Goal: Task Accomplishment & Management: Manage account settings

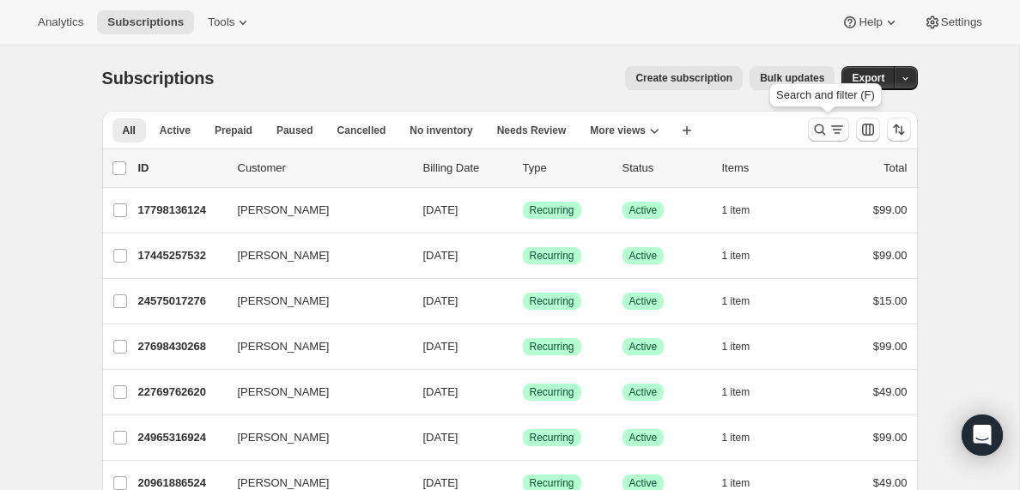
click at [835, 133] on icon "Search and filter results" at bounding box center [837, 129] width 17 height 17
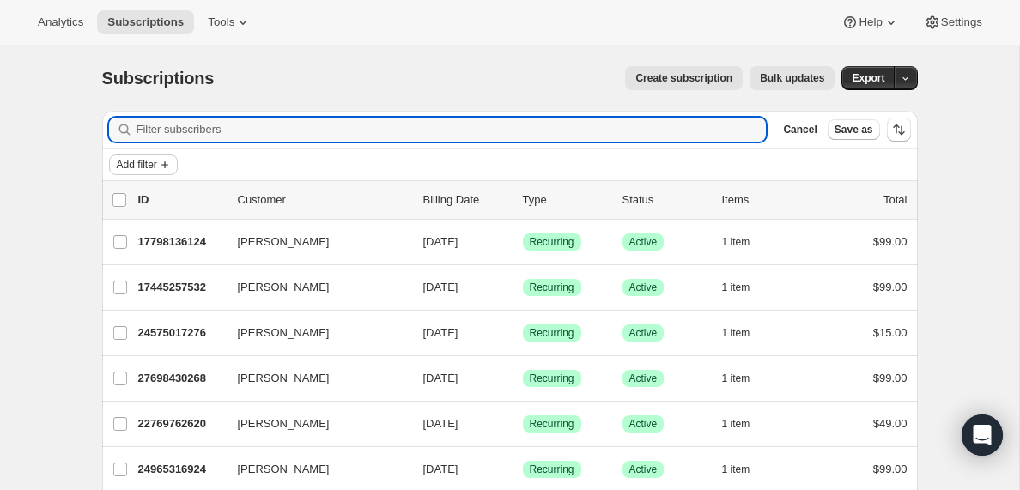
click at [167, 164] on icon "Add filter" at bounding box center [164, 164] width 7 height 7
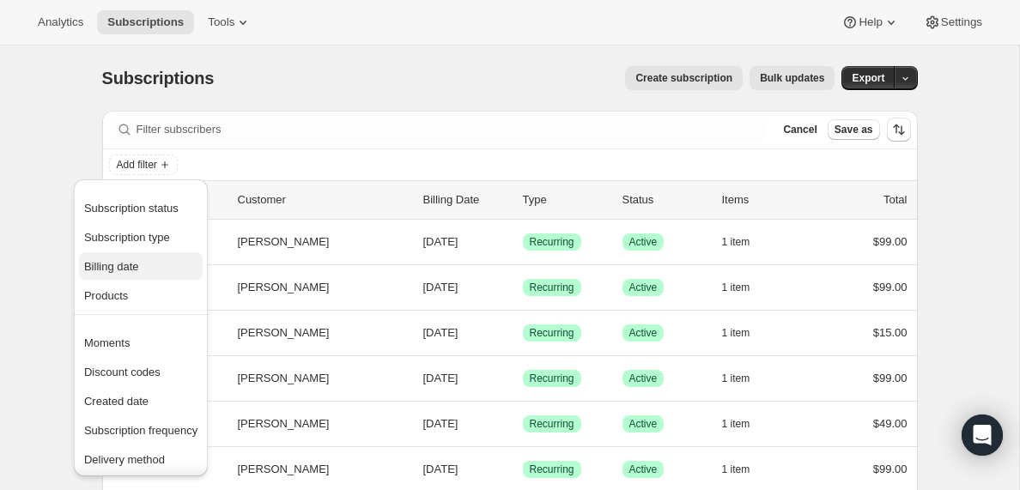
click at [117, 267] on span "Billing date" at bounding box center [111, 266] width 55 height 13
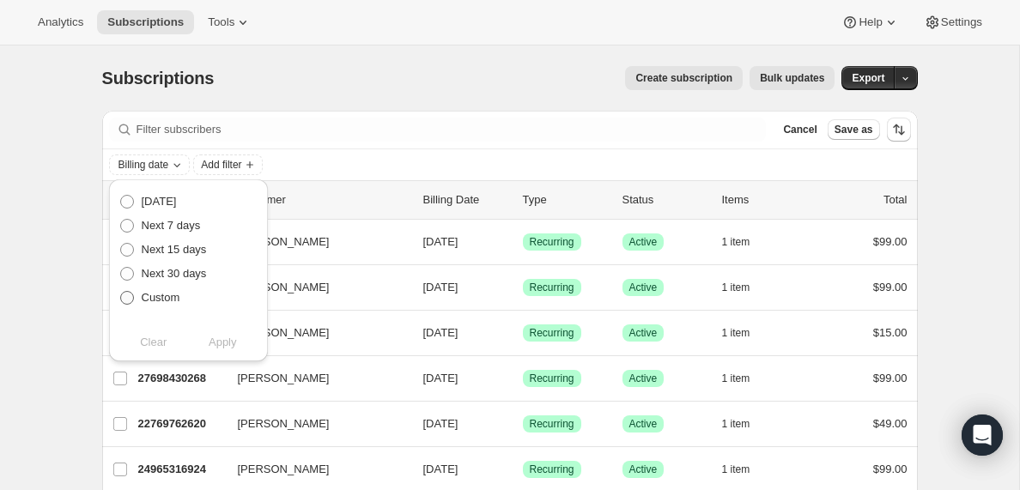
click at [129, 297] on span at bounding box center [127, 298] width 14 height 14
click at [121, 292] on input "Custom" at bounding box center [120, 291] width 1 height 1
radio input "true"
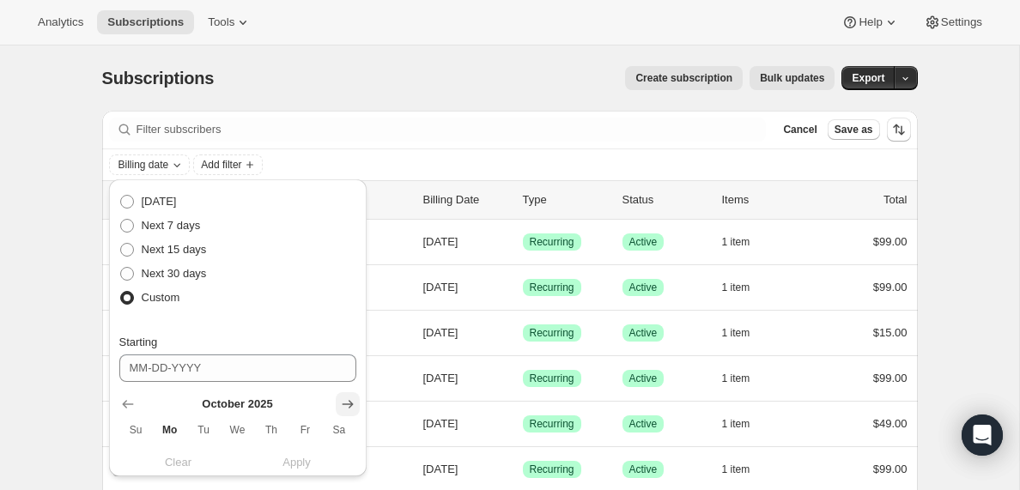
click at [348, 405] on icon "Show next month, November 2025" at bounding box center [347, 404] width 17 height 17
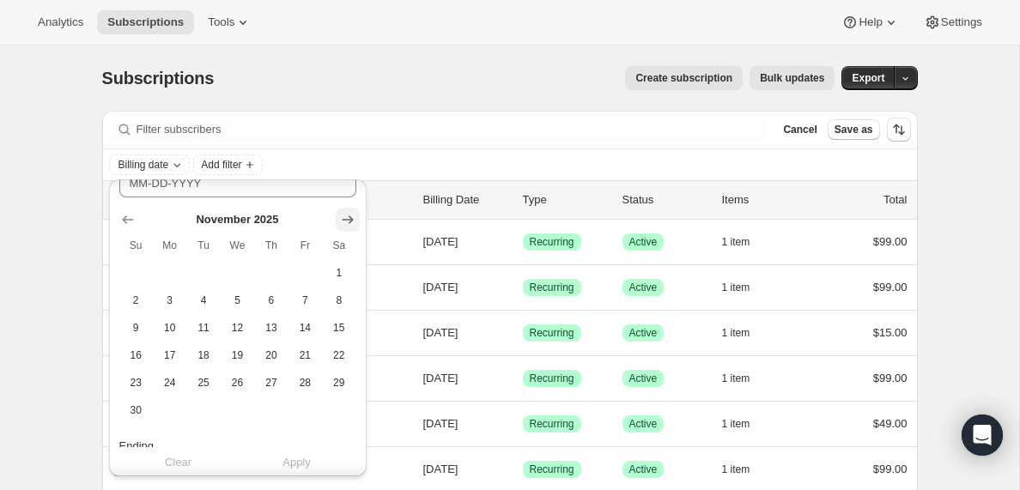
scroll to position [185, 0]
click at [175, 304] on span "3" at bounding box center [170, 300] width 20 height 14
click at [234, 302] on span "5" at bounding box center [238, 300] width 20 height 14
type input "[DATE]"
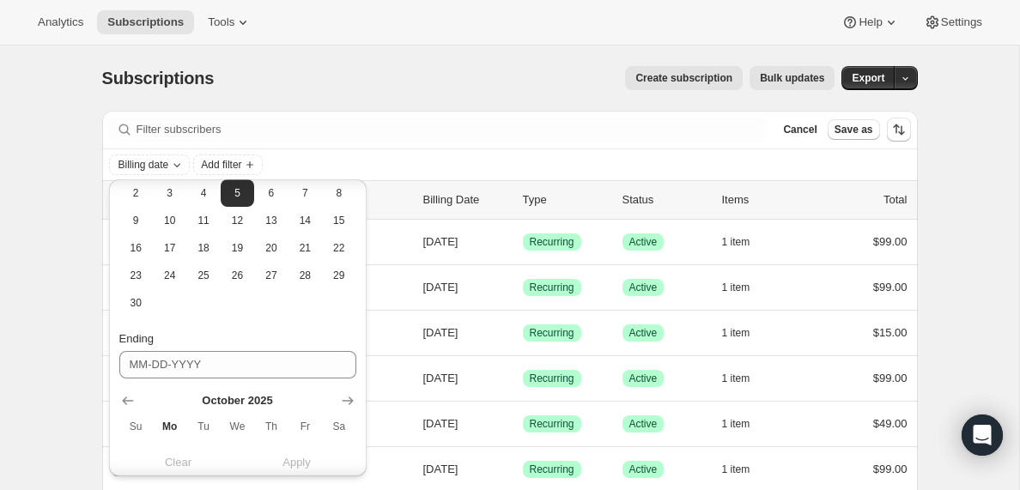
scroll to position [393, 0]
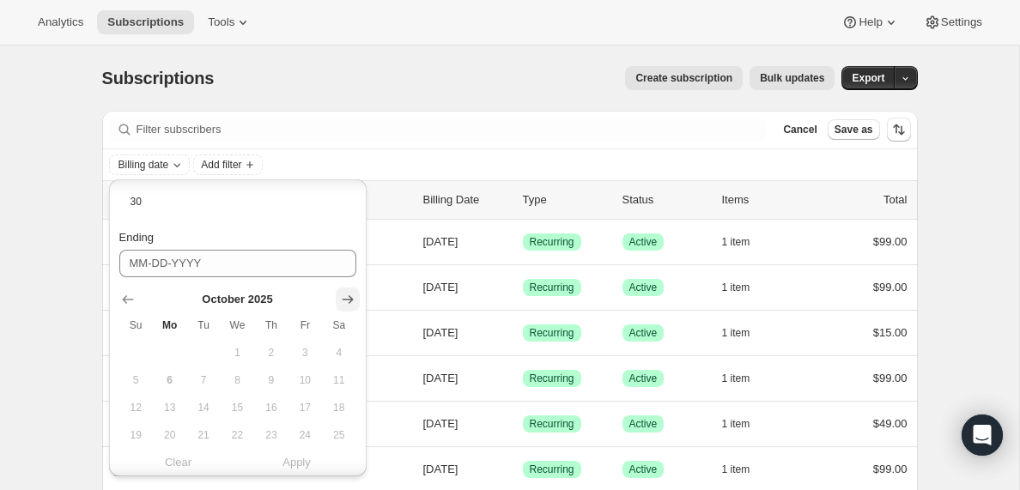
click at [351, 295] on icon "Show next month, November 2025" at bounding box center [347, 299] width 17 height 17
click at [271, 380] on span "6" at bounding box center [271, 381] width 20 height 14
type input "[DATE]"
click at [300, 462] on span "Apply" at bounding box center [297, 462] width 28 height 17
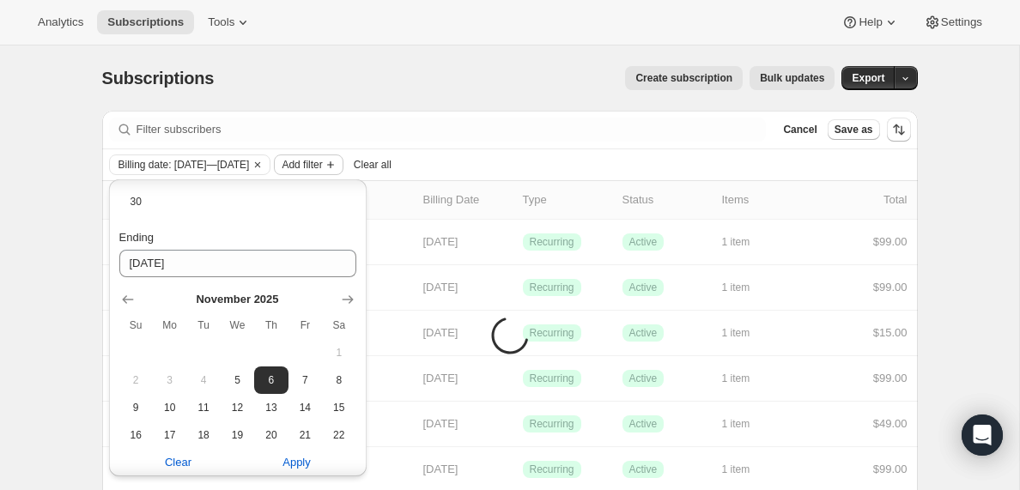
click at [322, 166] on span "Add filter" at bounding box center [302, 165] width 40 height 14
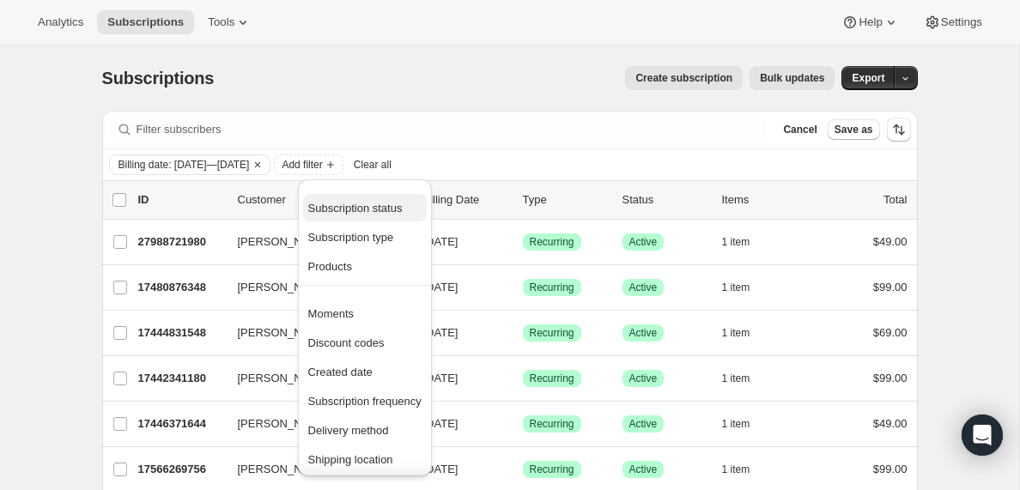
click at [337, 212] on span "Subscription status" at bounding box center [355, 208] width 94 height 13
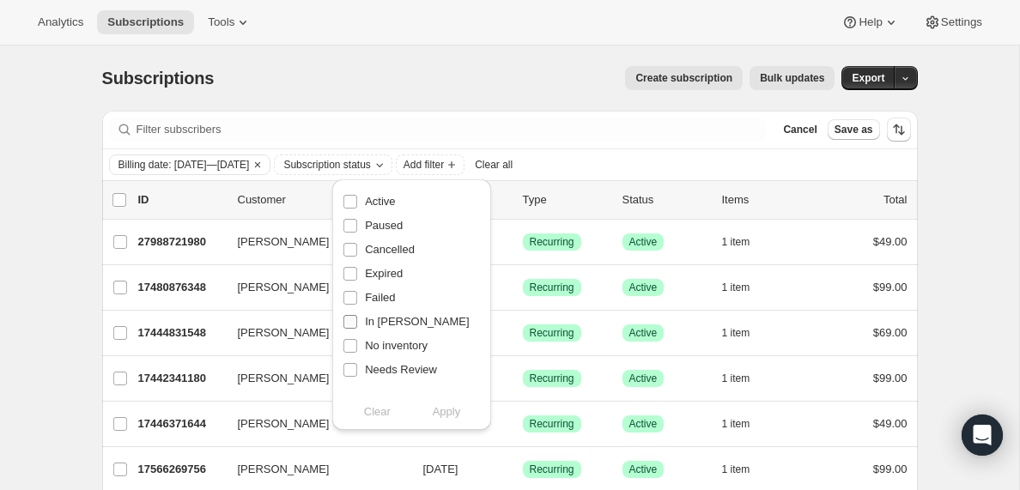
click at [348, 323] on input "In [PERSON_NAME]" at bounding box center [350, 322] width 14 height 14
checkbox input "true"
click at [455, 419] on span "Apply" at bounding box center [447, 412] width 28 height 17
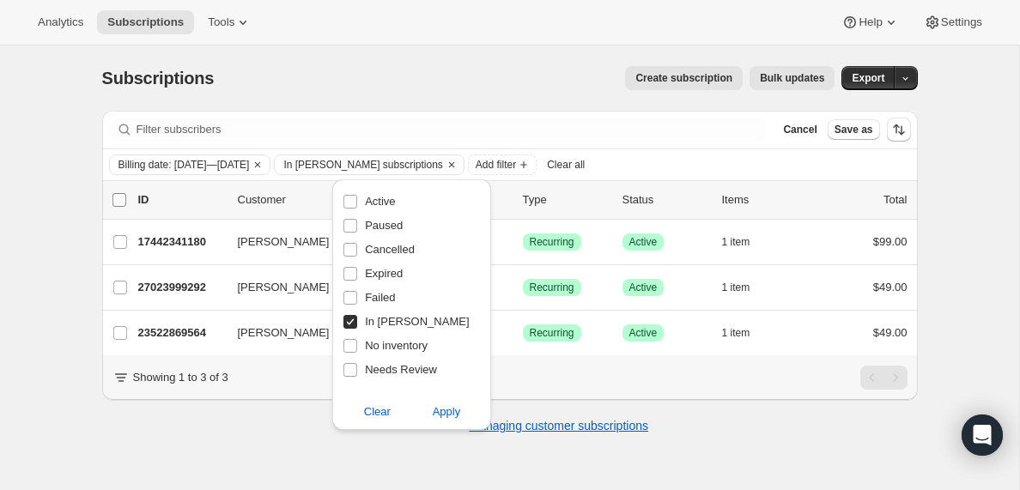
click at [123, 201] on input "0 selected" at bounding box center [119, 200] width 14 height 14
checkbox input "true"
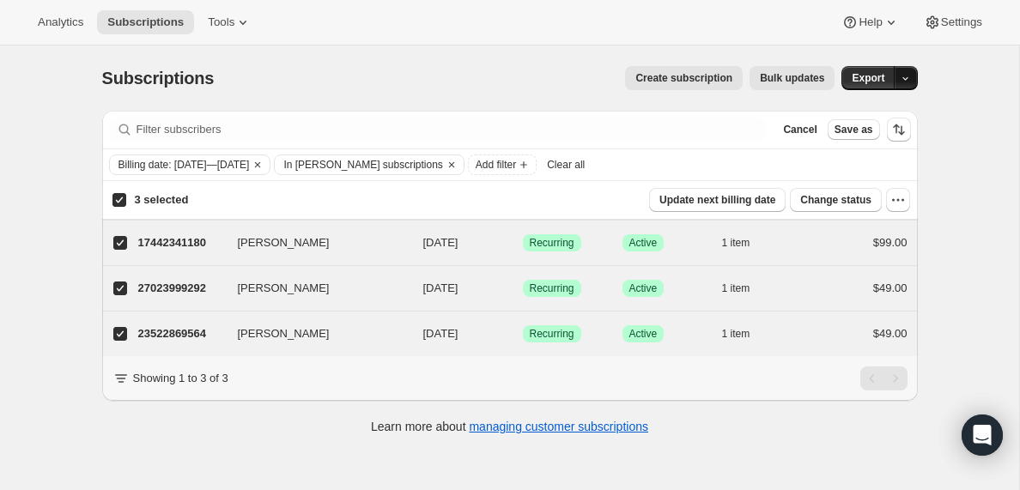
click at [908, 76] on icon "button" at bounding box center [905, 78] width 11 height 11
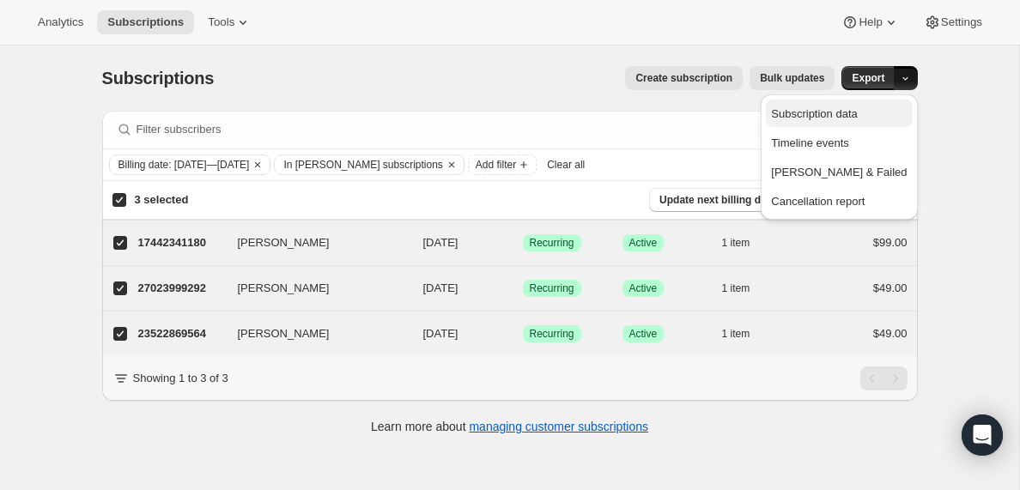
click at [851, 116] on span "Subscription data" at bounding box center [814, 113] width 86 height 13
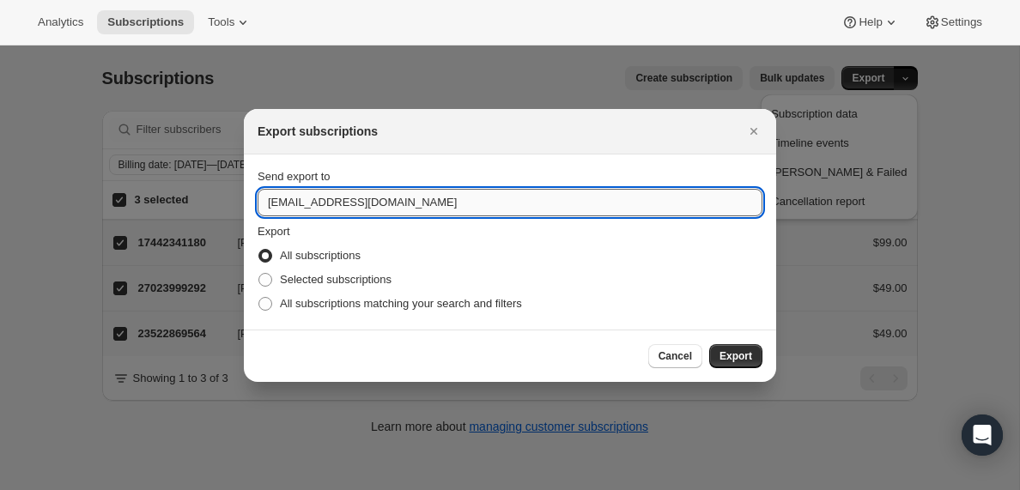
click at [313, 201] on input "[EMAIL_ADDRESS][DOMAIN_NAME]" at bounding box center [510, 202] width 505 height 27
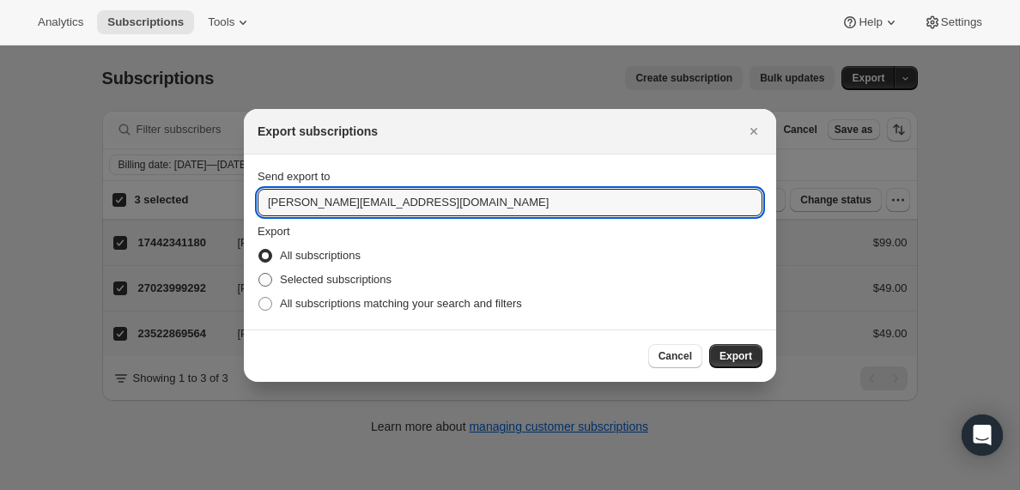
type input "[PERSON_NAME][EMAIL_ADDRESS][DOMAIN_NAME]"
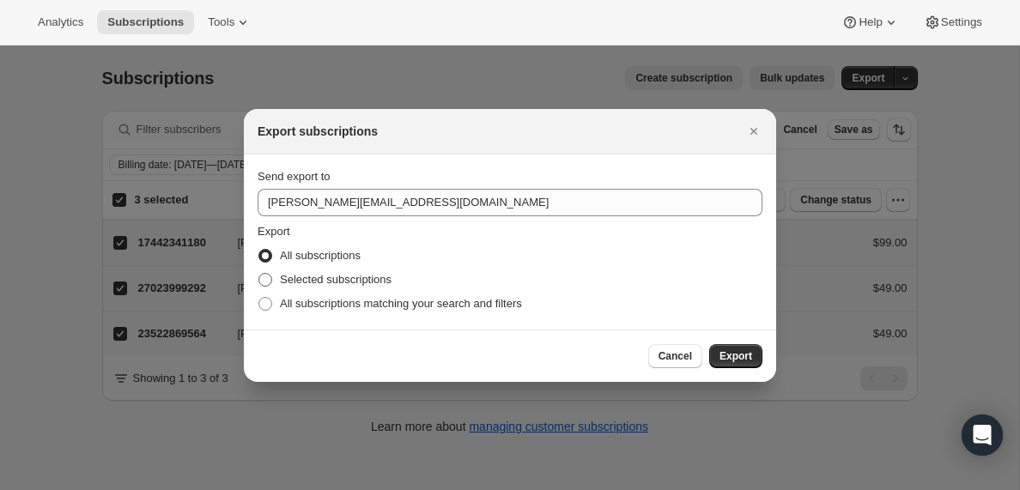
click at [260, 285] on span ":ra:" at bounding box center [265, 280] width 14 height 14
click at [259, 274] on input "Selected subscriptions" at bounding box center [258, 273] width 1 height 1
radio input "true"
click at [732, 356] on span "Export" at bounding box center [736, 356] width 33 height 14
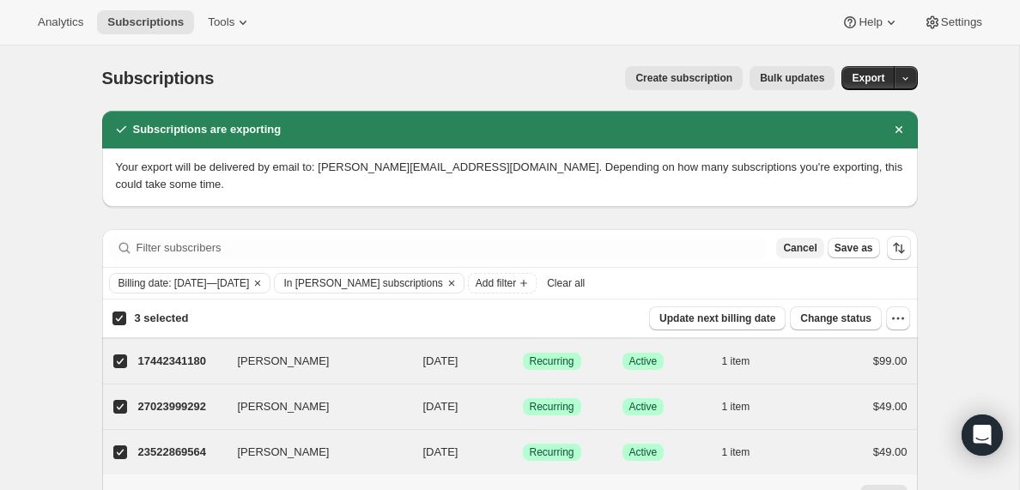
click at [793, 250] on span "Cancel" at bounding box center [799, 248] width 33 height 14
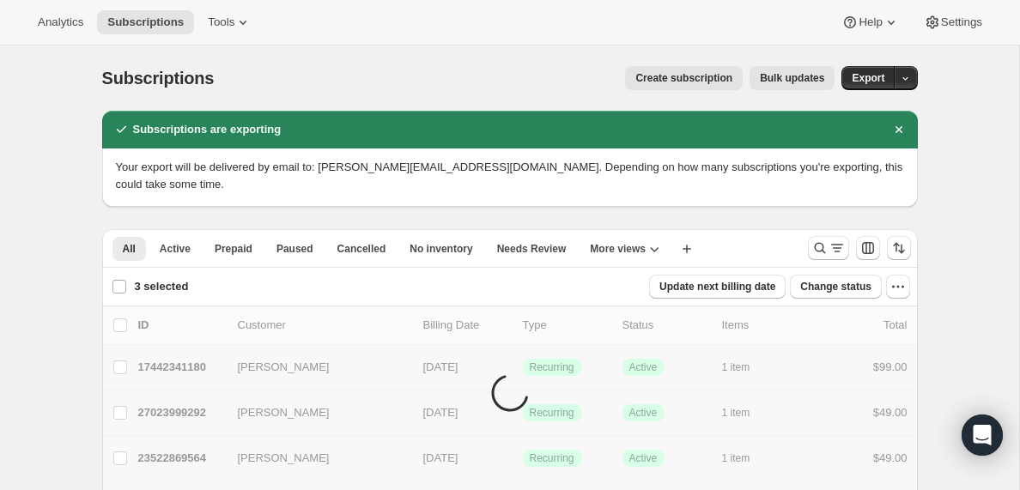
checkbox input "false"
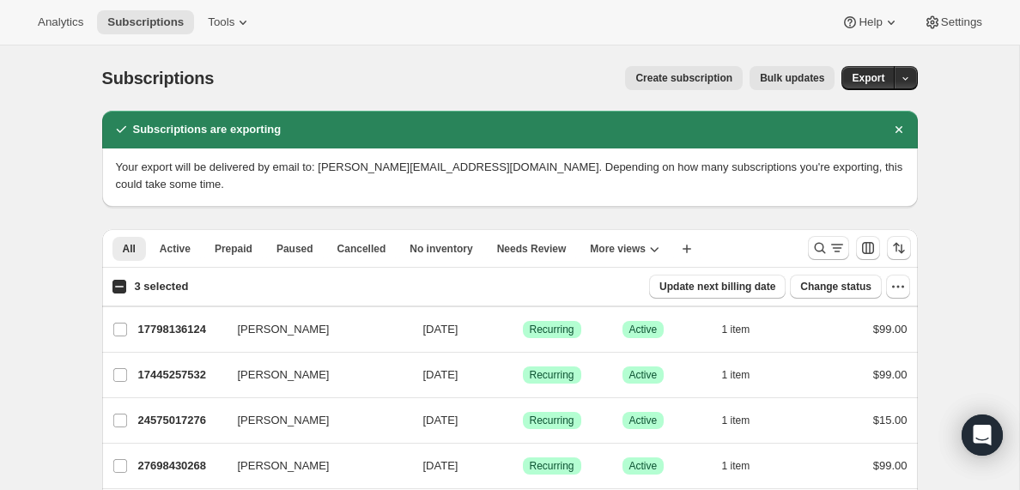
click at [125, 288] on input "3 selected" at bounding box center [119, 287] width 14 height 14
checkbox input "true"
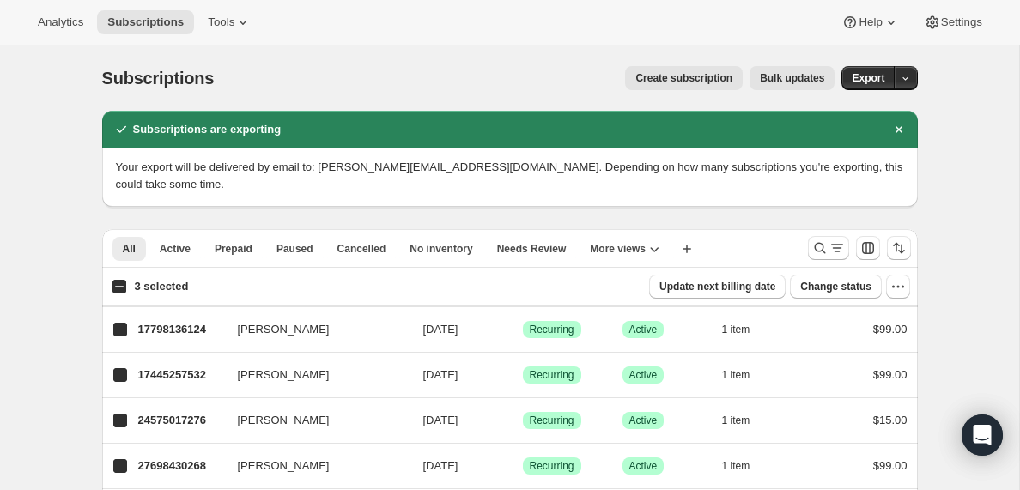
checkbox input "true"
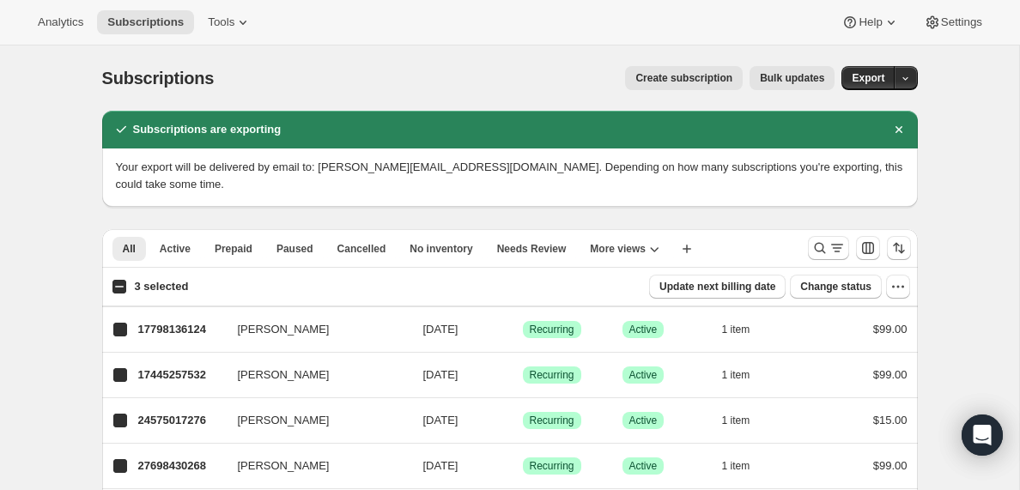
checkbox input "true"
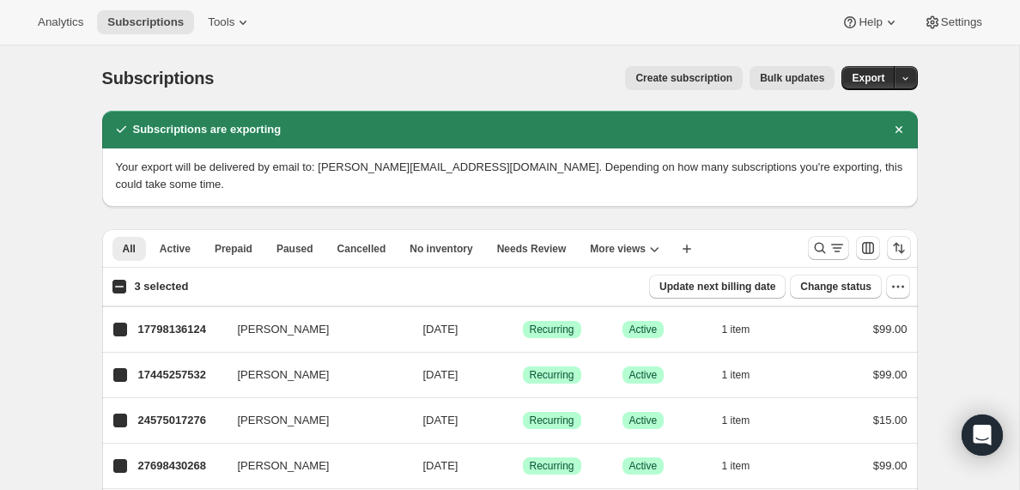
checkbox input "true"
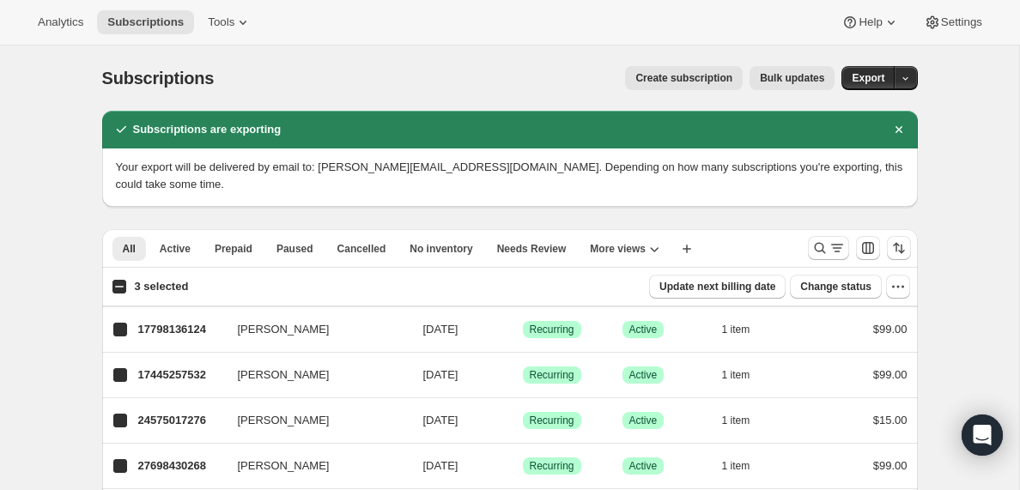
checkbox input "true"
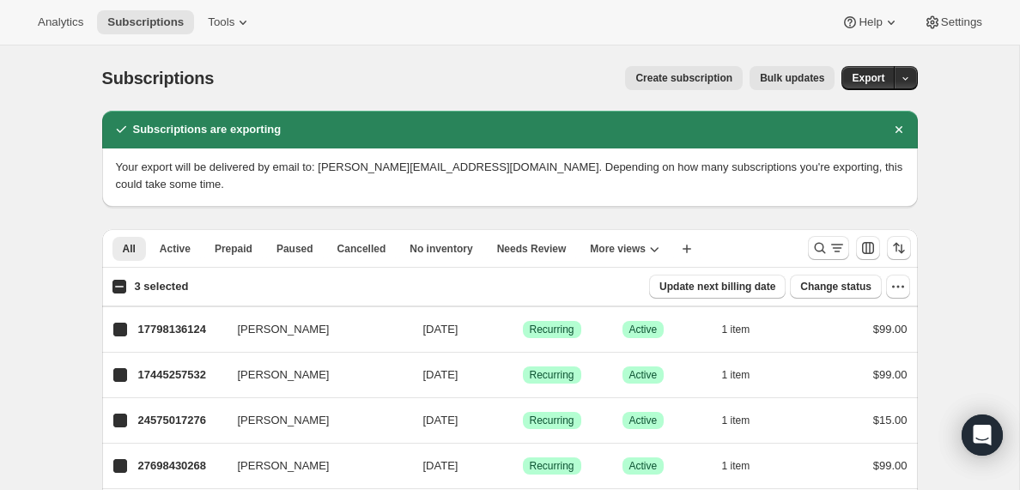
checkbox input "true"
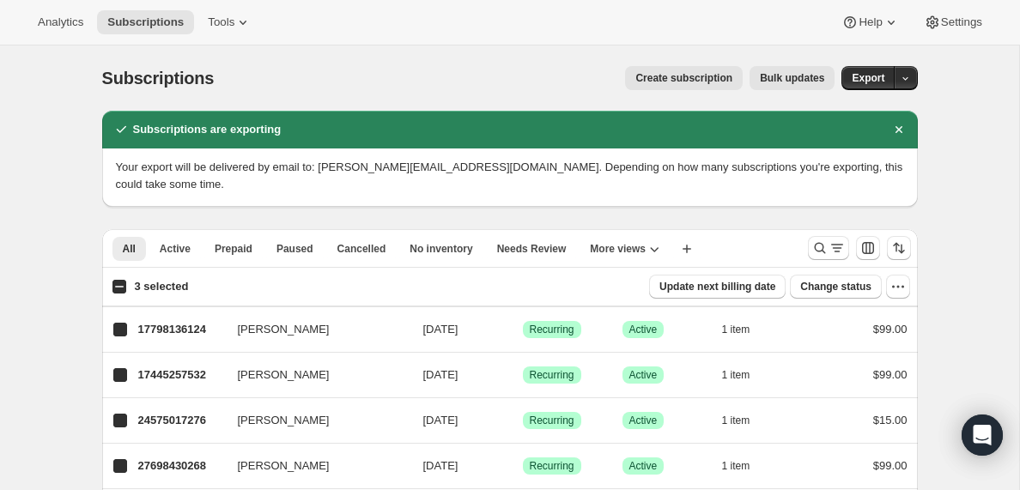
checkbox input "true"
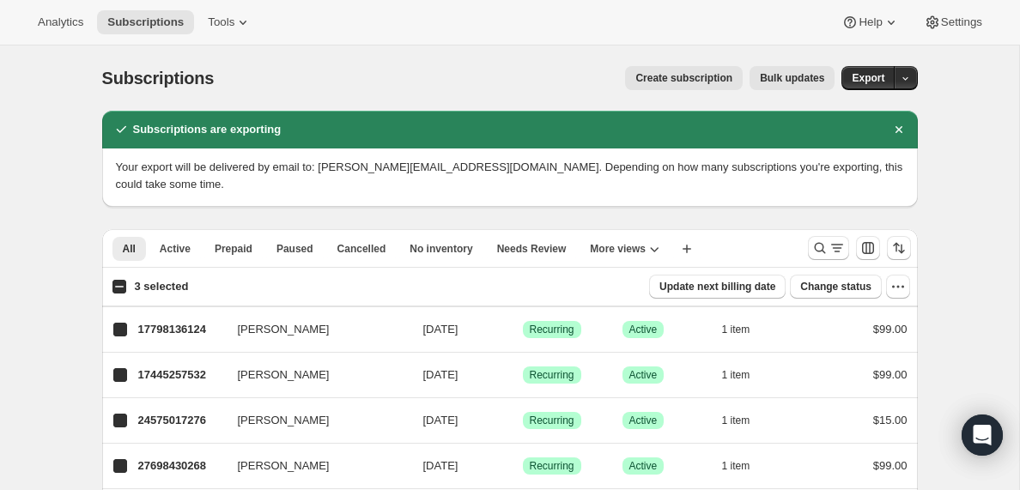
checkbox input "true"
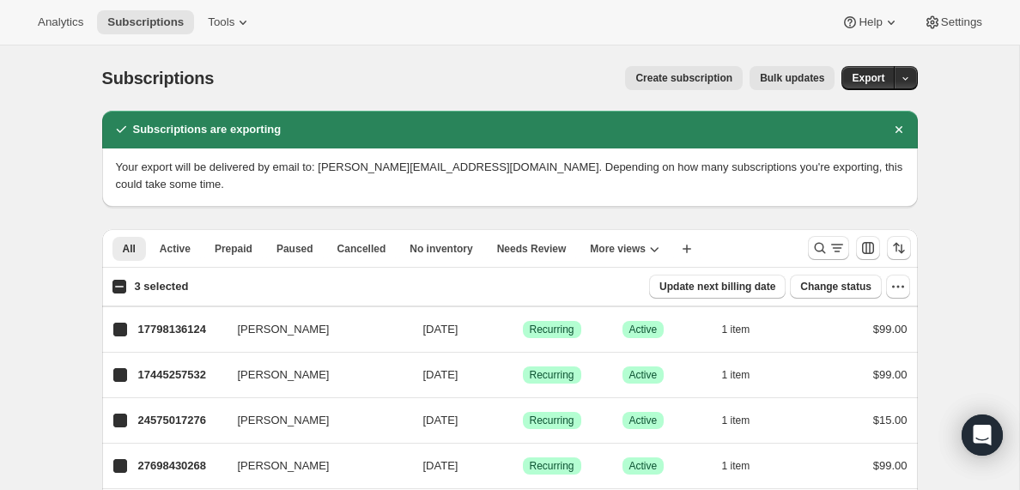
checkbox input "true"
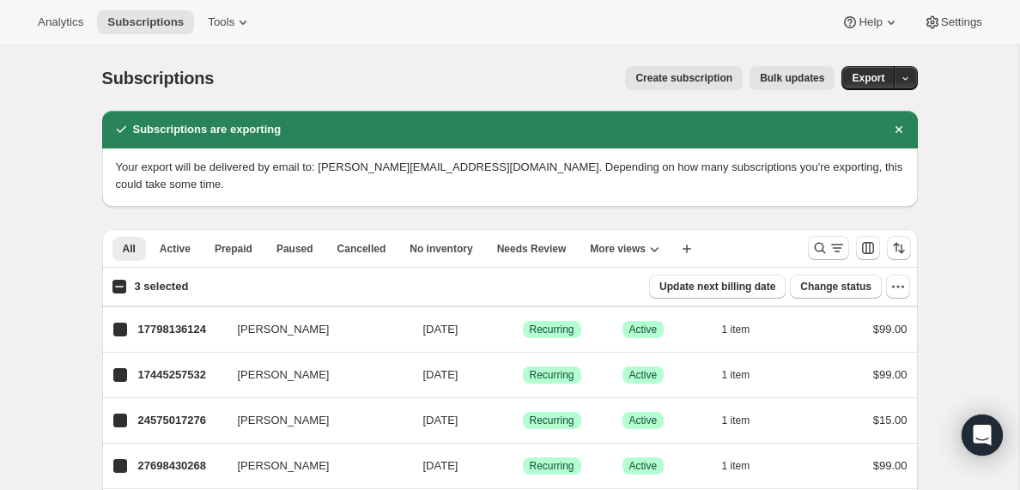
checkbox input "true"
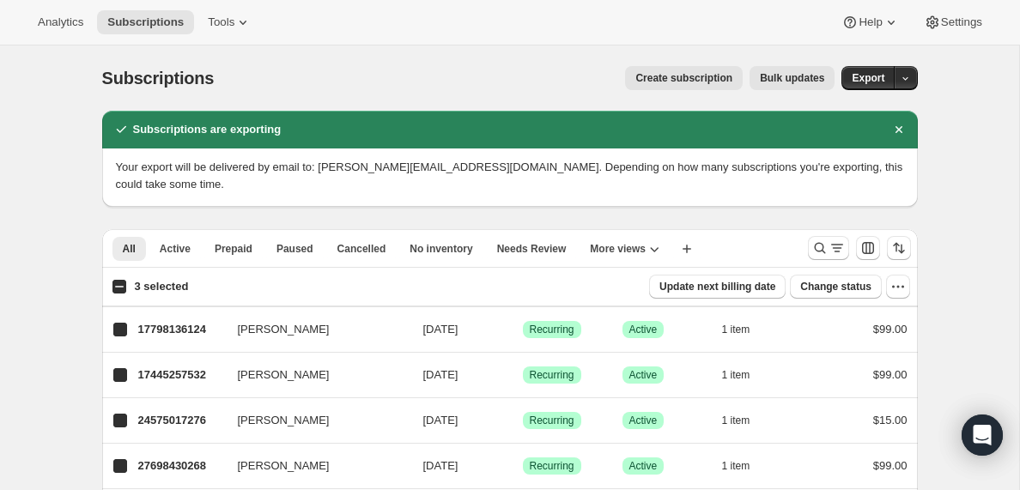
checkbox input "true"
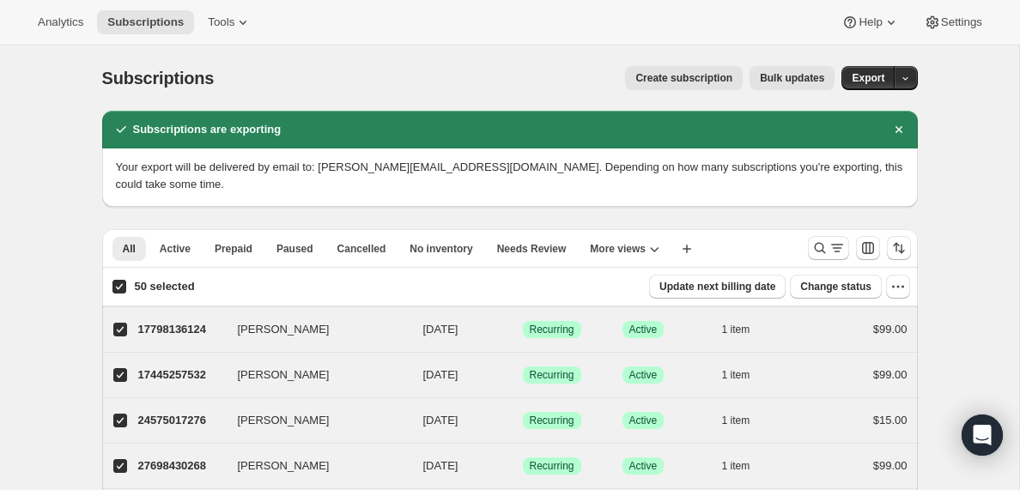
click at [125, 288] on input "50 selected" at bounding box center [119, 287] width 14 height 14
checkbox input "false"
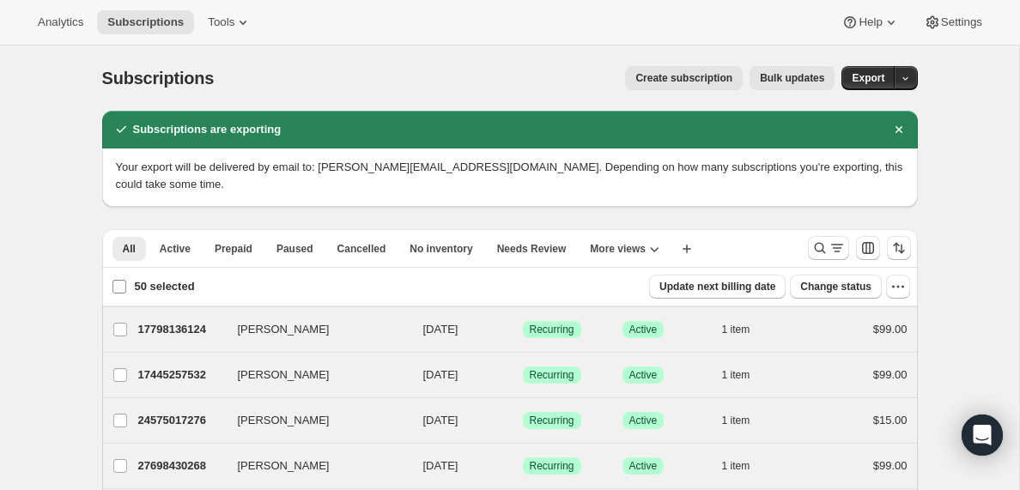
checkbox input "false"
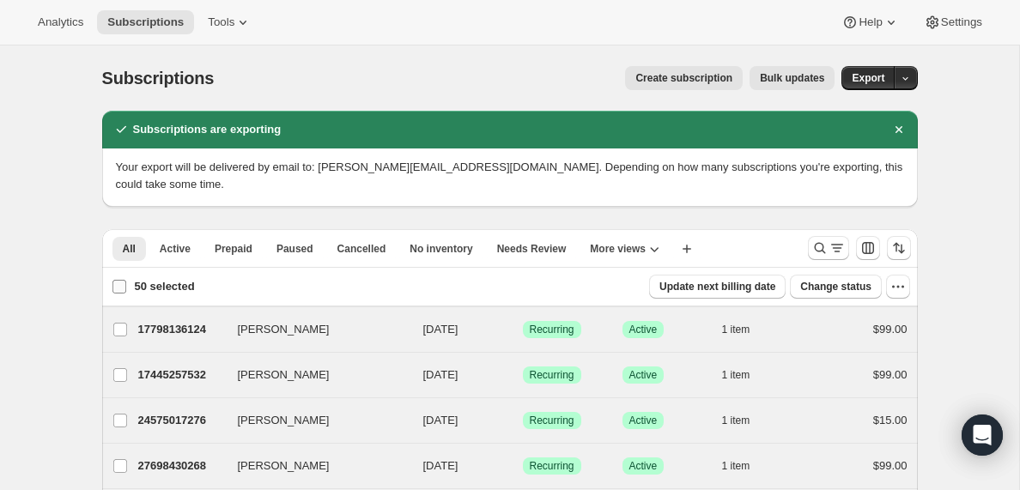
checkbox input "false"
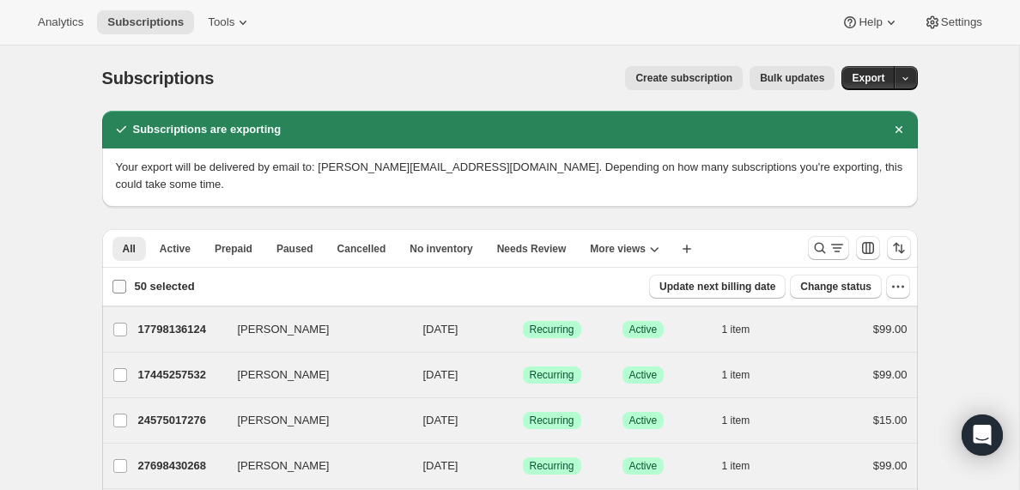
checkbox input "false"
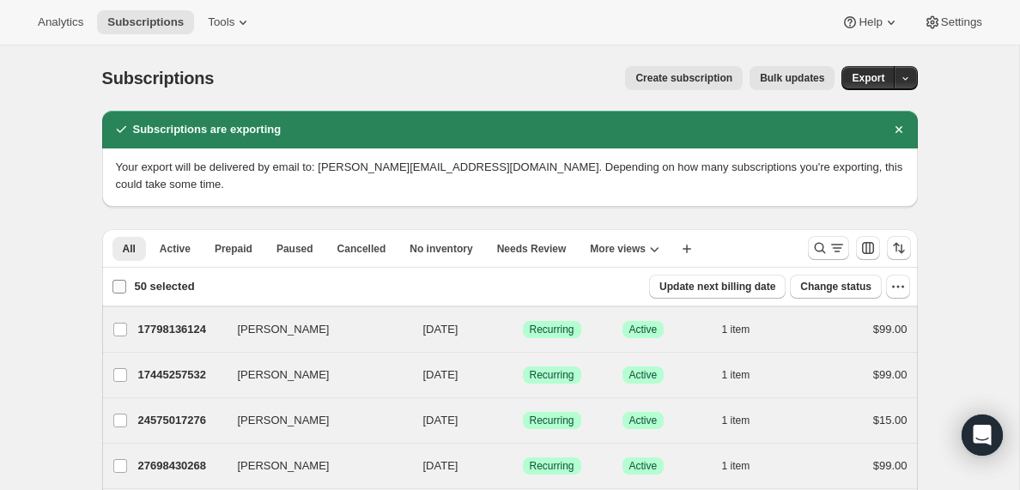
checkbox input "false"
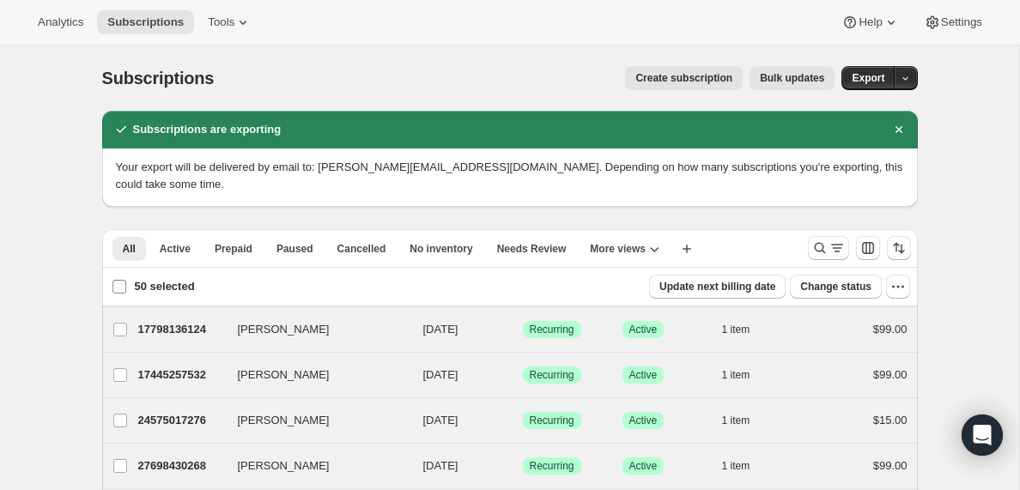
checkbox input "false"
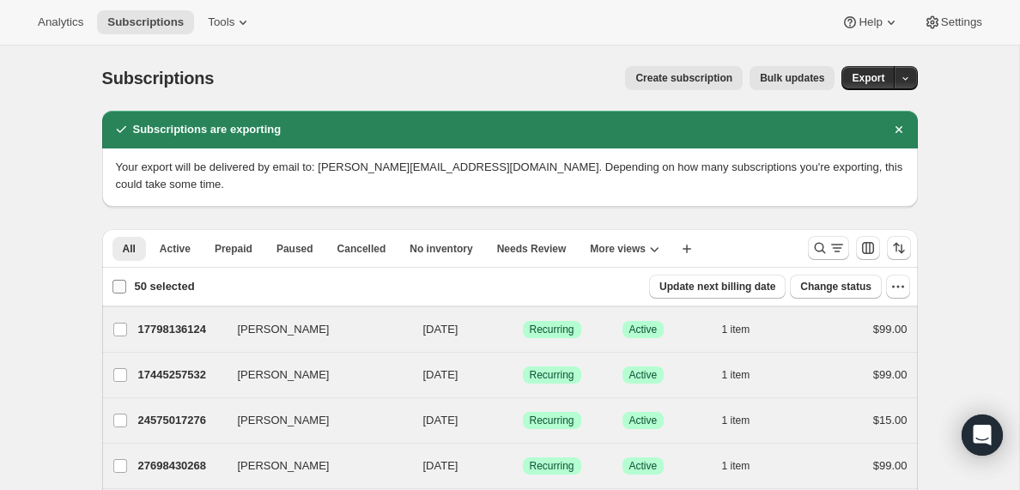
checkbox input "false"
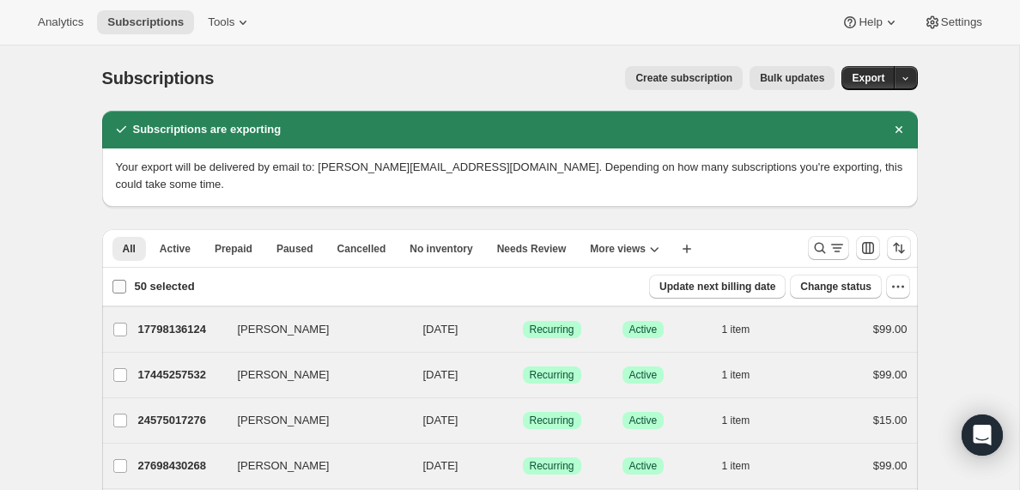
checkbox input "false"
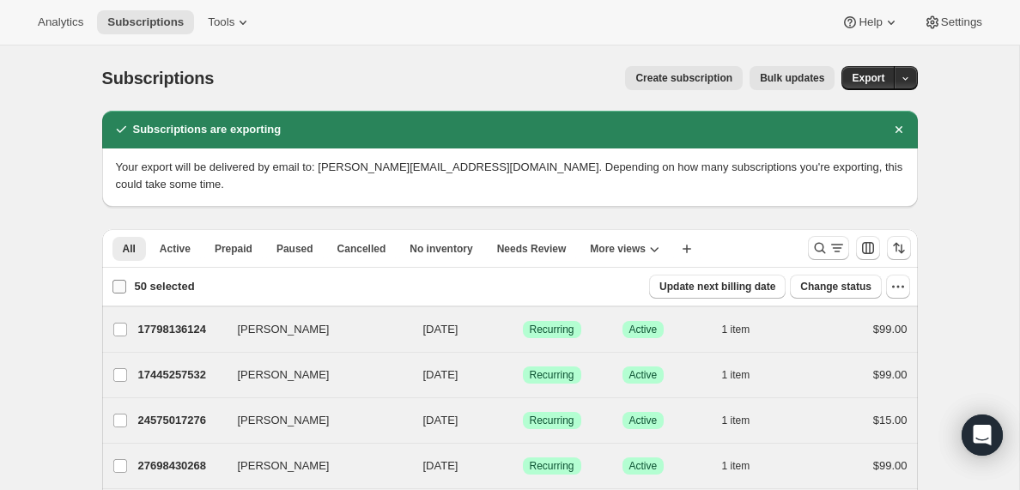
checkbox input "false"
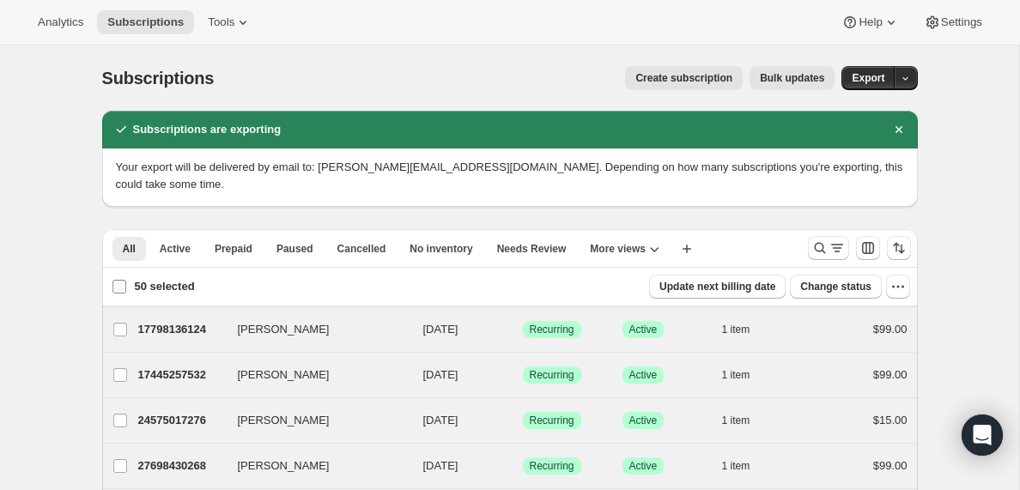
checkbox input "false"
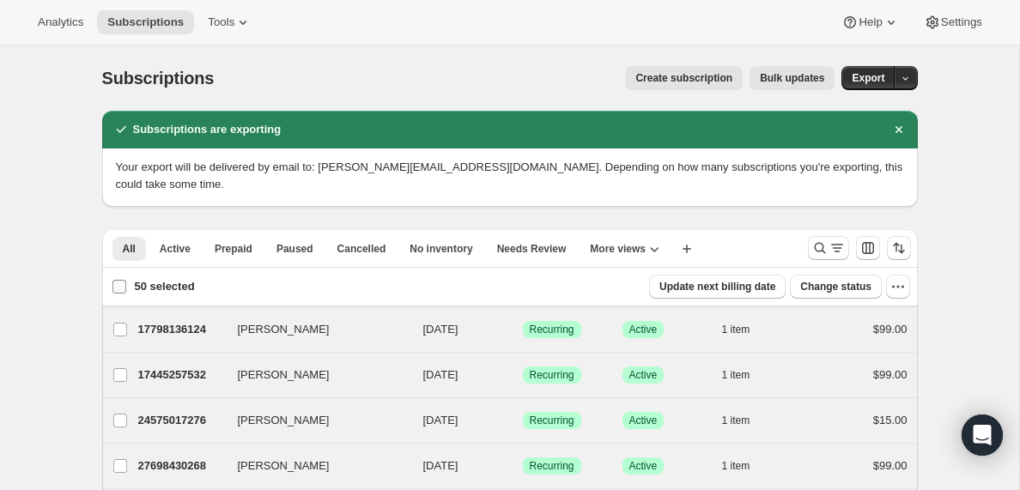
checkbox input "false"
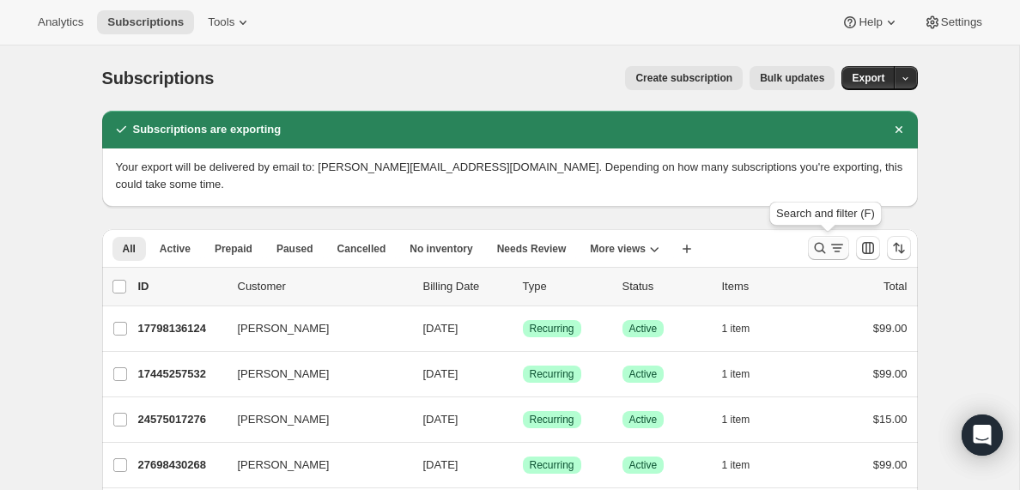
click at [829, 250] on icon "Search and filter results" at bounding box center [837, 248] width 17 height 17
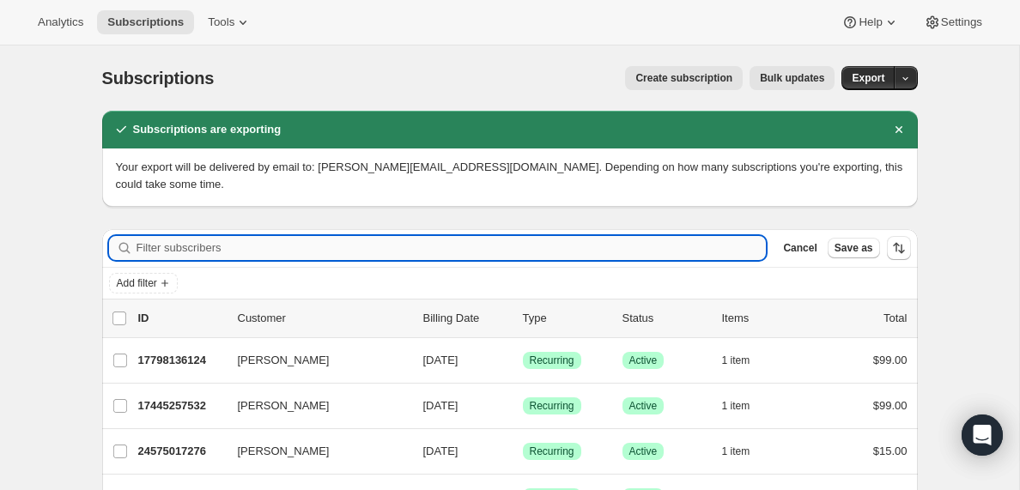
click at [171, 241] on input "Filter subscribers" at bounding box center [452, 248] width 630 height 24
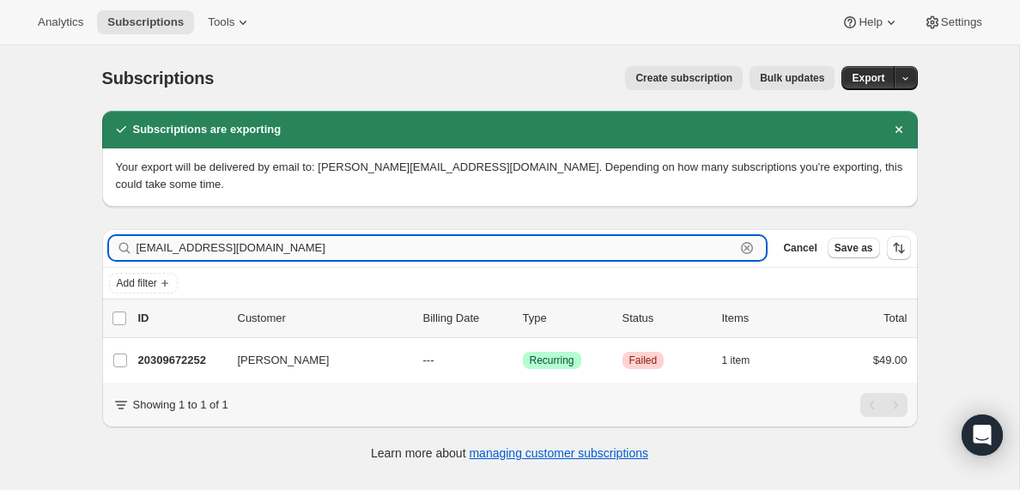
click at [217, 251] on input "[EMAIL_ADDRESS][DOMAIN_NAME]" at bounding box center [436, 248] width 599 height 24
paste input "[EMAIL_ADDRESS]"
type input "[EMAIL_ADDRESS][DOMAIN_NAME]"
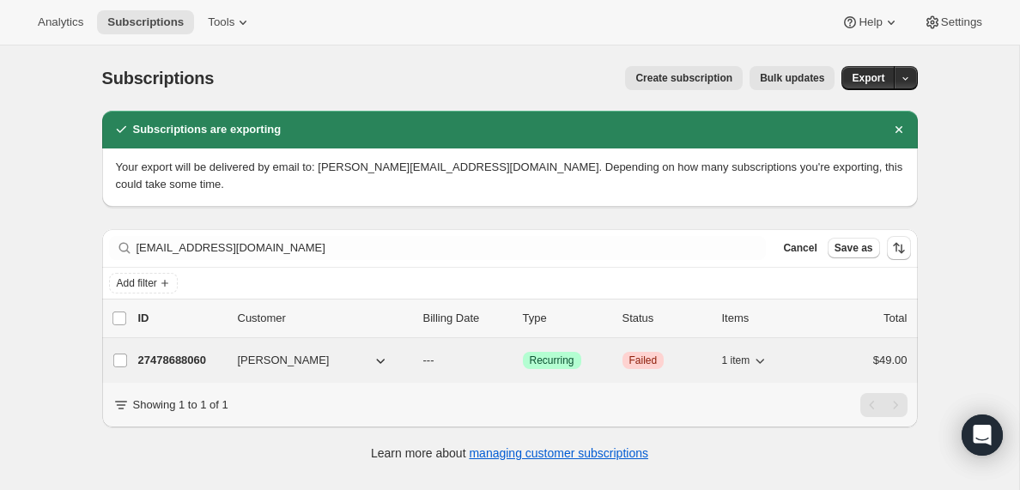
click at [181, 368] on p "27478688060" at bounding box center [181, 360] width 86 height 17
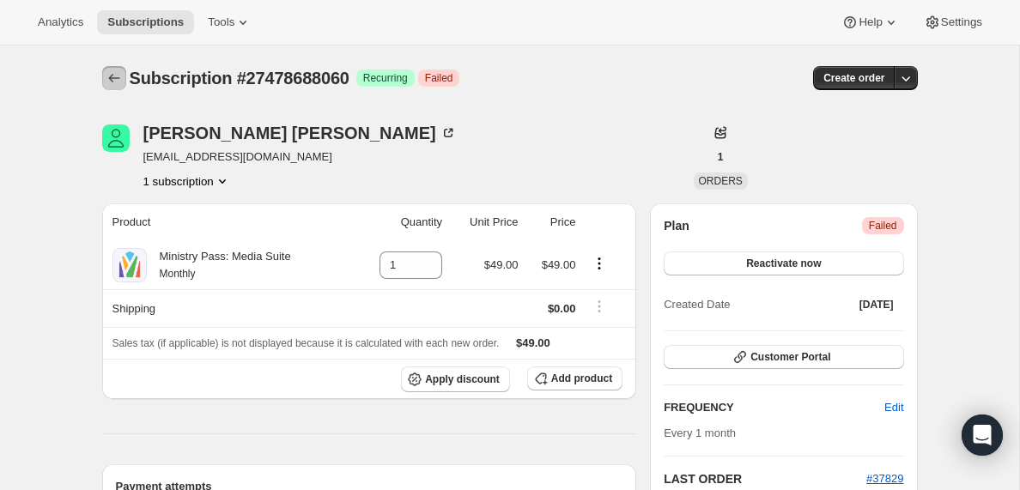
click at [113, 79] on icon "Subscriptions" at bounding box center [114, 78] width 17 height 17
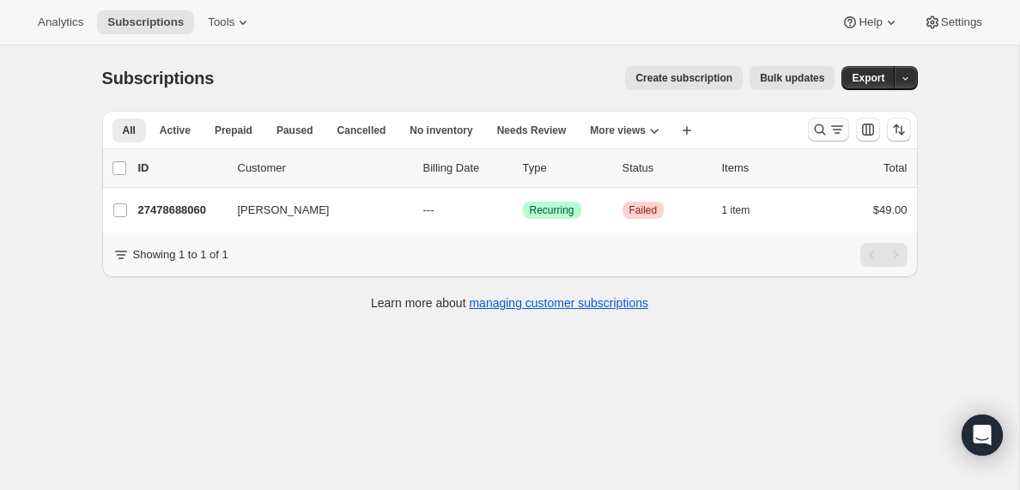
click at [835, 131] on icon "Search and filter results" at bounding box center [837, 129] width 17 height 17
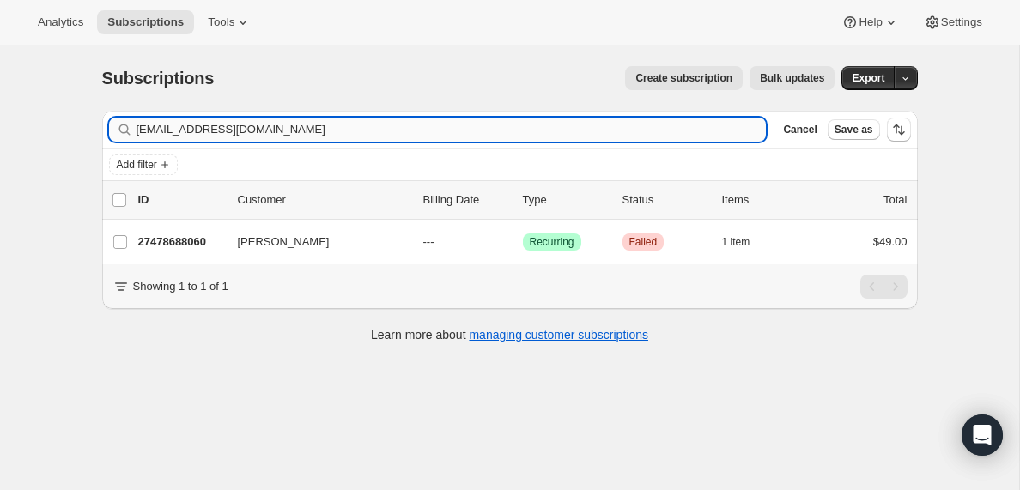
click at [304, 131] on input "[EMAIL_ADDRESS][DOMAIN_NAME]" at bounding box center [452, 130] width 630 height 24
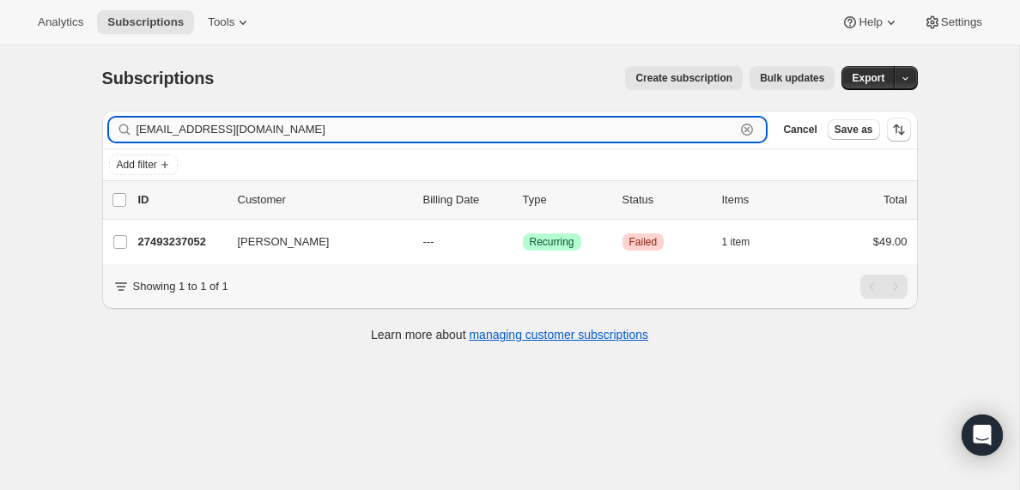
click at [201, 128] on input "[EMAIL_ADDRESS][DOMAIN_NAME]" at bounding box center [436, 130] width 599 height 24
paste input "lindamjordan.12"
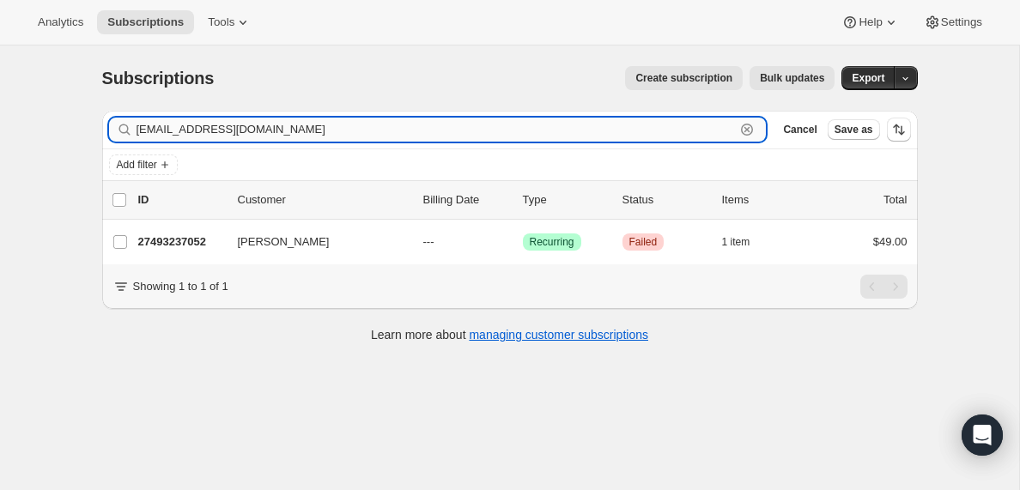
type input "[EMAIL_ADDRESS][DOMAIN_NAME]"
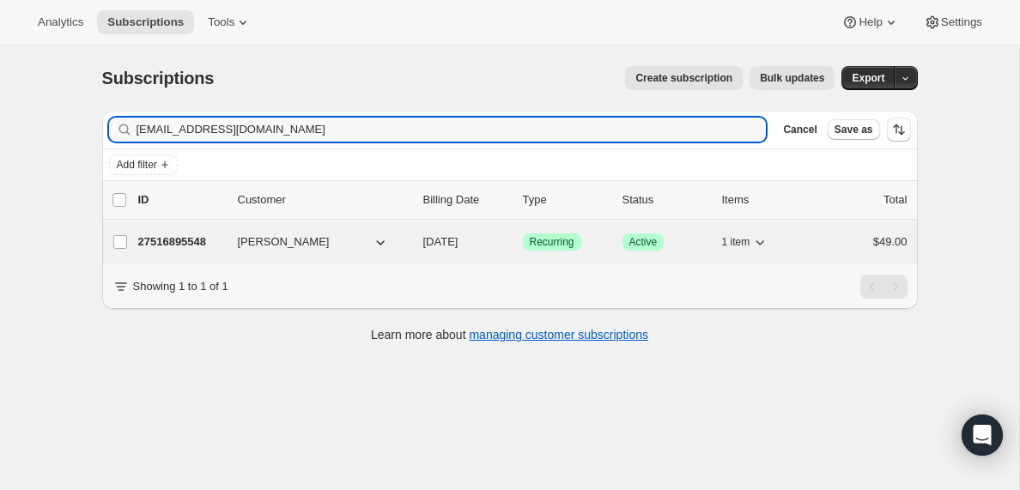
click at [162, 239] on p "27516895548" at bounding box center [181, 242] width 86 height 17
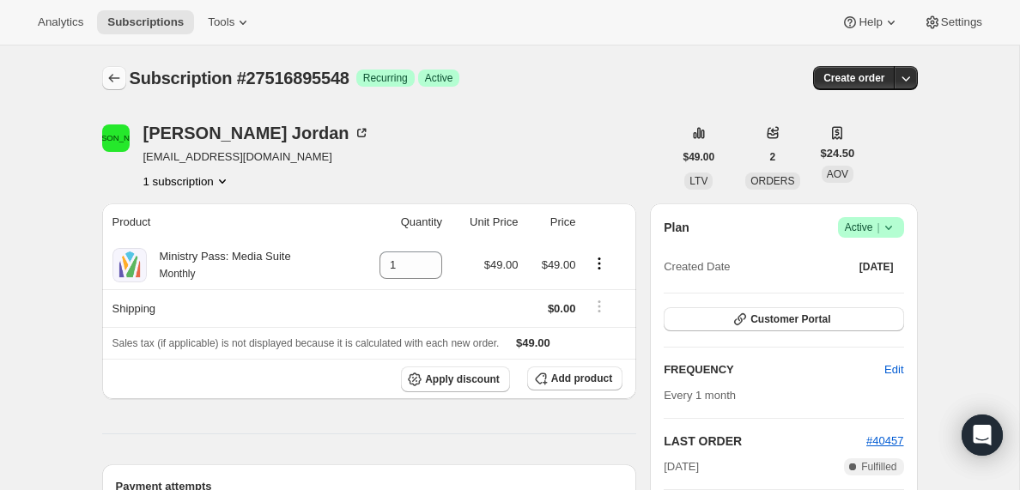
click at [115, 75] on icon "Subscriptions" at bounding box center [114, 78] width 17 height 17
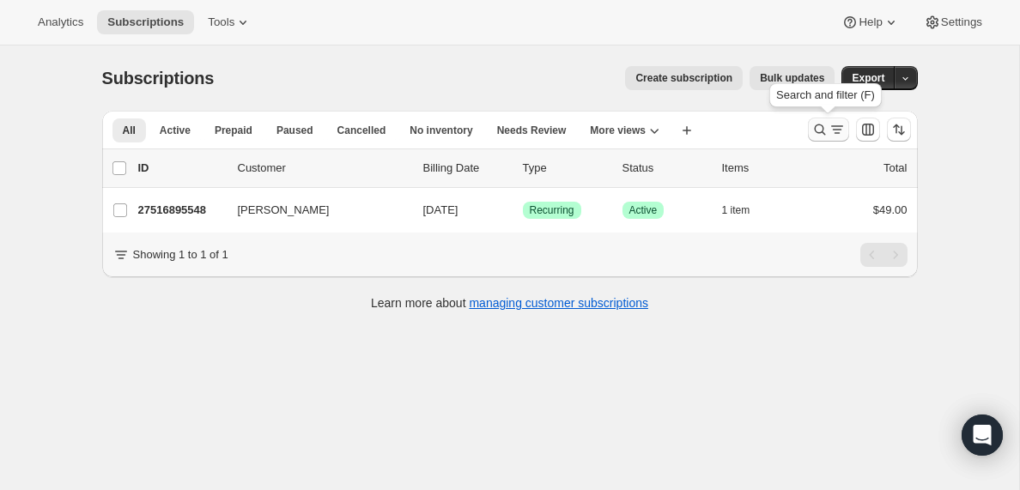
click at [829, 125] on icon "Search and filter results" at bounding box center [837, 129] width 17 height 17
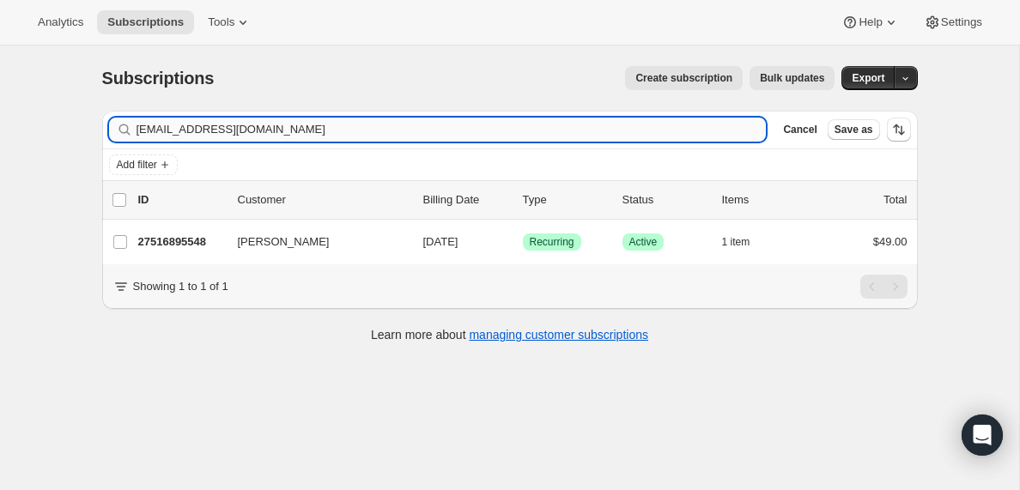
click at [312, 124] on input "[EMAIL_ADDRESS][DOMAIN_NAME]" at bounding box center [452, 130] width 630 height 24
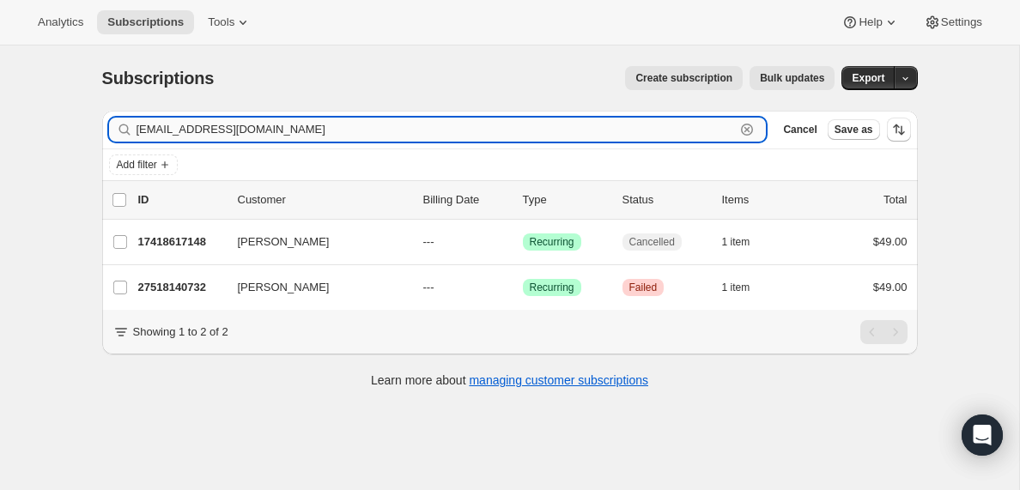
click at [242, 137] on input "[EMAIL_ADDRESS][DOMAIN_NAME]" at bounding box center [436, 130] width 599 height 24
paste input "winstond.guy"
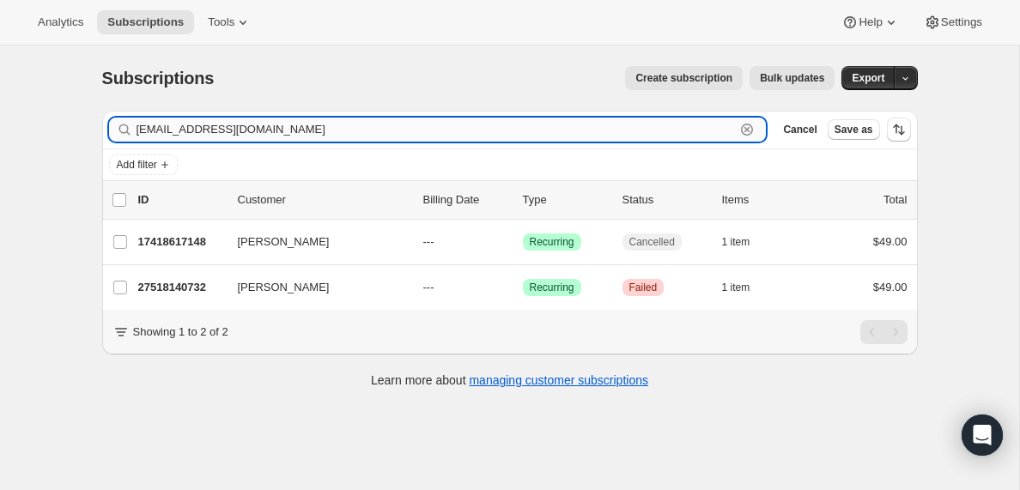
type input "[EMAIL_ADDRESS][DOMAIN_NAME]"
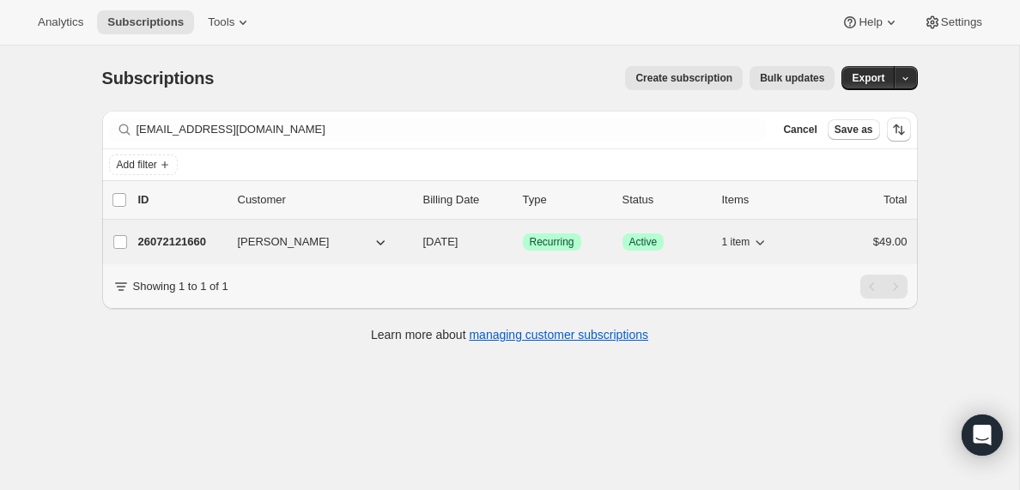
click at [194, 240] on p "26072121660" at bounding box center [181, 242] width 86 height 17
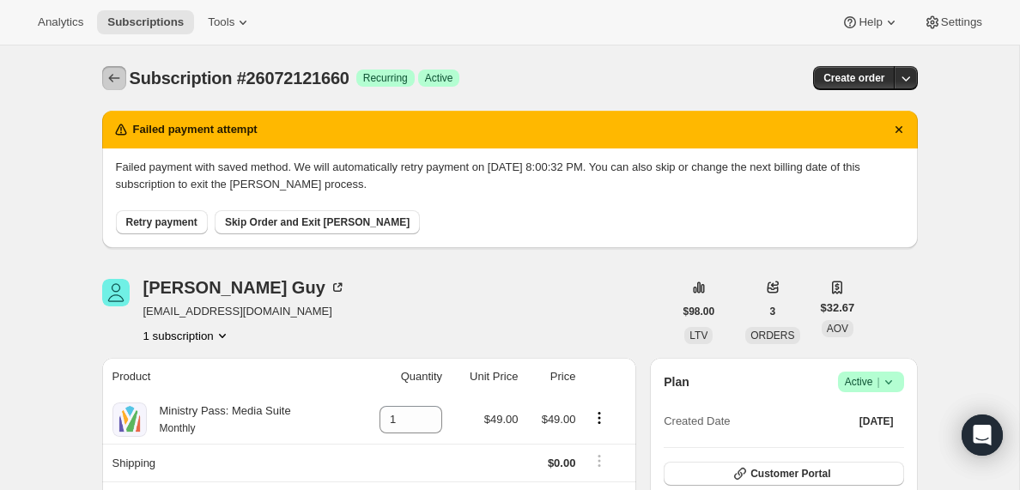
click at [107, 78] on icon "Subscriptions" at bounding box center [114, 78] width 17 height 17
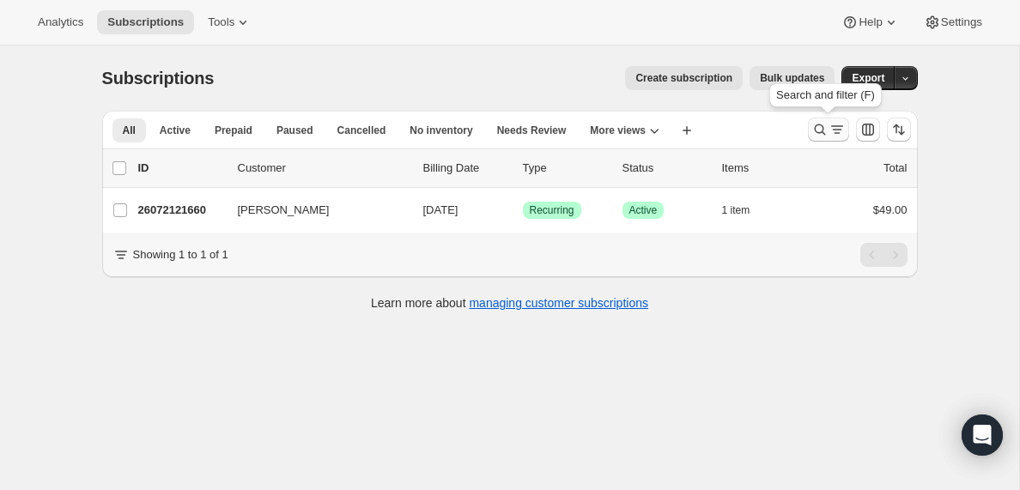
click at [832, 129] on icon "Search and filter results" at bounding box center [837, 129] width 17 height 17
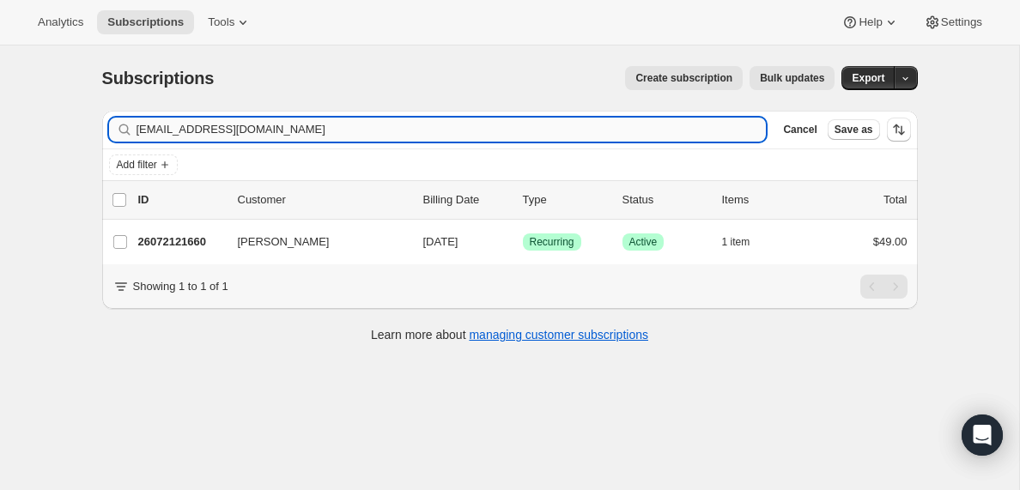
click at [278, 128] on input "[EMAIL_ADDRESS][DOMAIN_NAME]" at bounding box center [452, 130] width 630 height 24
type input "[EMAIL_ADDRESS][DOMAIN_NAME]"
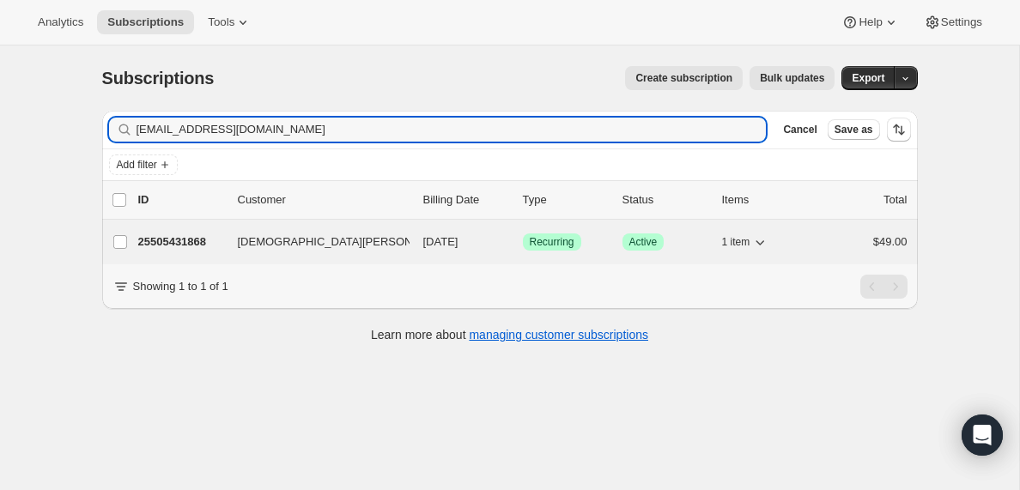
click at [179, 240] on p "25505431868" at bounding box center [181, 242] width 86 height 17
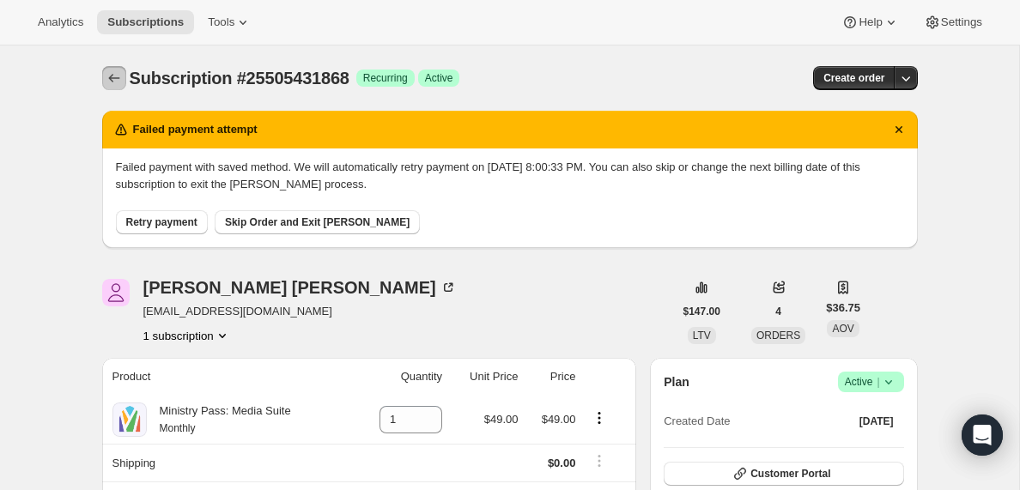
click at [118, 78] on icon "Subscriptions" at bounding box center [113, 78] width 11 height 9
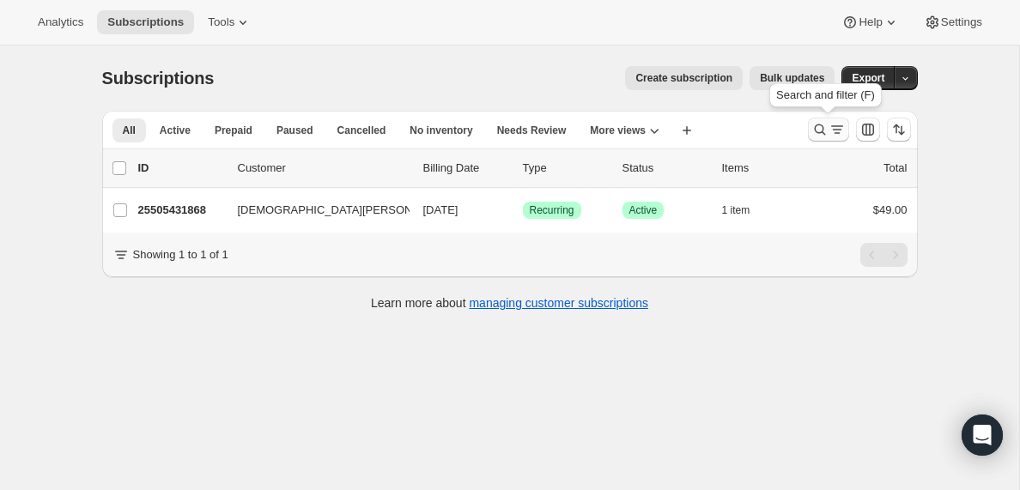
click at [832, 136] on icon "Search and filter results" at bounding box center [837, 129] width 17 height 17
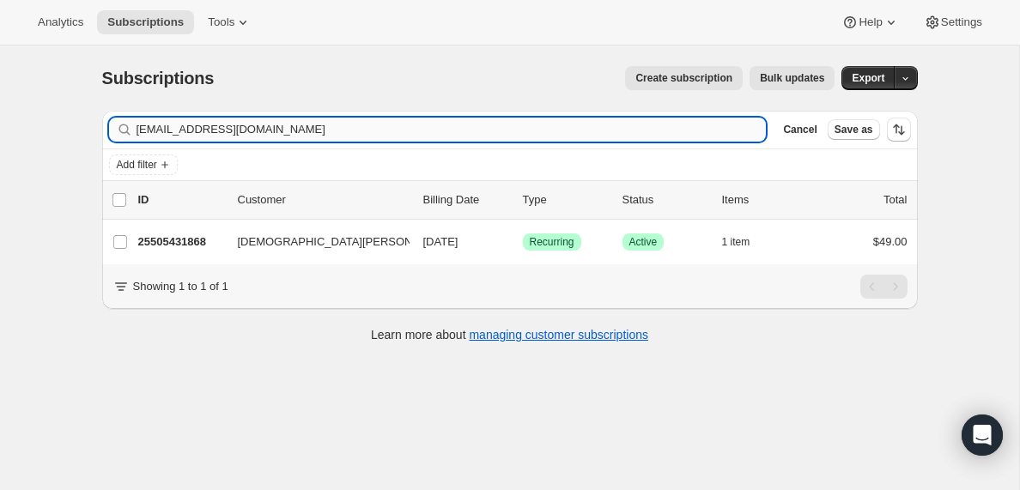
click at [216, 126] on input "[EMAIL_ADDRESS][DOMAIN_NAME]" at bounding box center [452, 130] width 630 height 24
type input "[PERSON_NAME][EMAIL_ADDRESS][DOMAIN_NAME]"
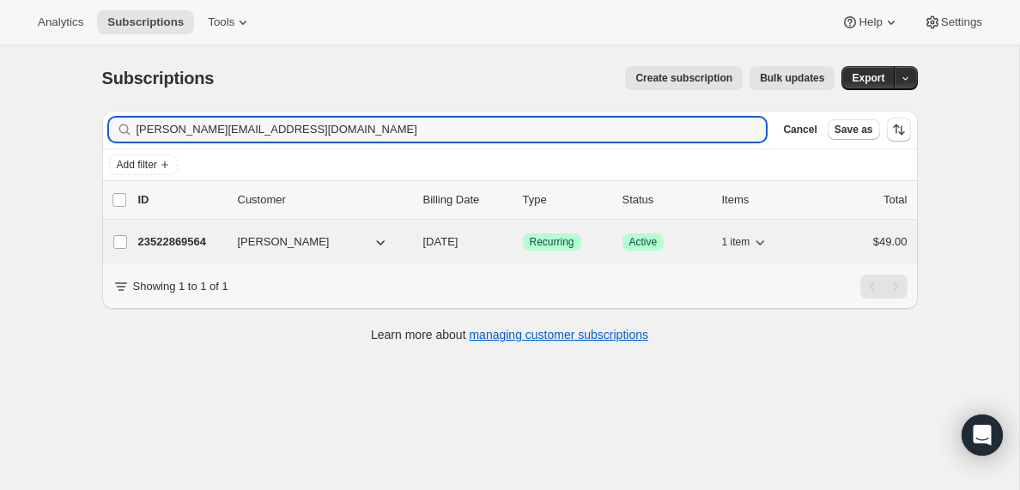
click at [174, 243] on p "23522869564" at bounding box center [181, 242] width 86 height 17
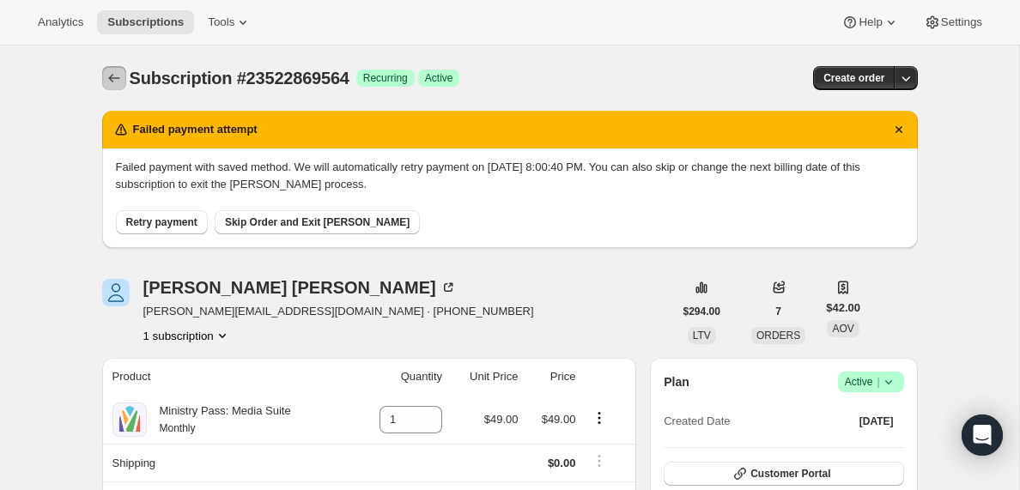
click at [117, 72] on icon "Subscriptions" at bounding box center [114, 78] width 17 height 17
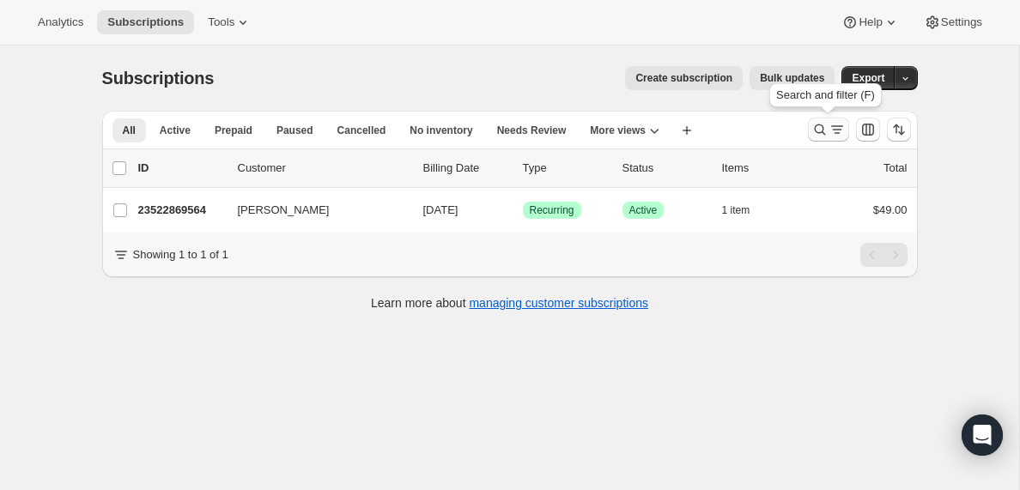
click at [838, 131] on icon "Search and filter results" at bounding box center [837, 129] width 17 height 17
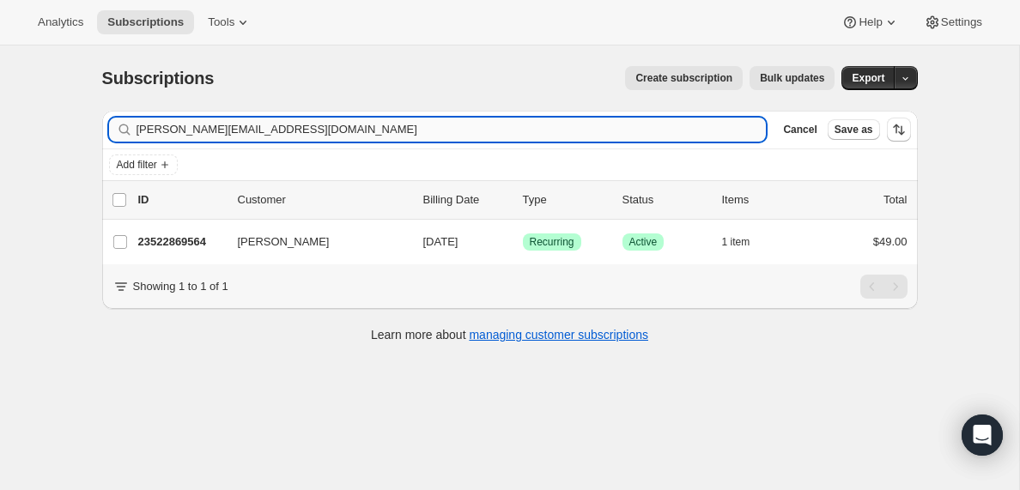
click at [288, 131] on input "[PERSON_NAME][EMAIL_ADDRESS][DOMAIN_NAME]" at bounding box center [452, 130] width 630 height 24
type input "[PERSON_NAME][EMAIL_ADDRESS][DOMAIN_NAME]"
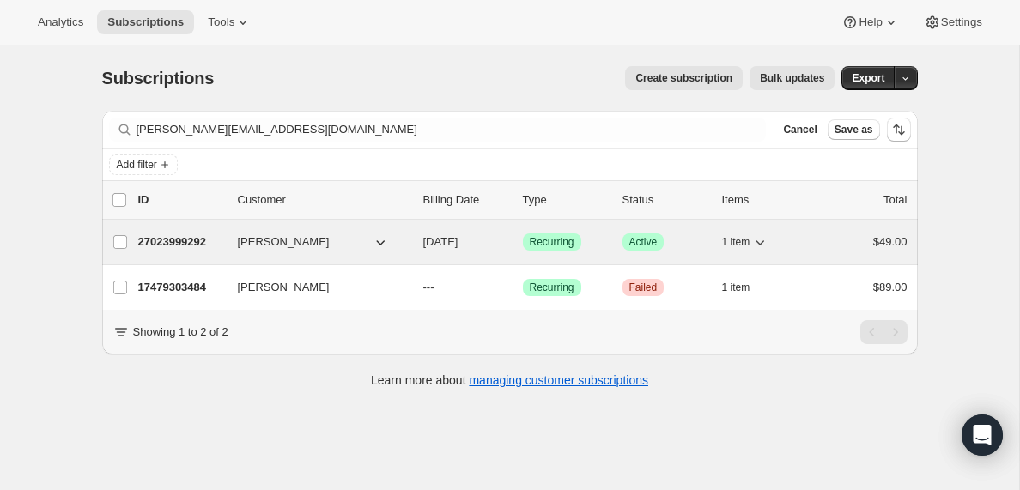
click at [173, 240] on p "27023999292" at bounding box center [181, 242] width 86 height 17
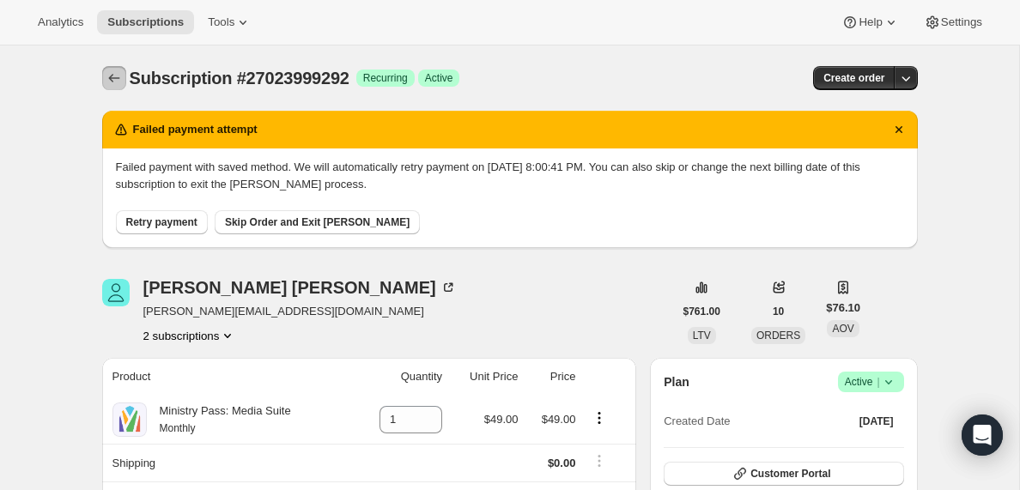
click at [113, 79] on icon "Subscriptions" at bounding box center [114, 78] width 17 height 17
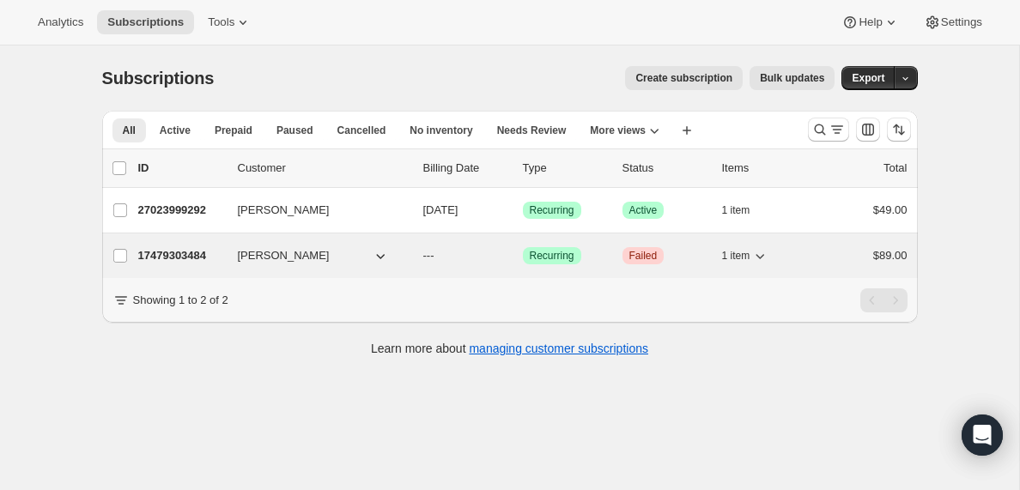
click at [272, 258] on span "[PERSON_NAME]" at bounding box center [284, 255] width 92 height 17
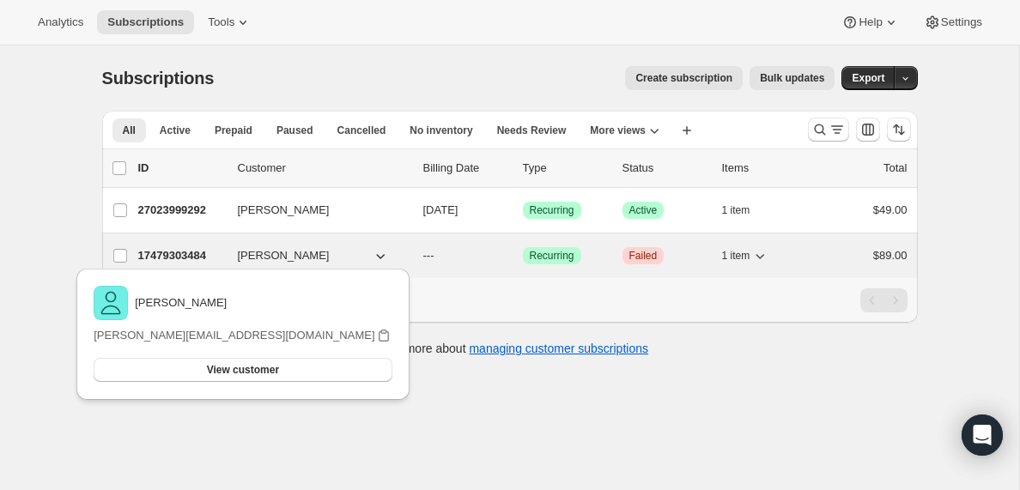
click at [187, 258] on p "17479303484" at bounding box center [181, 255] width 86 height 17
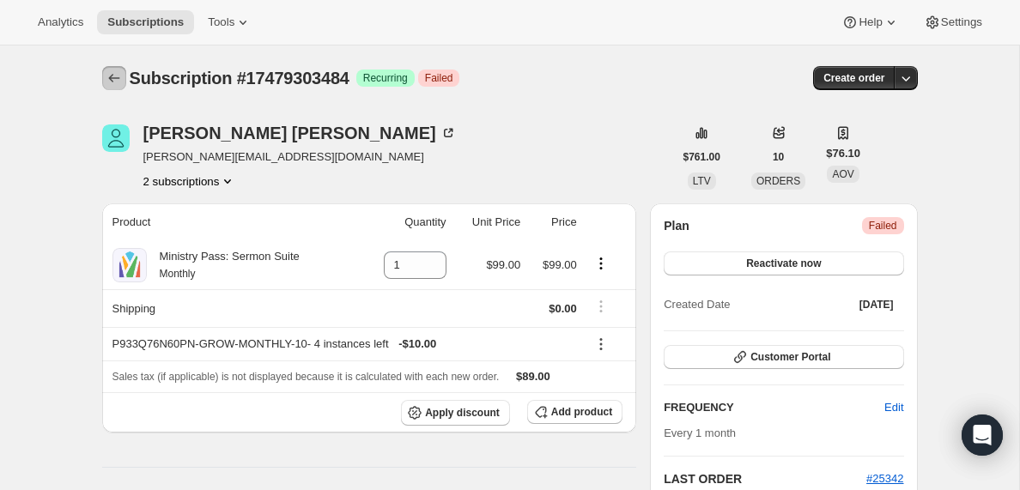
click at [110, 79] on icon "Subscriptions" at bounding box center [113, 78] width 11 height 9
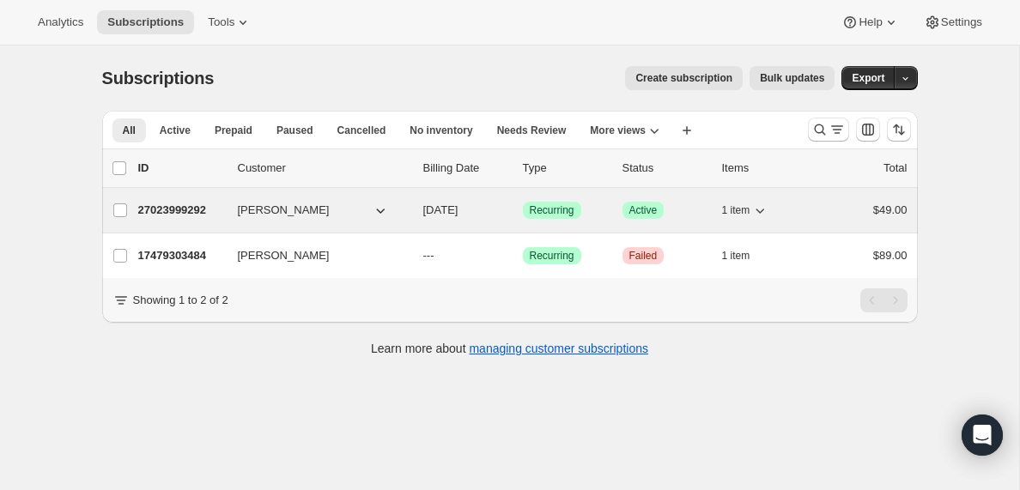
click at [198, 210] on p "27023999292" at bounding box center [181, 210] width 86 height 17
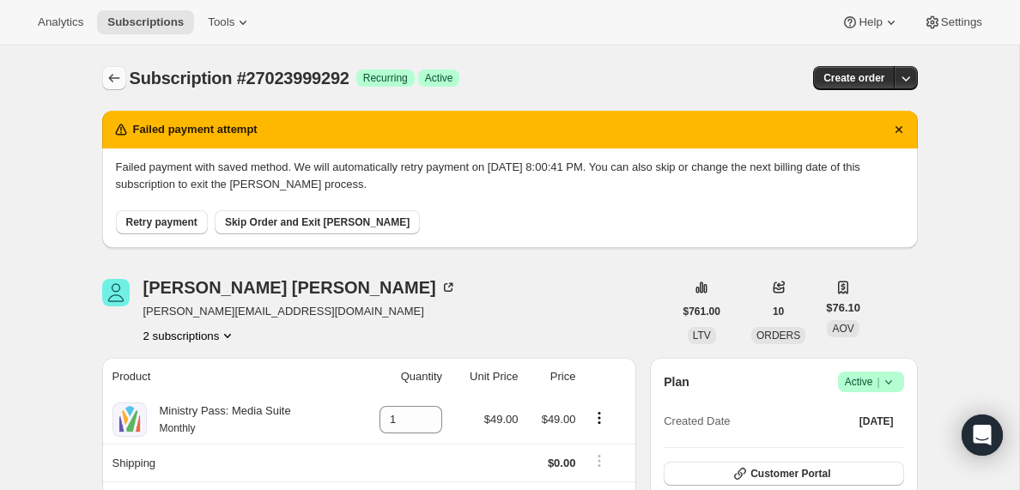
click at [106, 76] on icon "Subscriptions" at bounding box center [114, 78] width 17 height 17
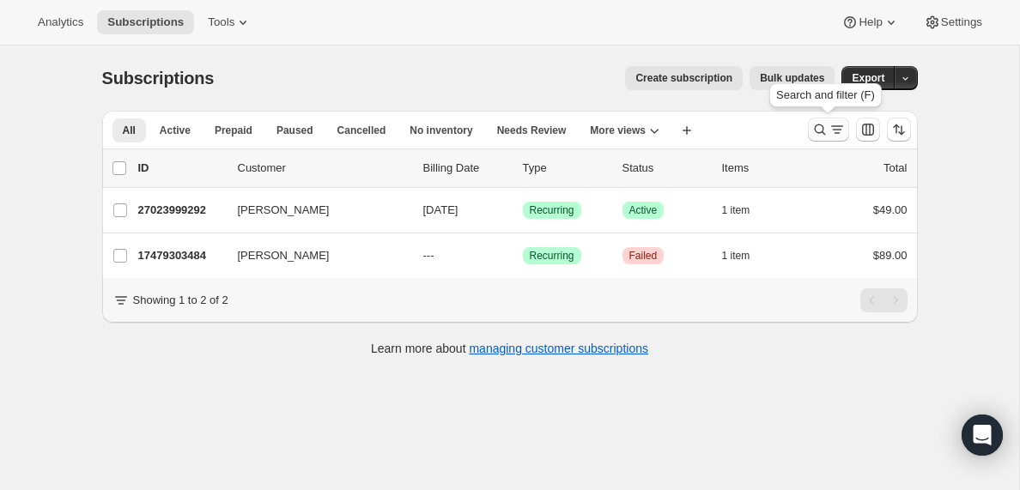
click at [832, 130] on icon "Search and filter results" at bounding box center [837, 129] width 17 height 17
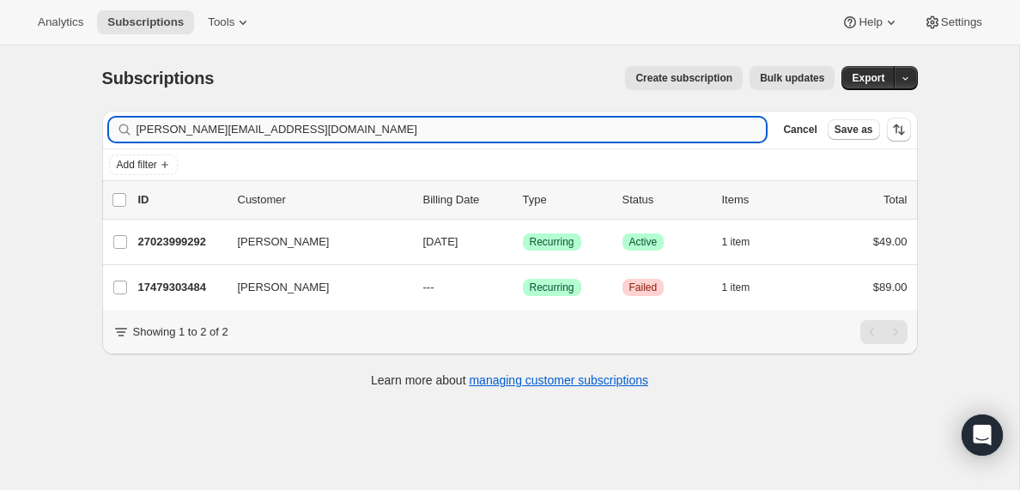
click at [295, 130] on input "[PERSON_NAME][EMAIL_ADDRESS][DOMAIN_NAME]" at bounding box center [452, 130] width 630 height 24
type input "[EMAIL_ADDRESS][DOMAIN_NAME]"
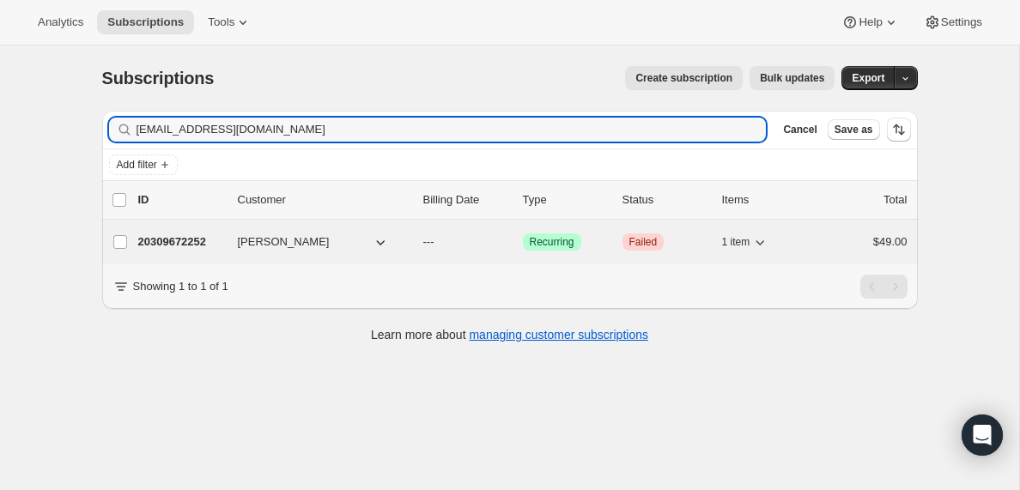
click at [204, 239] on p "20309672252" at bounding box center [181, 242] width 86 height 17
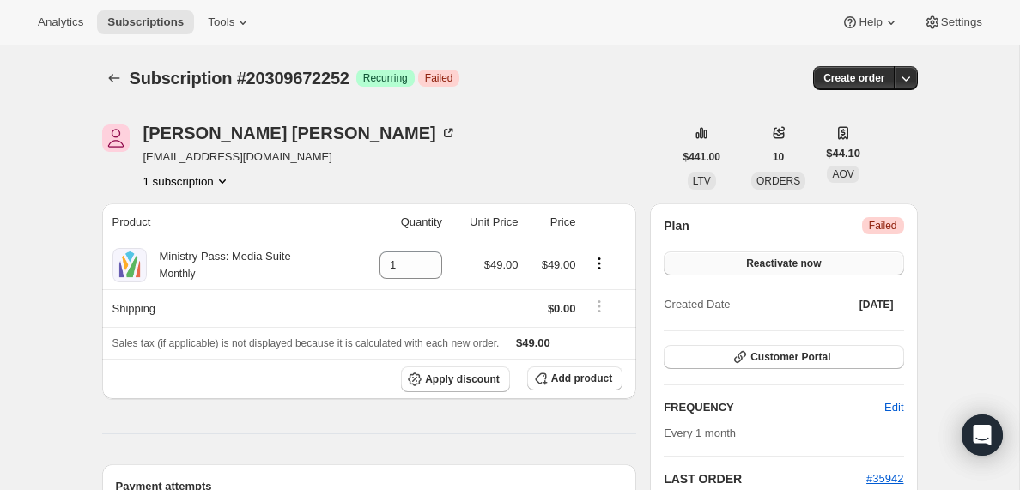
click at [781, 269] on span "Reactivate now" at bounding box center [783, 264] width 75 height 14
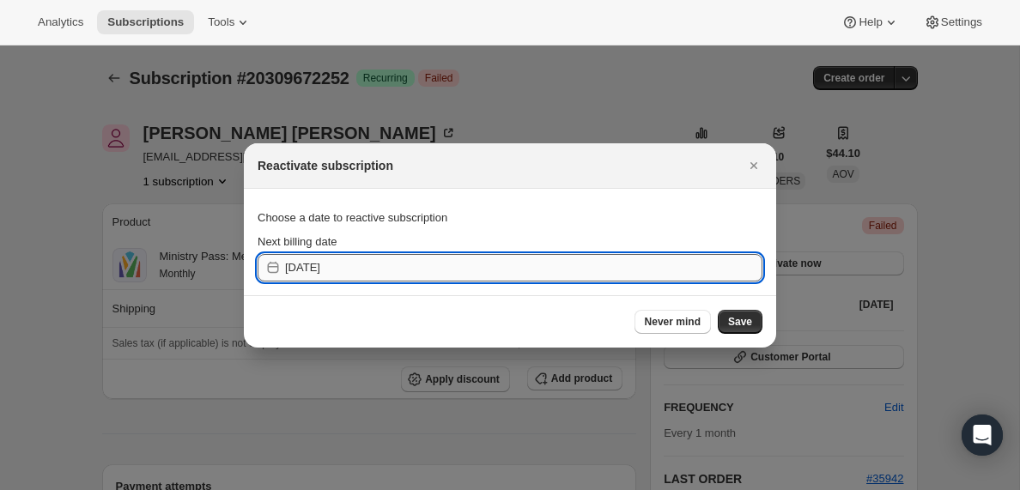
click at [480, 268] on input "[DATE]" at bounding box center [523, 267] width 477 height 27
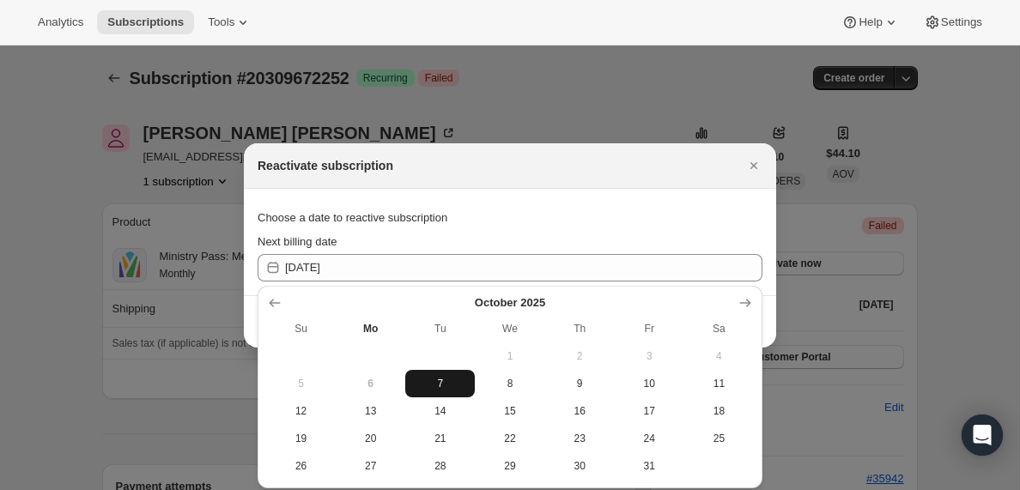
click at [439, 384] on span "7" at bounding box center [440, 384] width 56 height 14
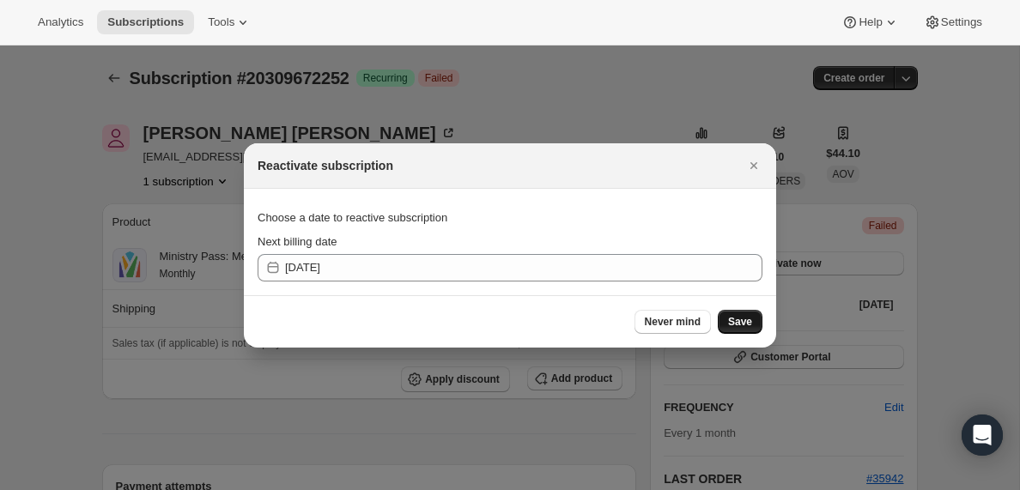
click at [746, 323] on span "Save" at bounding box center [740, 322] width 24 height 14
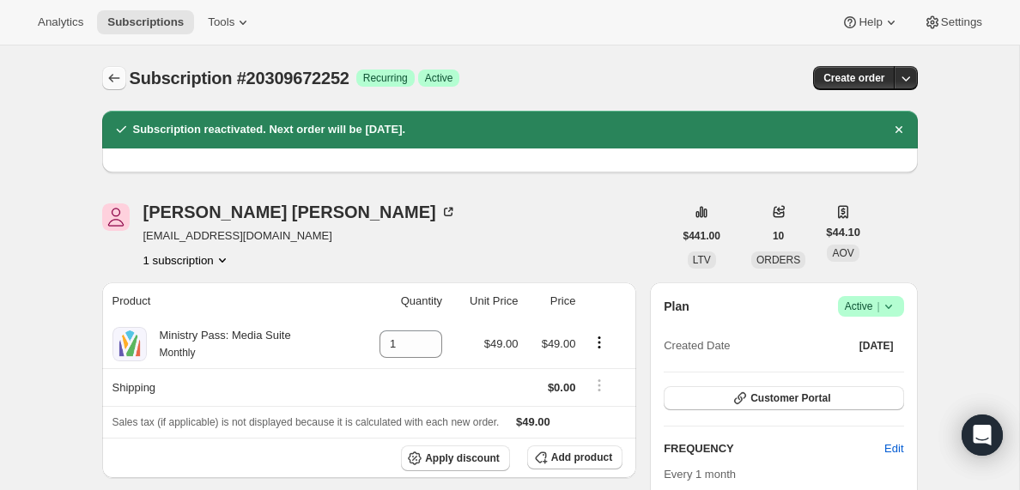
click at [114, 73] on icon "Subscriptions" at bounding box center [114, 78] width 17 height 17
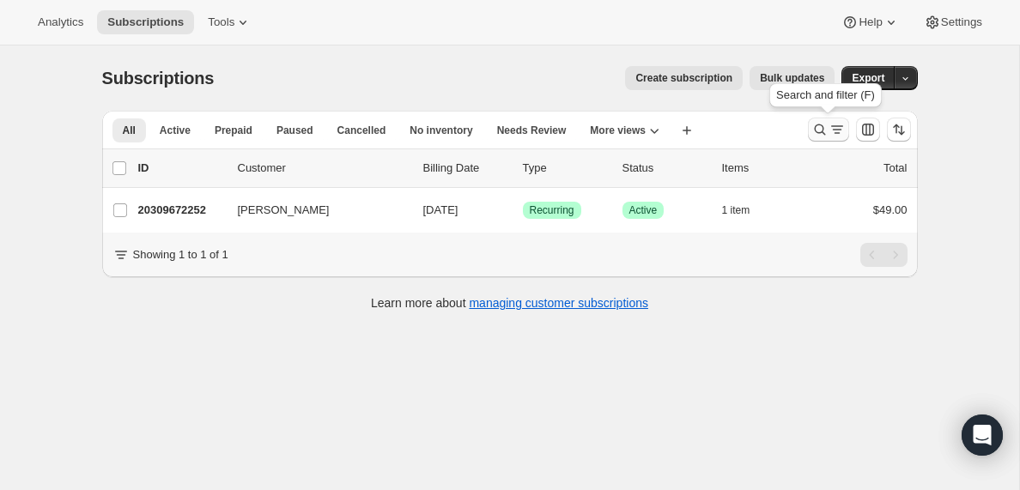
click at [829, 132] on icon "Search and filter results" at bounding box center [837, 129] width 17 height 17
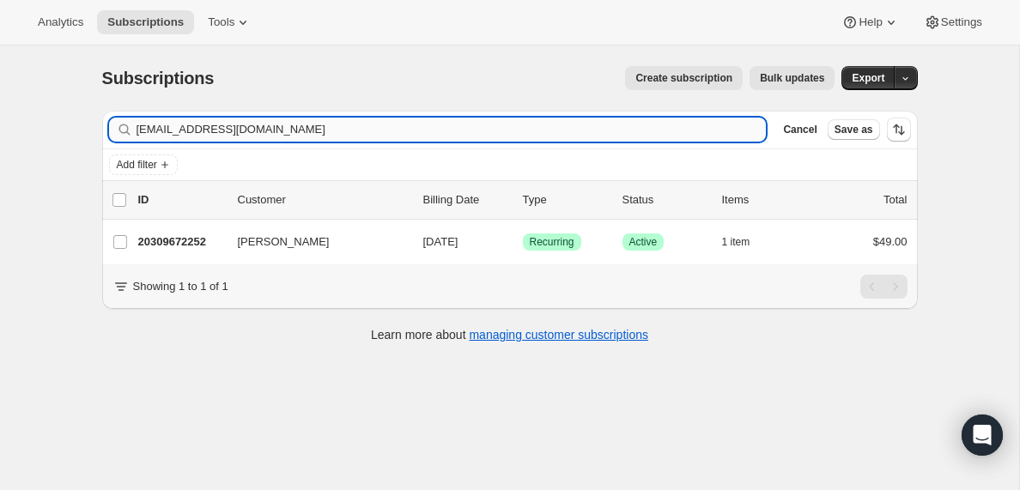
click at [291, 126] on input "[EMAIL_ADDRESS][DOMAIN_NAME]" at bounding box center [452, 130] width 630 height 24
type input "[EMAIL_ADDRESS][DOMAIN_NAME]"
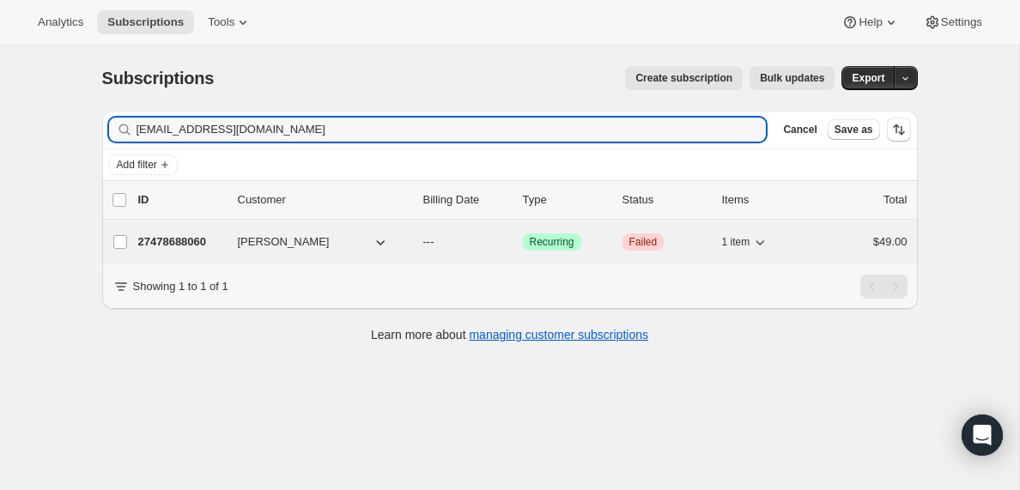
click at [195, 241] on p "27478688060" at bounding box center [181, 242] width 86 height 17
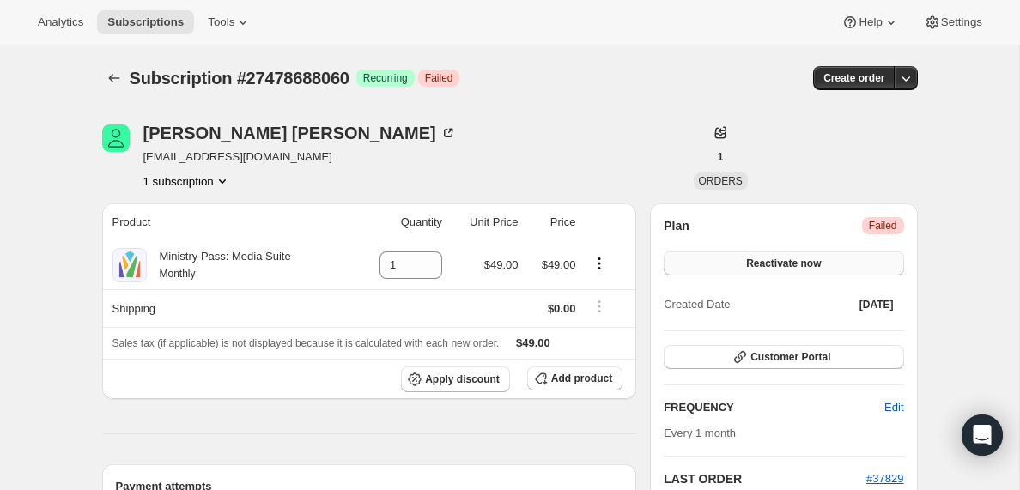
click at [807, 266] on span "Reactivate now" at bounding box center [783, 264] width 75 height 14
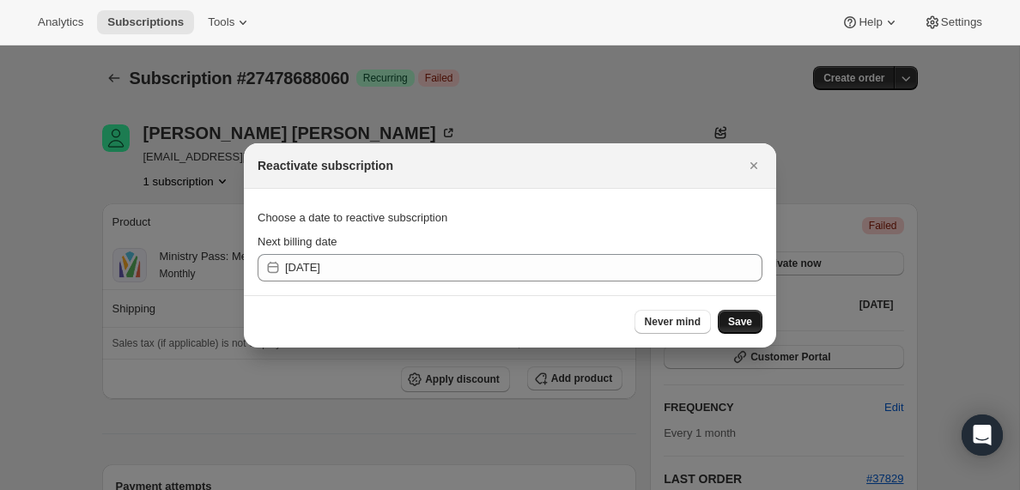
click at [741, 322] on span "Save" at bounding box center [740, 322] width 24 height 14
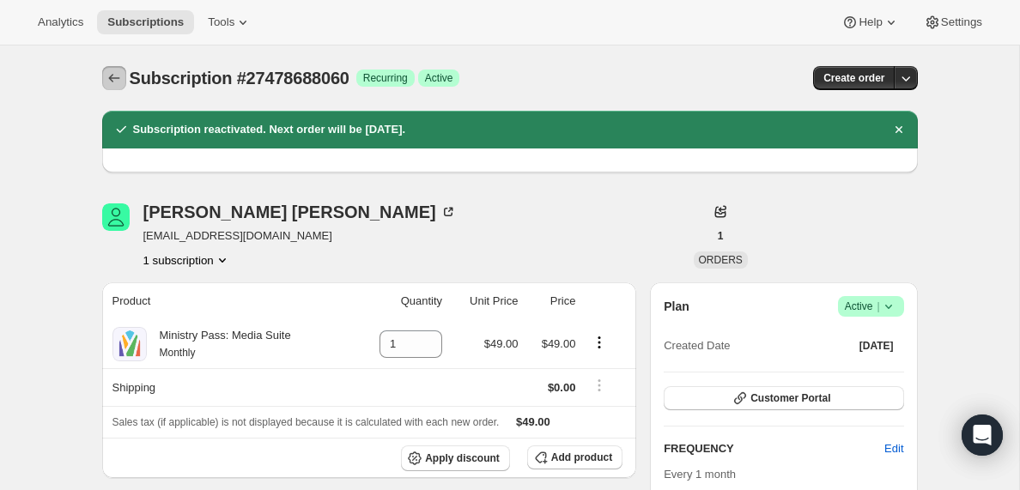
click at [115, 77] on icon "Subscriptions" at bounding box center [114, 78] width 17 height 17
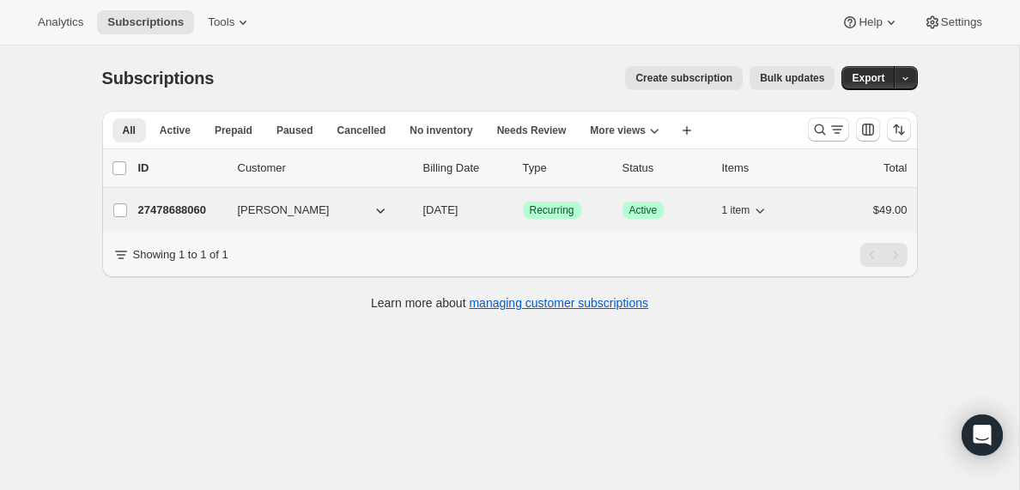
click at [187, 213] on p "27478688060" at bounding box center [181, 210] width 86 height 17
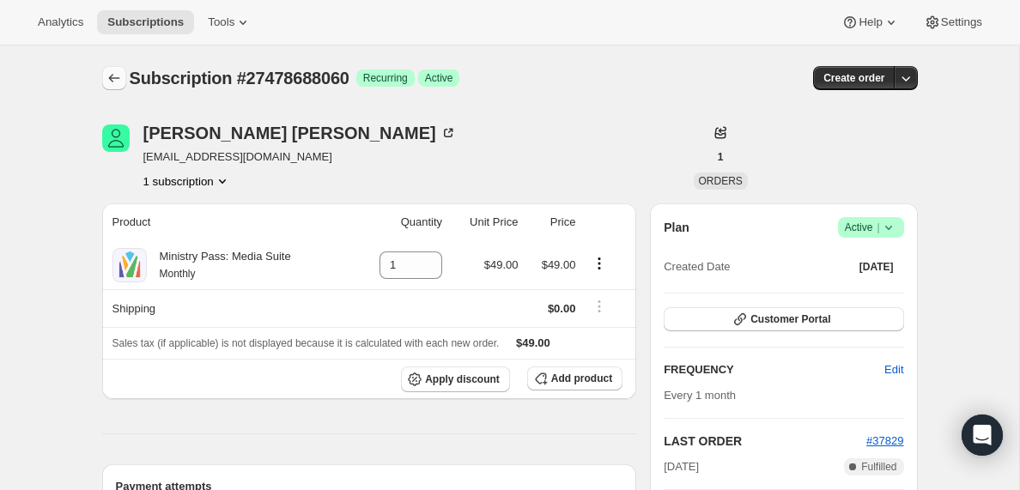
click at [112, 70] on icon "Subscriptions" at bounding box center [114, 78] width 17 height 17
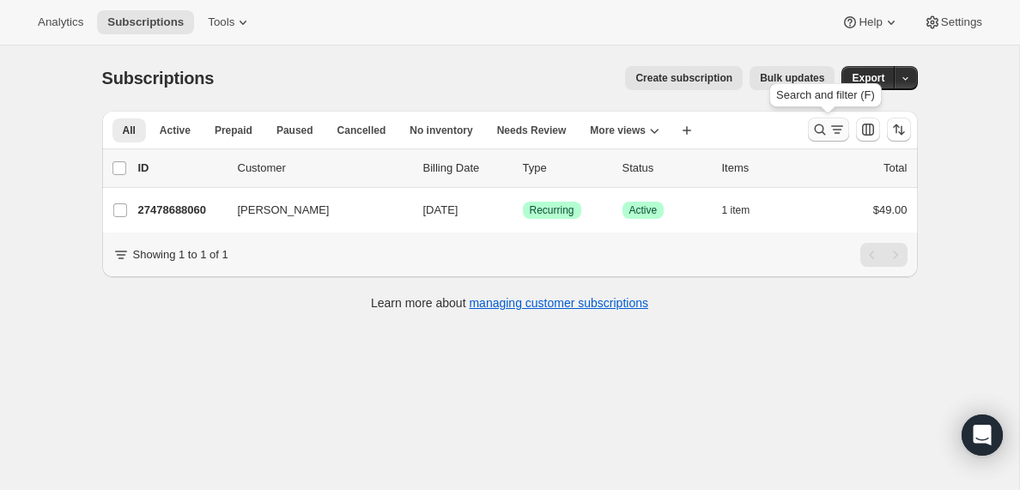
click at [842, 133] on icon "Search and filter results" at bounding box center [837, 129] width 17 height 17
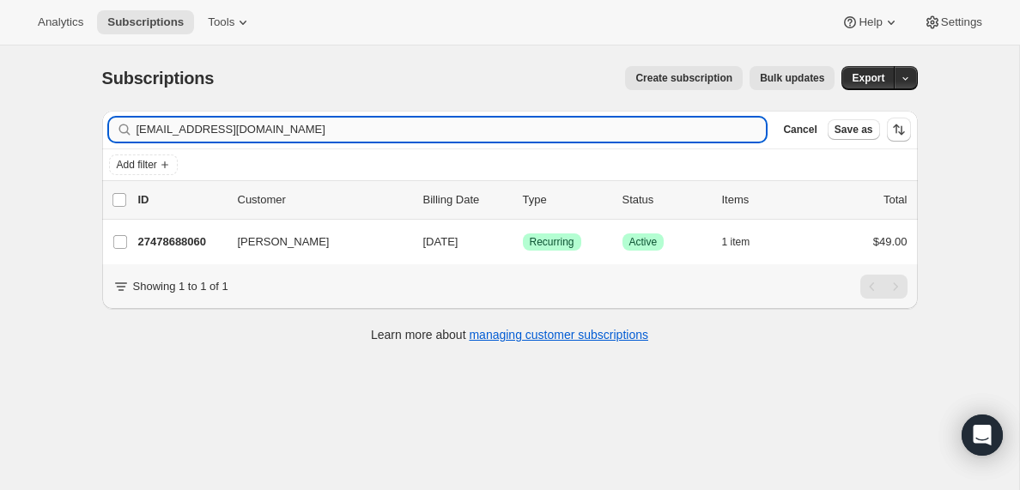
click at [334, 126] on input "[EMAIL_ADDRESS][DOMAIN_NAME]" at bounding box center [452, 130] width 630 height 24
type input "[EMAIL_ADDRESS][DOMAIN_NAME]"
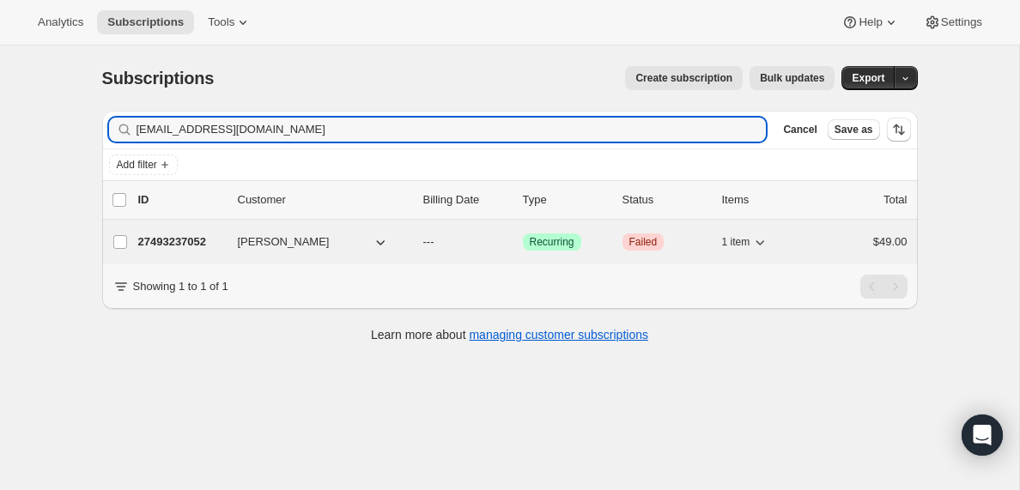
click at [167, 241] on p "27493237052" at bounding box center [181, 242] width 86 height 17
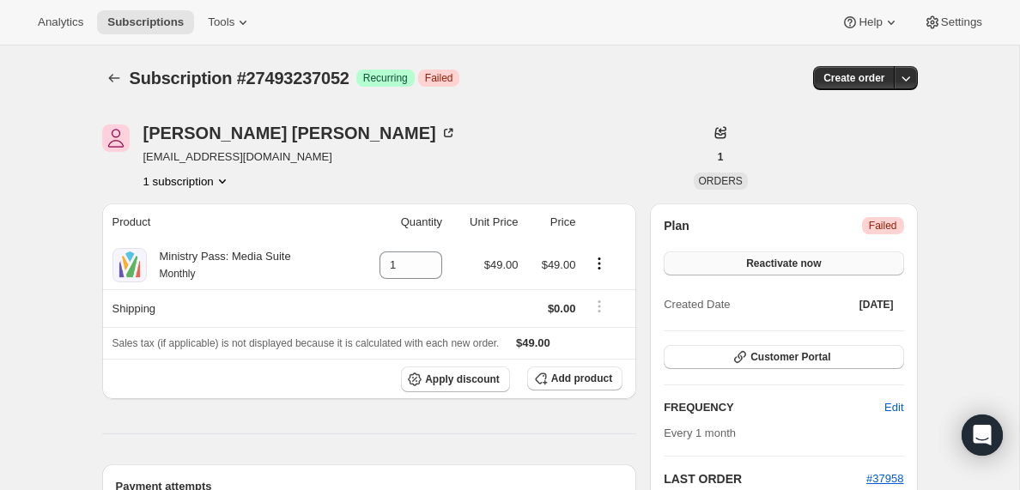
click at [799, 267] on span "Reactivate now" at bounding box center [783, 264] width 75 height 14
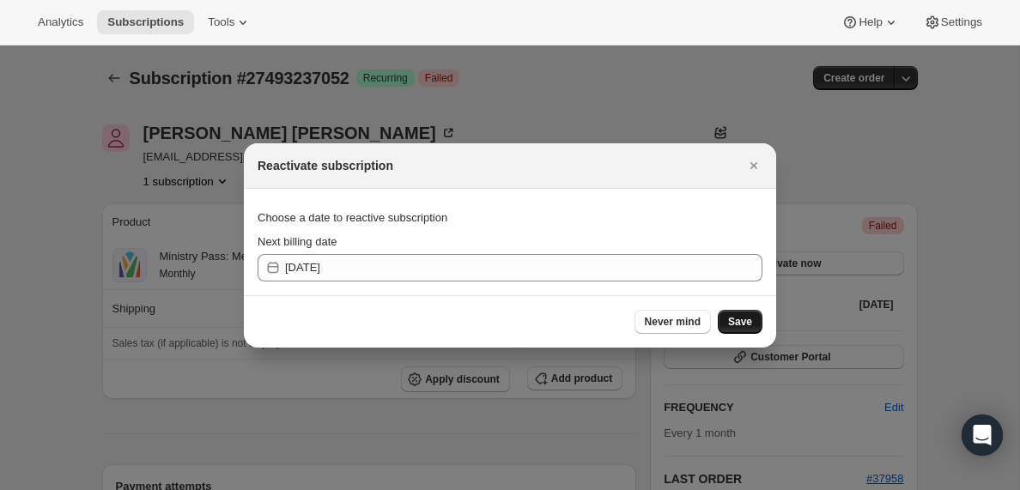
click at [742, 324] on span "Save" at bounding box center [740, 322] width 24 height 14
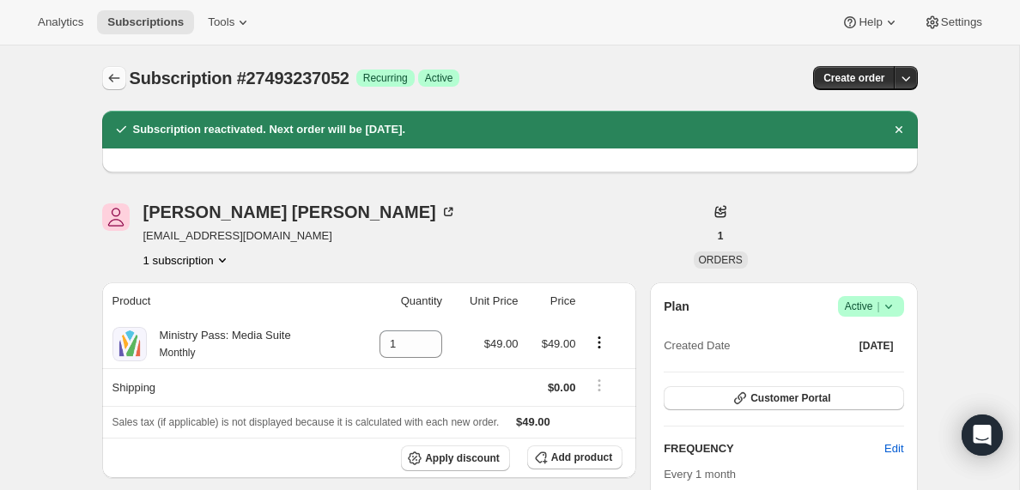
click at [113, 77] on icon "Subscriptions" at bounding box center [114, 78] width 17 height 17
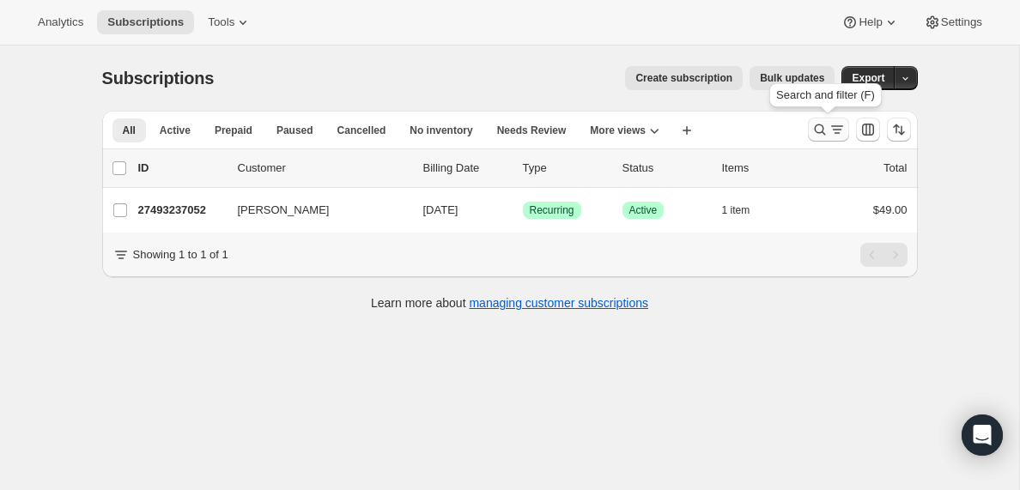
click at [835, 134] on icon "Search and filter results" at bounding box center [837, 129] width 17 height 17
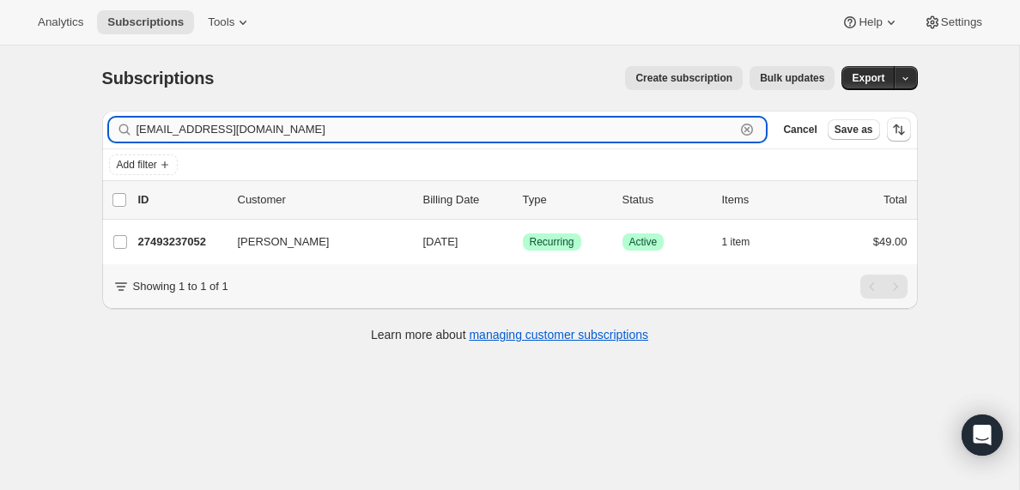
click at [314, 127] on input "[EMAIL_ADDRESS][DOMAIN_NAME]" at bounding box center [436, 130] width 599 height 24
paste input "poindexterdylan.onewaykids"
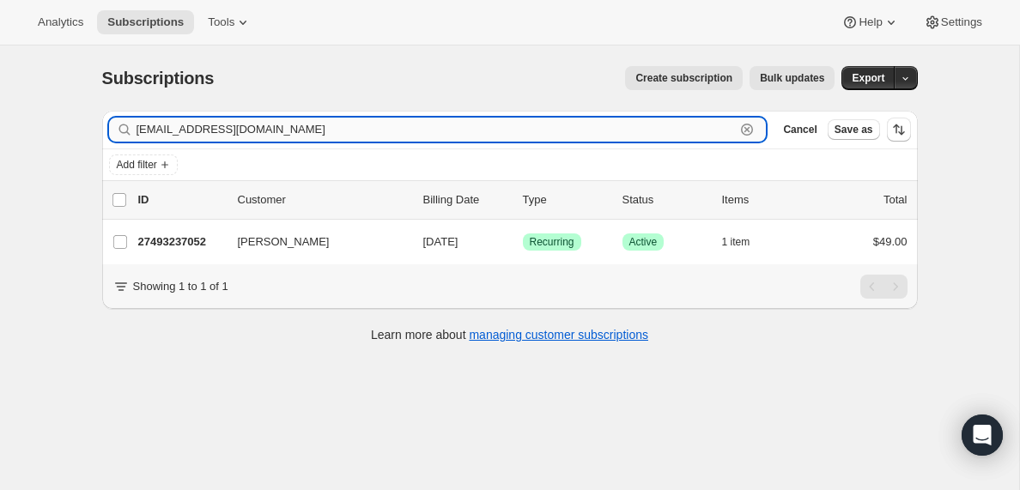
type input "[EMAIL_ADDRESS][DOMAIN_NAME]"
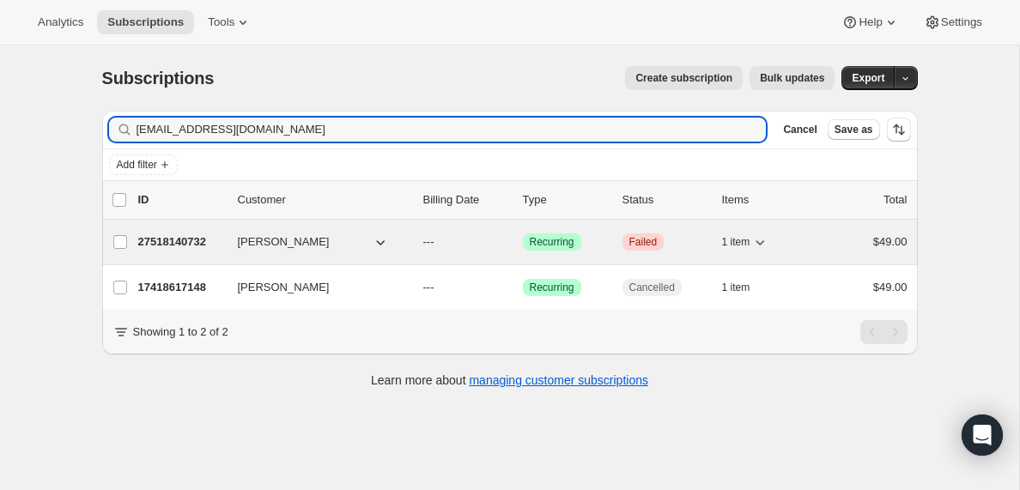
click at [159, 240] on p "27518140732" at bounding box center [181, 242] width 86 height 17
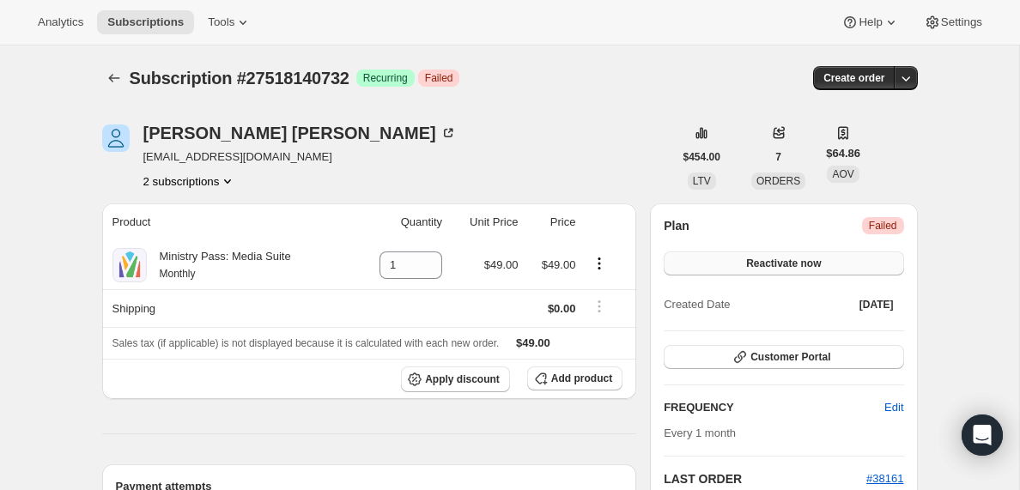
click at [793, 268] on span "Reactivate now" at bounding box center [783, 264] width 75 height 14
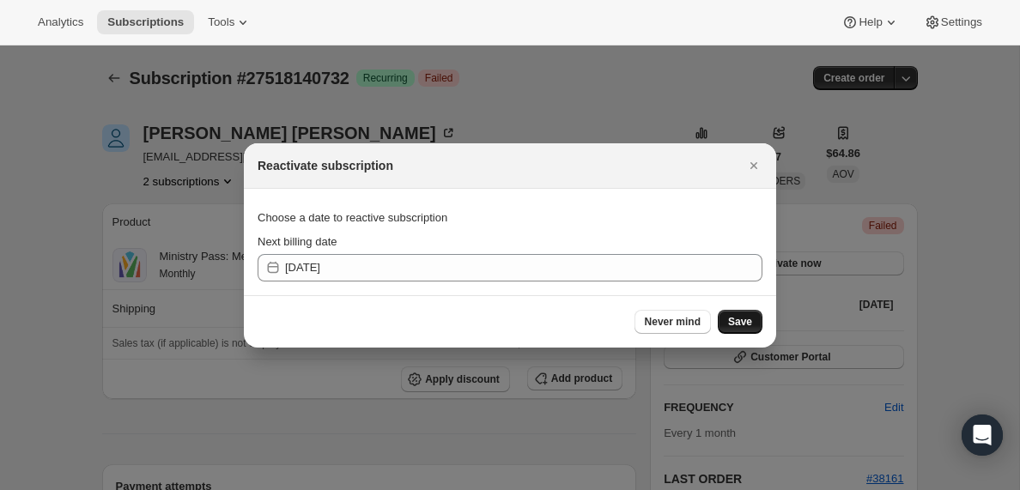
click at [749, 325] on span "Save" at bounding box center [740, 322] width 24 height 14
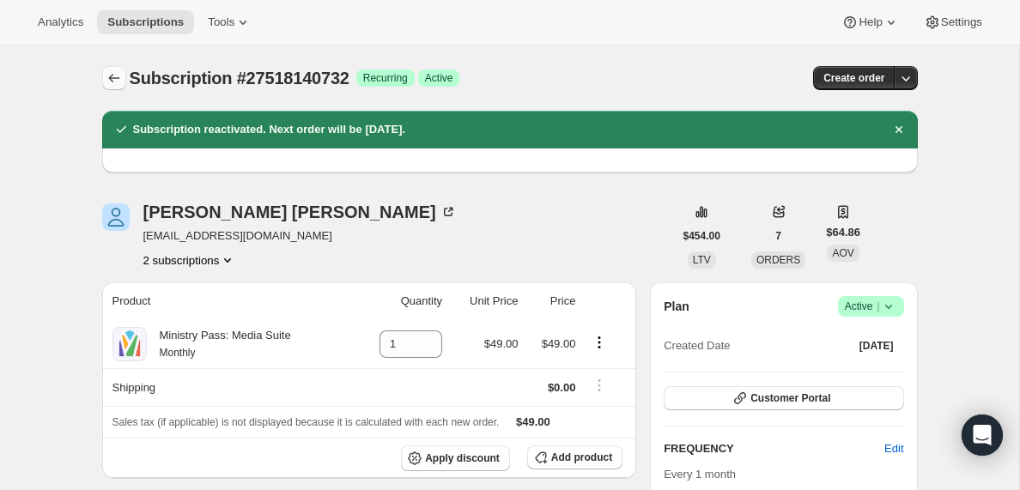
click at [112, 78] on icon "Subscriptions" at bounding box center [113, 78] width 11 height 9
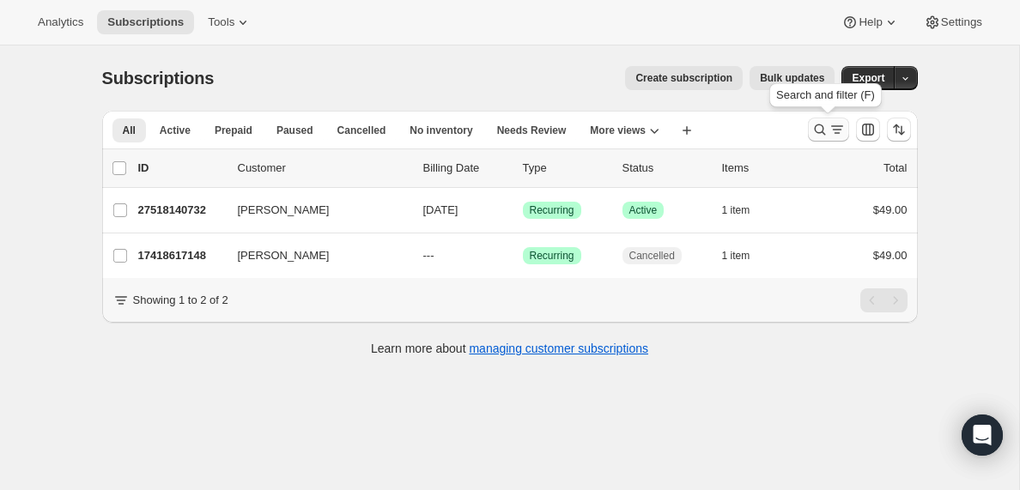
click at [823, 120] on button "Search and filter results" at bounding box center [828, 130] width 41 height 24
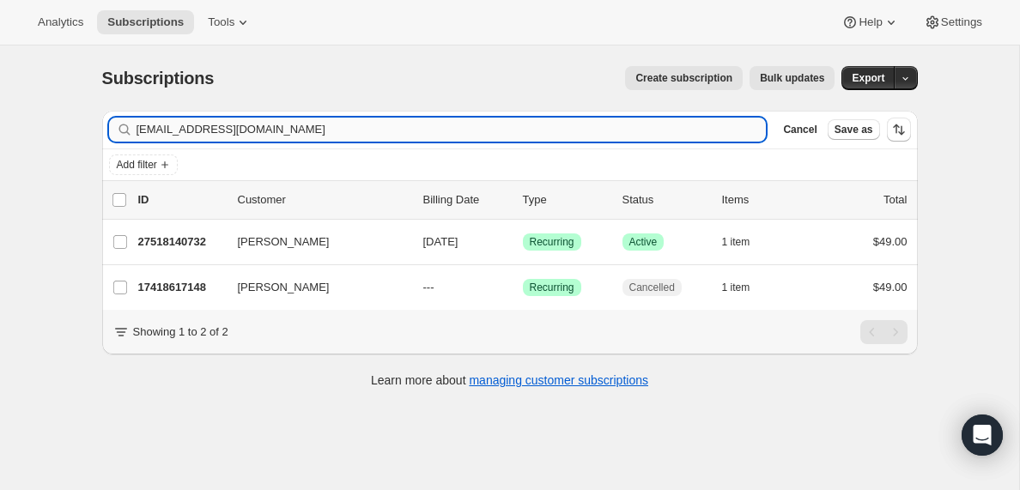
click at [250, 133] on input "[EMAIL_ADDRESS][DOMAIN_NAME]" at bounding box center [452, 130] width 630 height 24
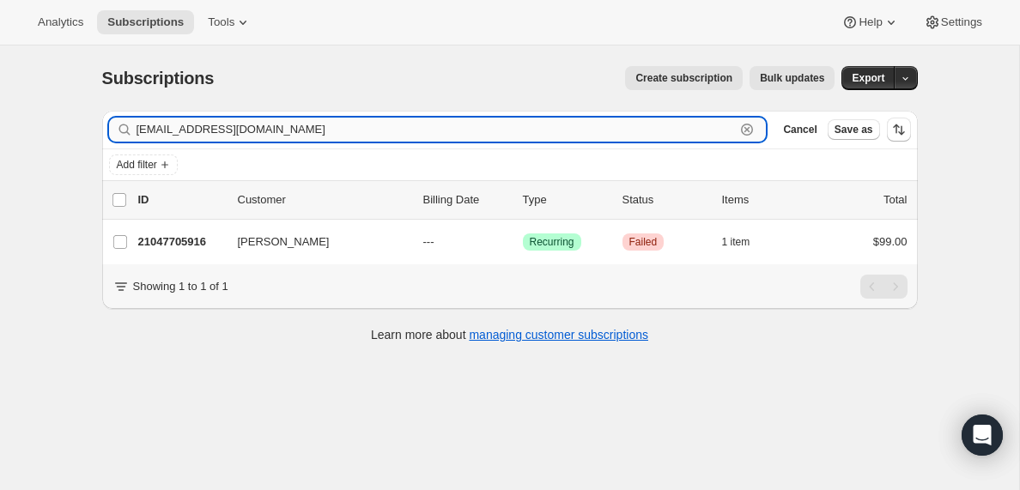
click at [209, 138] on input "[EMAIL_ADDRESS][DOMAIN_NAME]" at bounding box center [436, 130] width 599 height 24
paste input "[EMAIL_ADDRESS]"
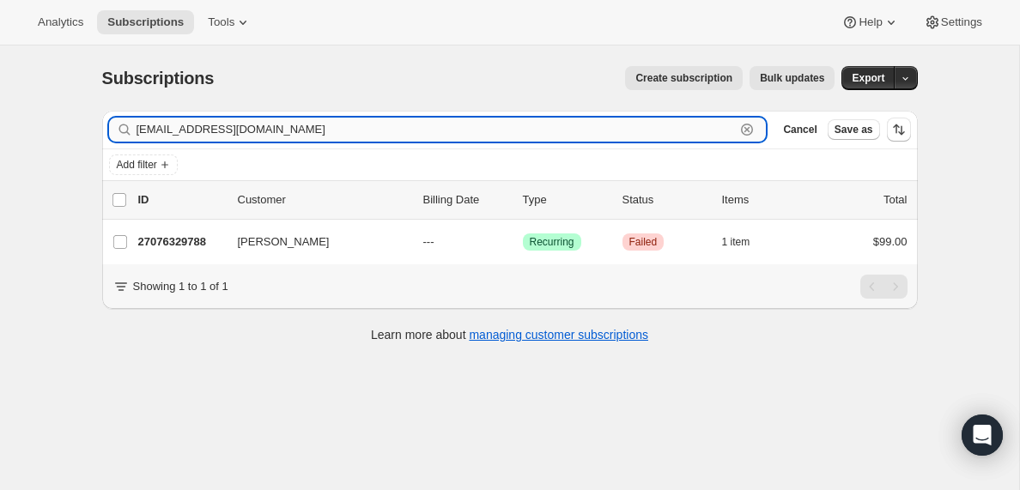
click at [230, 131] on input "[EMAIL_ADDRESS][DOMAIN_NAME]" at bounding box center [436, 130] width 599 height 24
paste input "johnshultz@fbcmac"
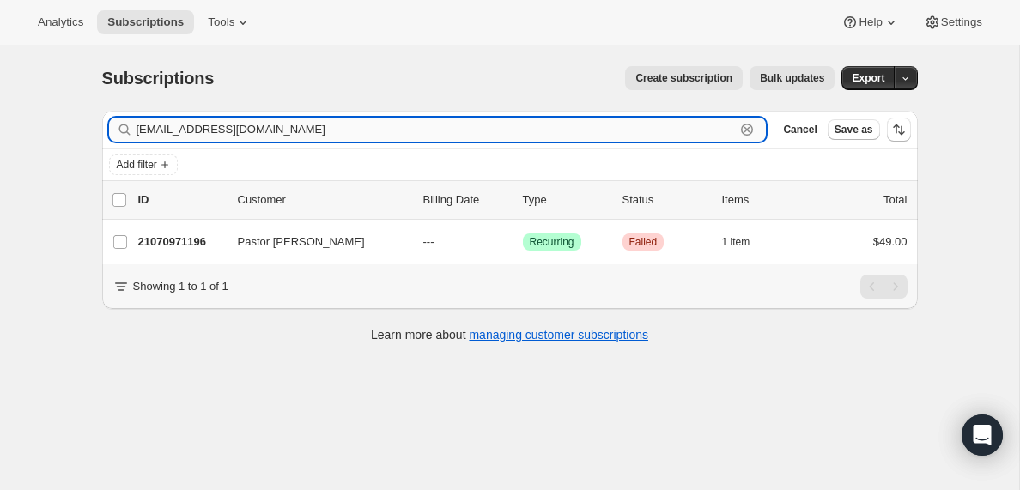
click at [410, 138] on input "[EMAIL_ADDRESS][DOMAIN_NAME]" at bounding box center [436, 130] width 599 height 24
paste input "[EMAIL_ADDRESS]"
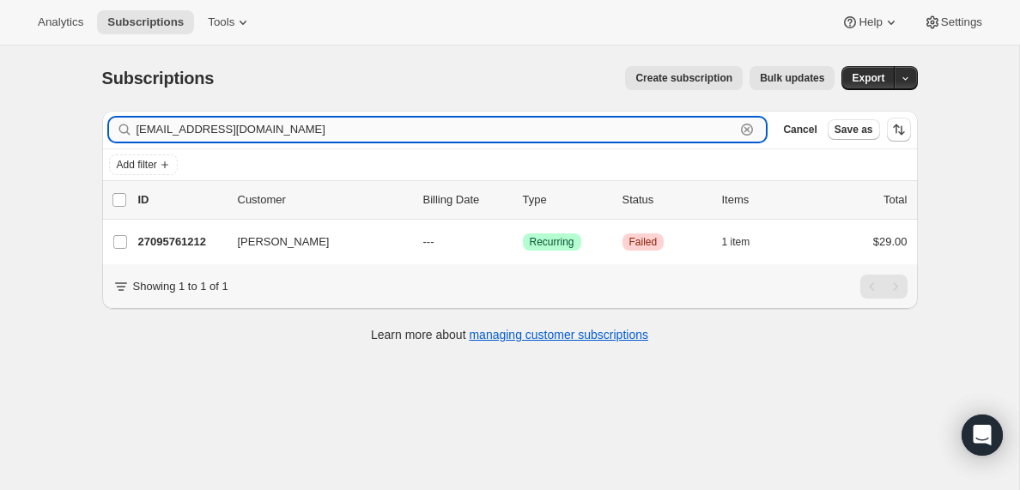
click at [252, 131] on input "[EMAIL_ADDRESS][DOMAIN_NAME]" at bounding box center [436, 130] width 599 height 24
paste input "hrroelofse"
click at [263, 131] on input "[EMAIL_ADDRESS][DOMAIN_NAME]" at bounding box center [436, 130] width 599 height 24
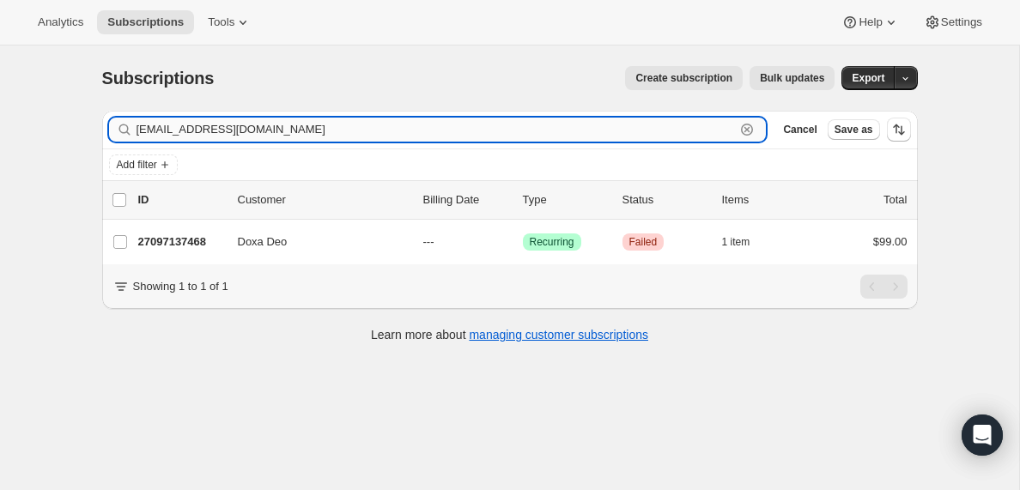
click at [263, 131] on input "[EMAIL_ADDRESS][DOMAIN_NAME]" at bounding box center [436, 130] width 599 height 24
paste input "yohelcespedes9"
click at [294, 133] on input "[EMAIL_ADDRESS][DOMAIN_NAME]" at bounding box center [436, 130] width 599 height 24
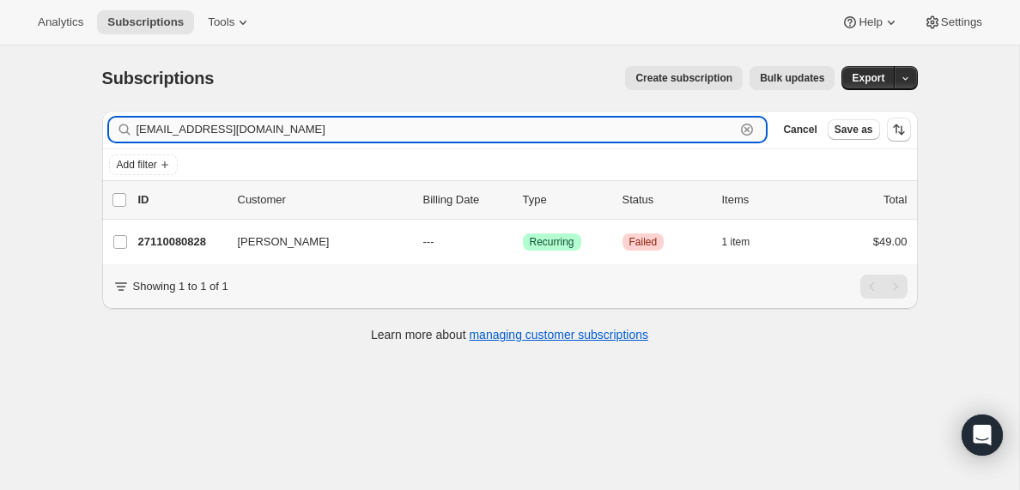
click at [294, 133] on input "[EMAIL_ADDRESS][DOMAIN_NAME]" at bounding box center [436, 130] width 599 height 24
paste input "[EMAIL_ADDRESS]"
click at [270, 131] on input "[EMAIL_ADDRESS][DOMAIN_NAME]" at bounding box center [436, 130] width 599 height 24
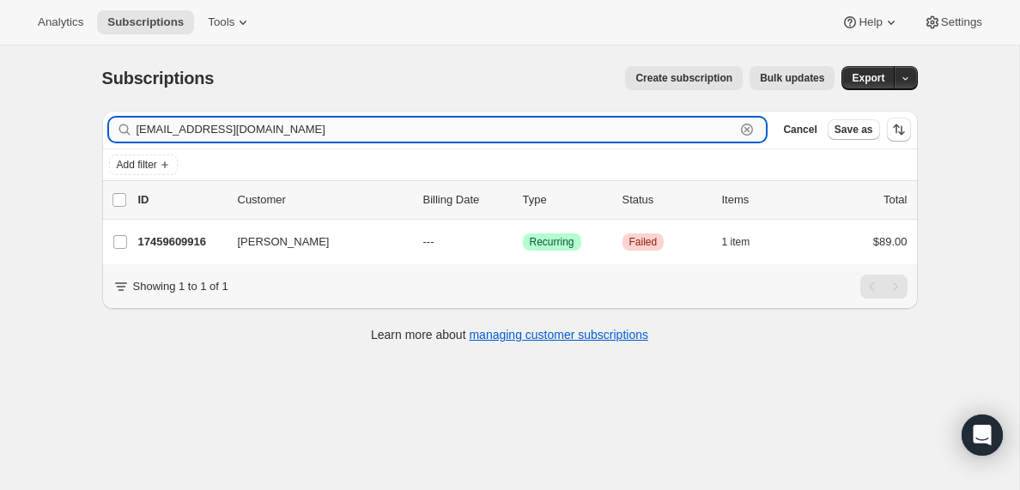
paste input "cribble@highridgegr"
click at [254, 137] on input "[EMAIL_ADDRESS][DOMAIN_NAME]" at bounding box center [436, 130] width 599 height 24
paste input "[EMAIL_ADDRESS]"
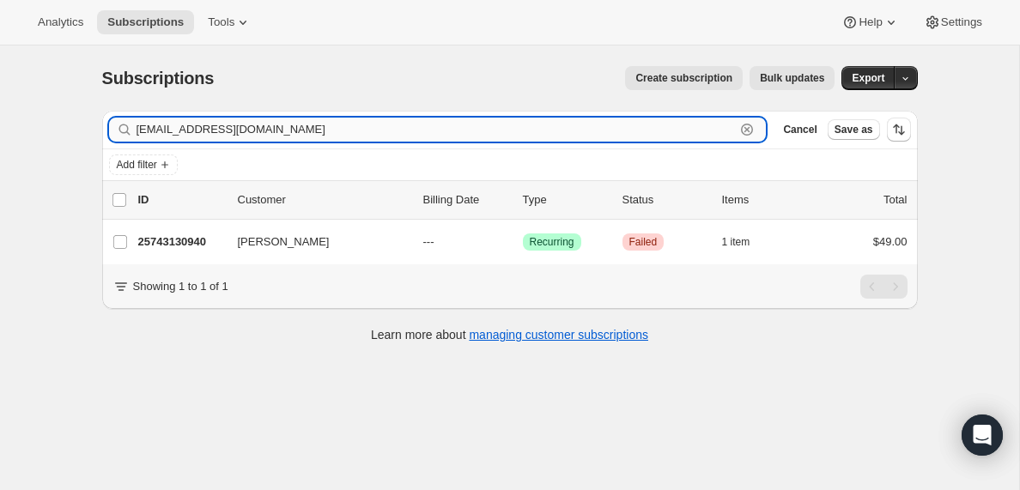
click at [256, 126] on input "[EMAIL_ADDRESS][DOMAIN_NAME]" at bounding box center [436, 130] width 599 height 24
paste input "[EMAIL_ADDRESS][DOMAIN_NAME]"
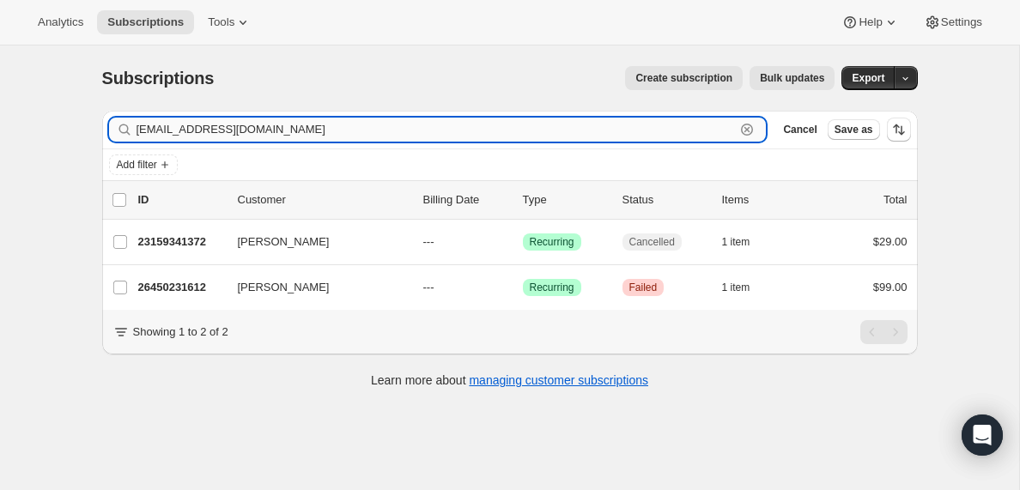
click at [290, 132] on input "[EMAIL_ADDRESS][DOMAIN_NAME]" at bounding box center [436, 130] width 599 height 24
paste input "[EMAIL_ADDRESS][DOMAIN_NAME]"
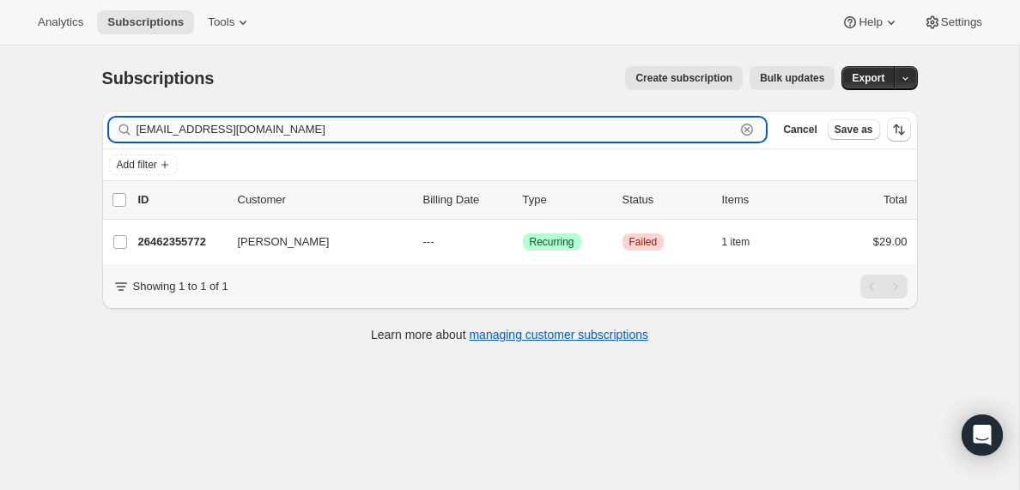
click at [299, 133] on input "[EMAIL_ADDRESS][DOMAIN_NAME]" at bounding box center [436, 130] width 599 height 24
paste input "[EMAIL_ADDRESS]"
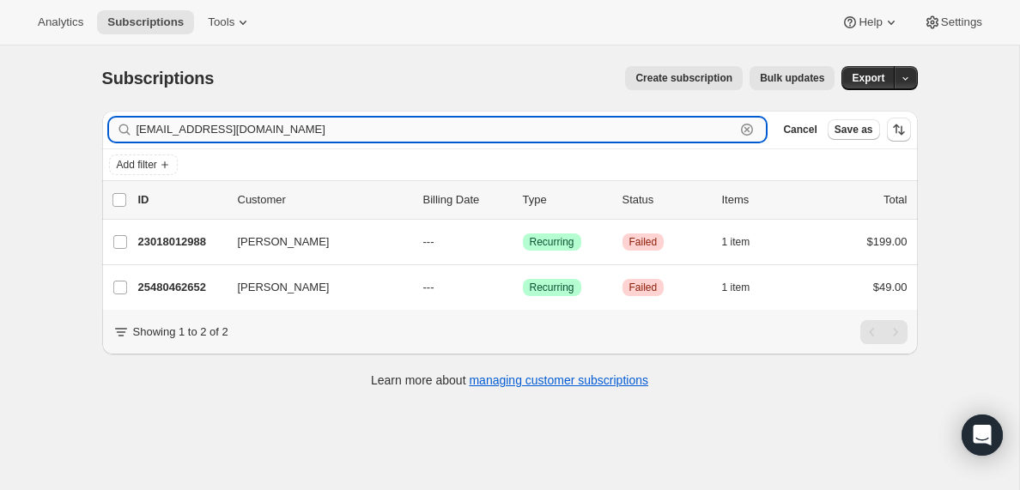
click at [240, 129] on input "[EMAIL_ADDRESS][DOMAIN_NAME]" at bounding box center [436, 130] width 599 height 24
paste input "[EMAIL_ADDRESS]"
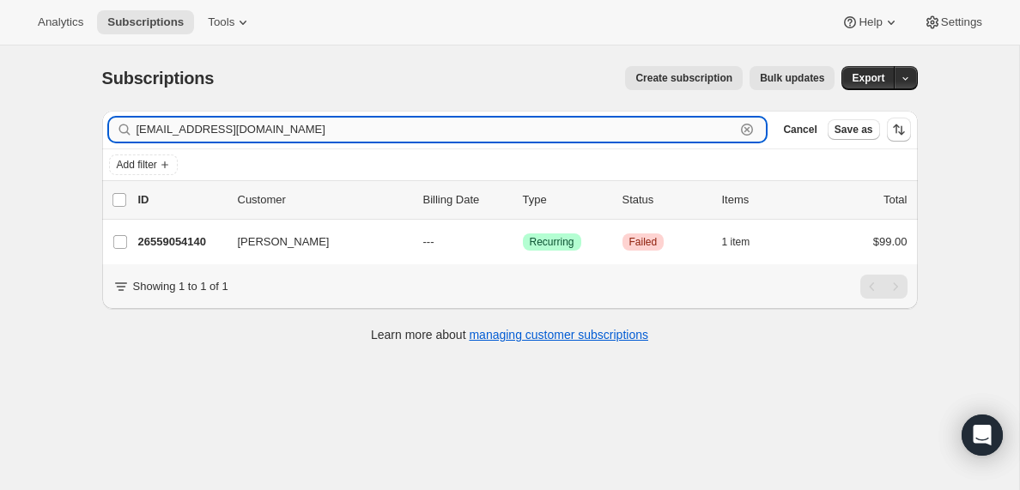
click at [262, 130] on input "[EMAIL_ADDRESS][DOMAIN_NAME]" at bounding box center [436, 130] width 599 height 24
paste input "[EMAIL_ADDRESS][PERSON_NAME][DOMAIN_NAME]"
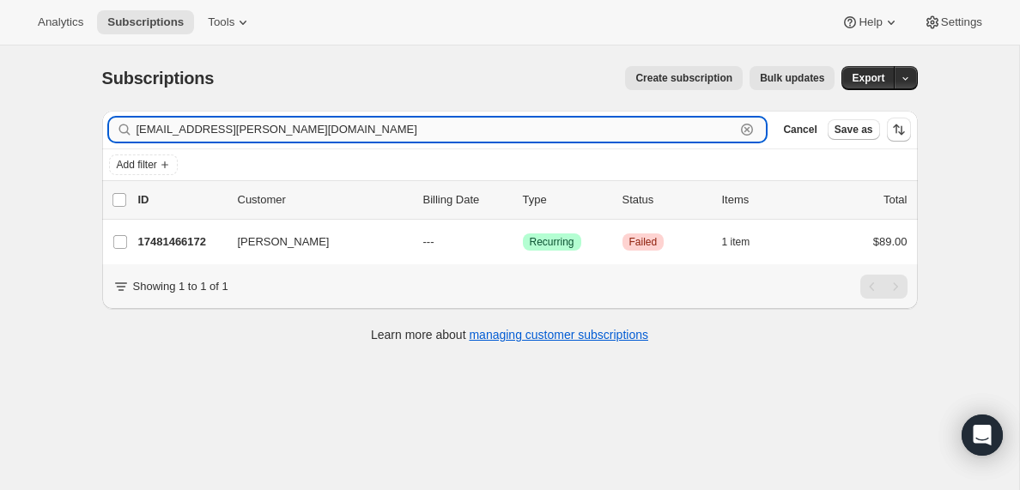
click at [280, 128] on input "[EMAIL_ADDRESS][PERSON_NAME][DOMAIN_NAME]" at bounding box center [436, 130] width 599 height 24
paste input "[EMAIL_ADDRESS][DOMAIN_NAME]"
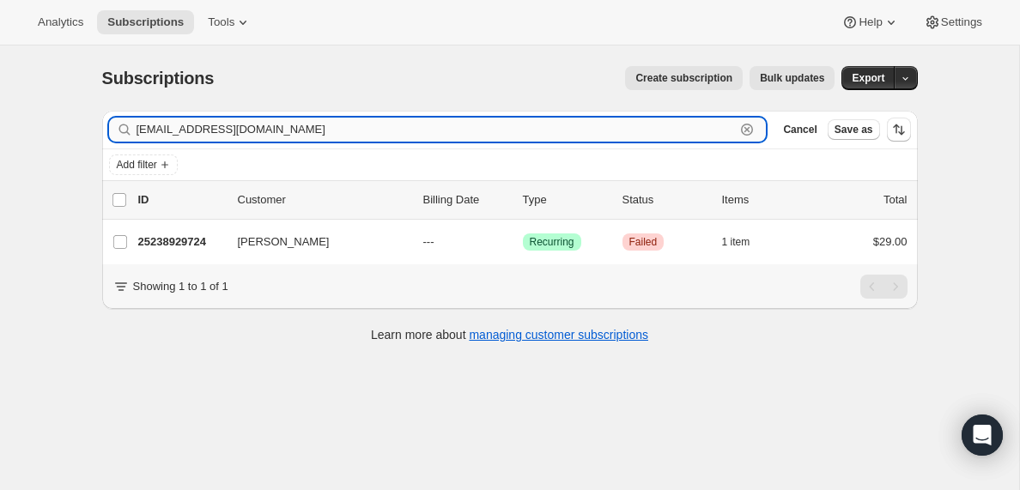
click at [240, 129] on input "[EMAIL_ADDRESS][DOMAIN_NAME]" at bounding box center [436, 130] width 599 height 24
paste input "[EMAIL_ADDRESS][DOMAIN_NAME]"
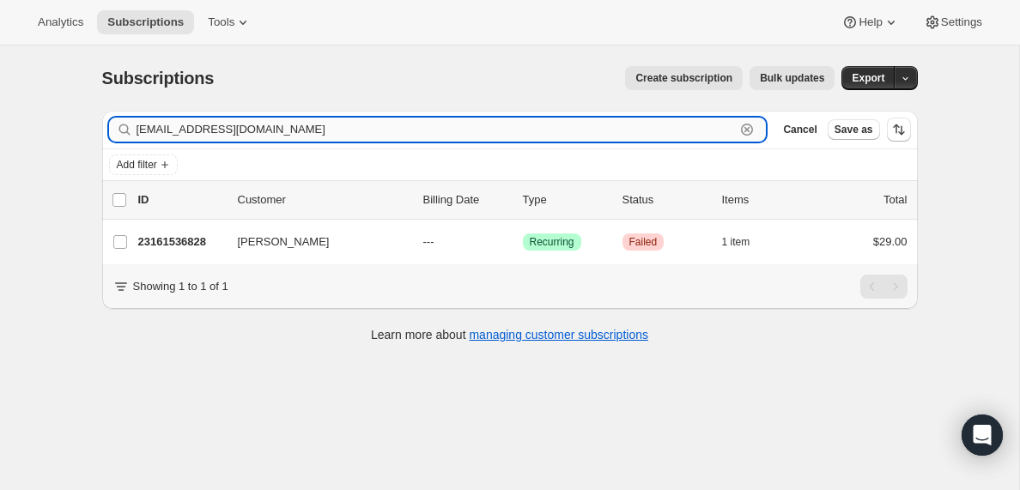
click at [263, 131] on input "[EMAIL_ADDRESS][DOMAIN_NAME]" at bounding box center [436, 130] width 599 height 24
paste input "[EMAIL_ADDRESS][PERSON_NAME][DOMAIN_NAME]"
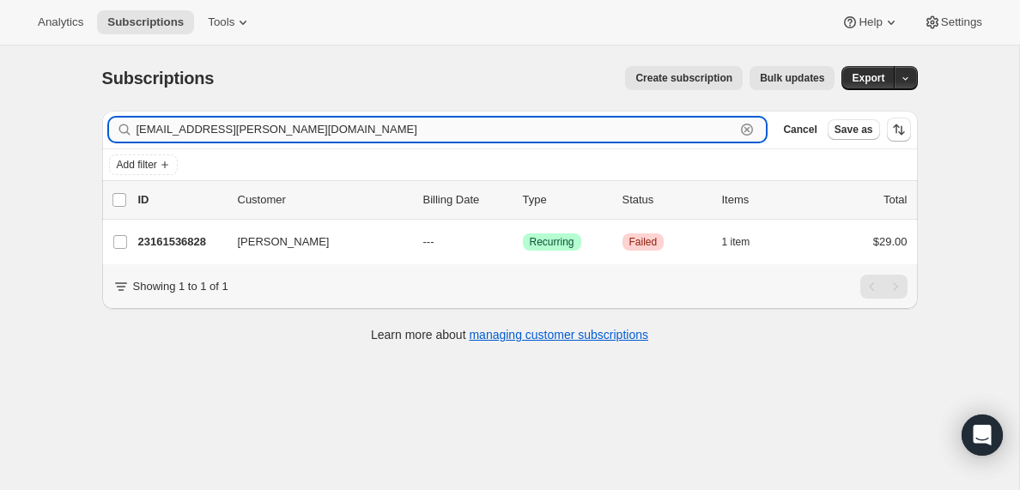
type input "[EMAIL_ADDRESS][PERSON_NAME][DOMAIN_NAME]"
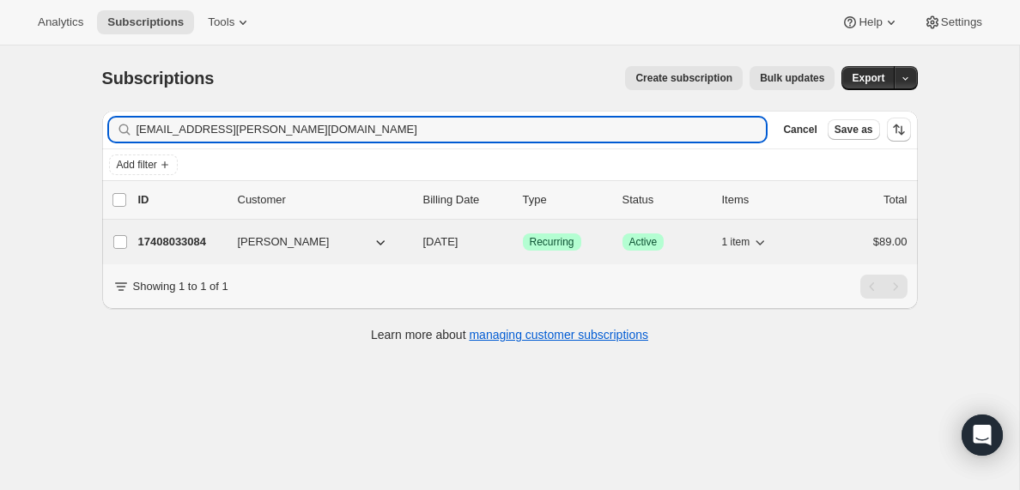
click at [181, 239] on p "17408033084" at bounding box center [181, 242] width 86 height 17
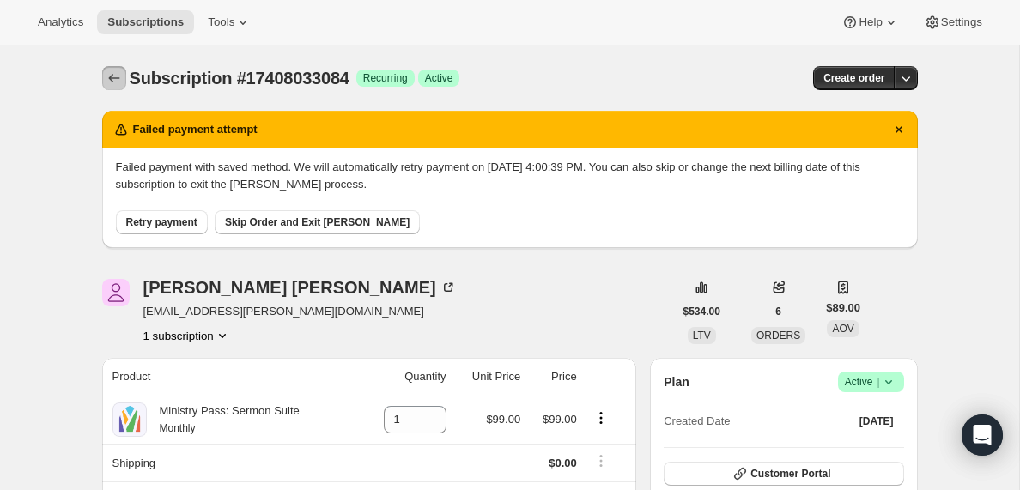
click at [118, 77] on icon "Subscriptions" at bounding box center [114, 78] width 17 height 17
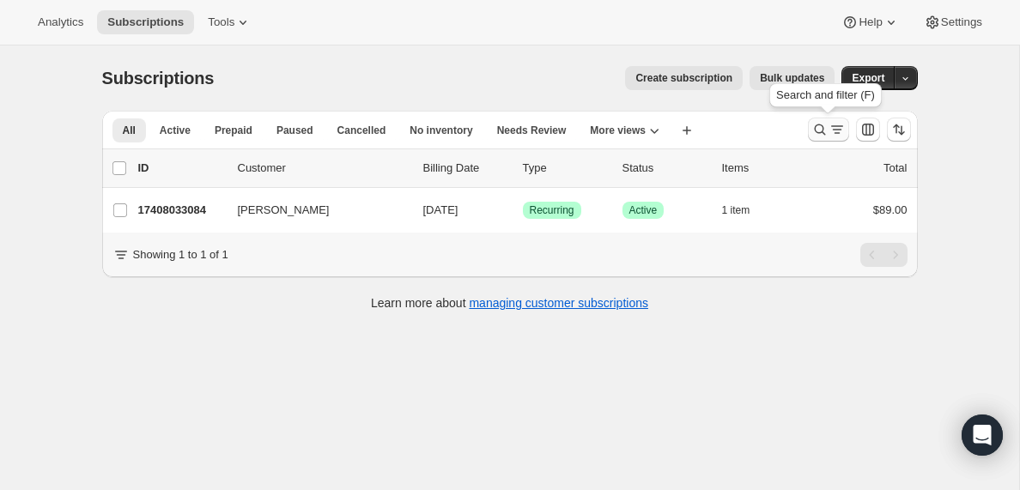
click at [838, 134] on icon "Search and filter results" at bounding box center [837, 129] width 17 height 17
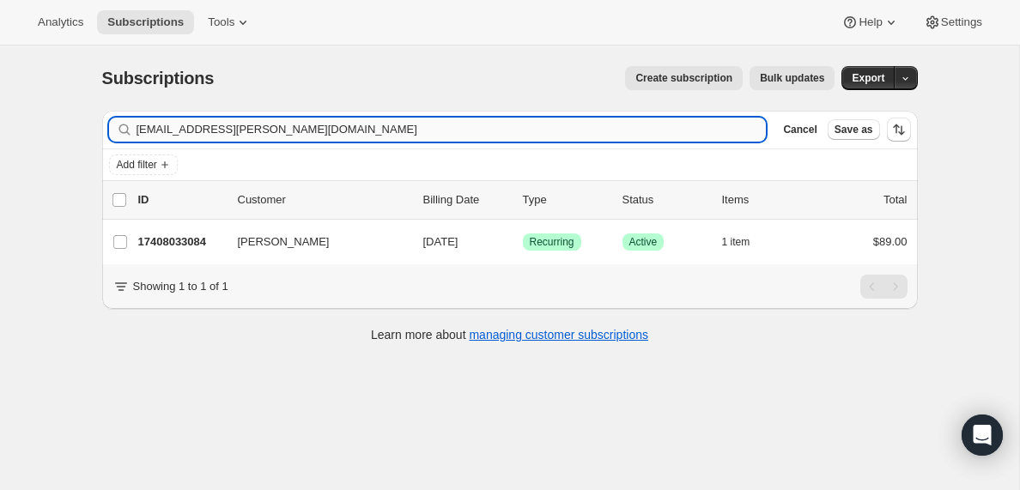
click at [215, 127] on input "[EMAIL_ADDRESS][PERSON_NAME][DOMAIN_NAME]" at bounding box center [452, 130] width 630 height 24
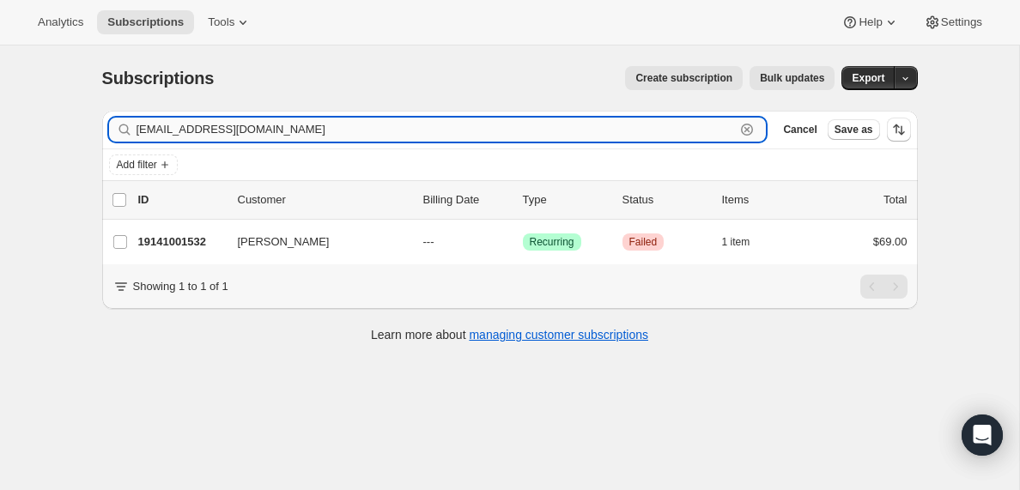
click at [244, 130] on input "[EMAIL_ADDRESS][DOMAIN_NAME]" at bounding box center [436, 130] width 599 height 24
paste input "deliverancelifechurch"
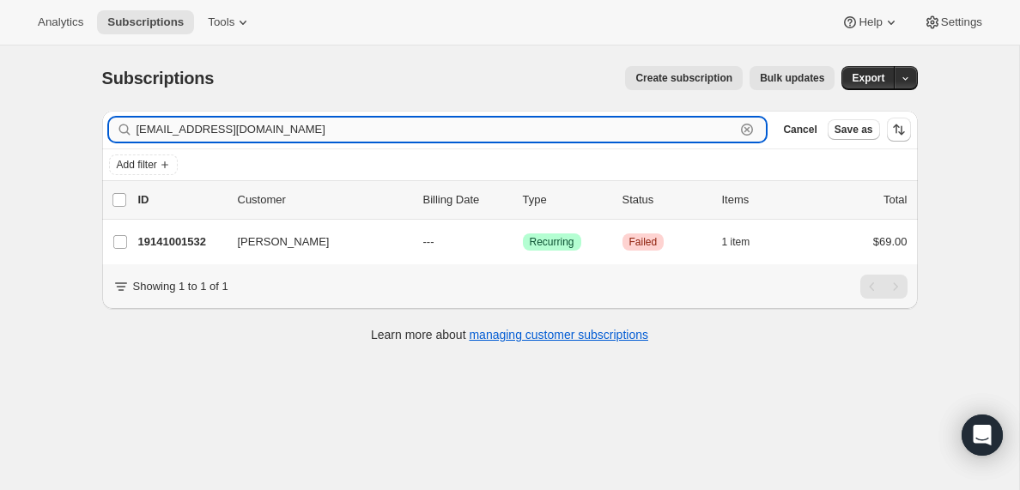
type input "[EMAIL_ADDRESS][DOMAIN_NAME]"
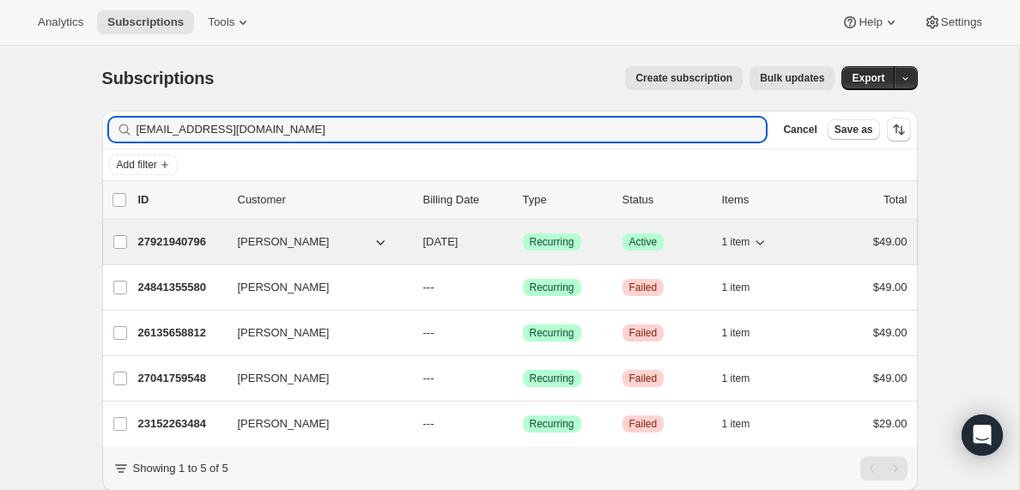
click at [169, 240] on p "27921940796" at bounding box center [181, 242] width 86 height 17
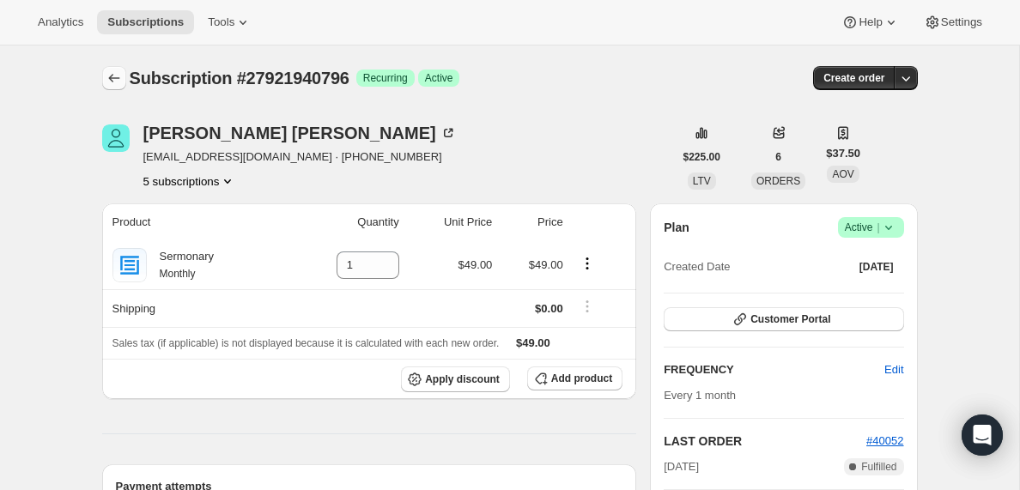
click at [117, 76] on icon "Subscriptions" at bounding box center [114, 78] width 17 height 17
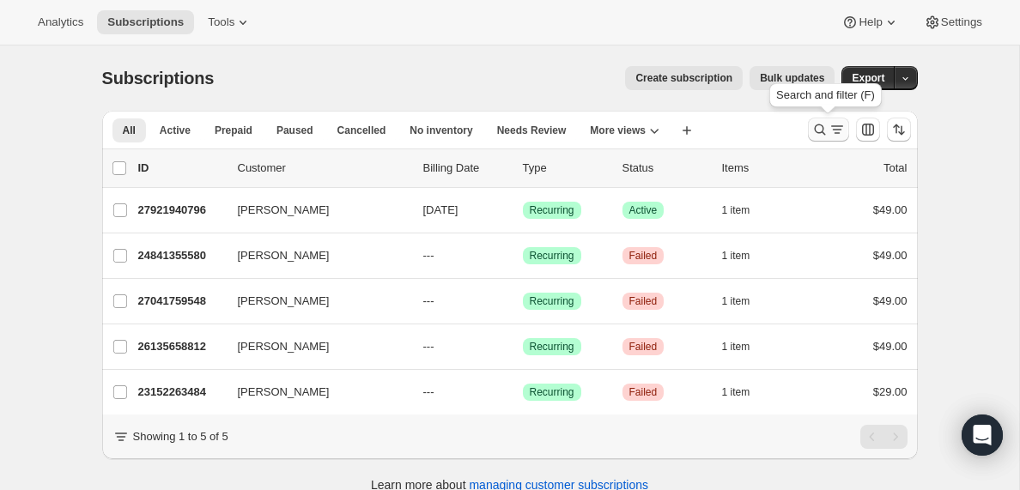
click at [835, 134] on icon "Search and filter results" at bounding box center [837, 129] width 17 height 17
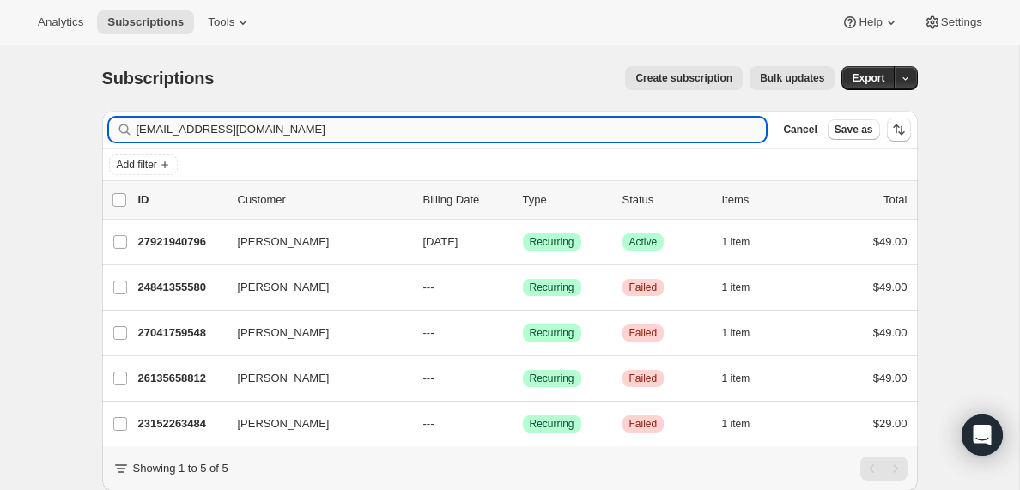
click at [238, 130] on input "[EMAIL_ADDRESS][DOMAIN_NAME]" at bounding box center [452, 130] width 630 height 24
type input "[EMAIL_ADDRESS][DOMAIN_NAME]"
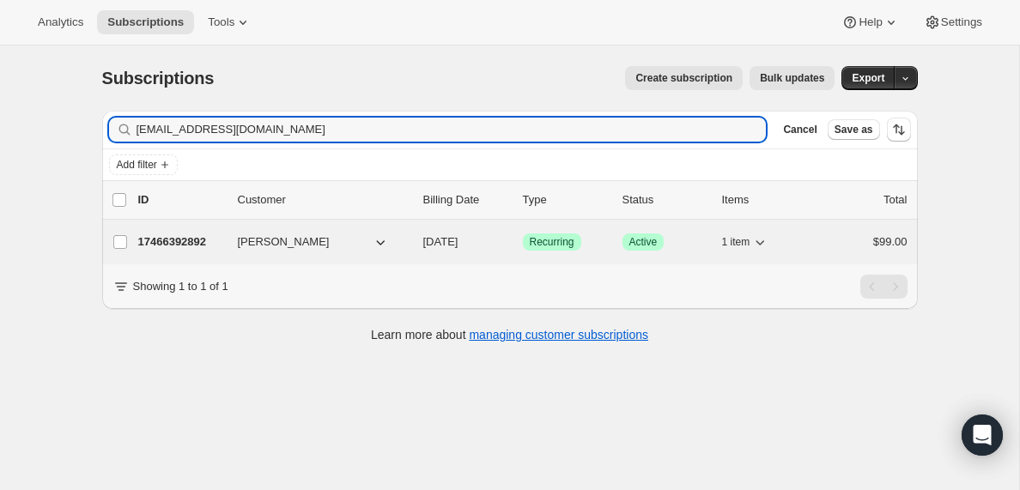
click at [199, 240] on p "17466392892" at bounding box center [181, 242] width 86 height 17
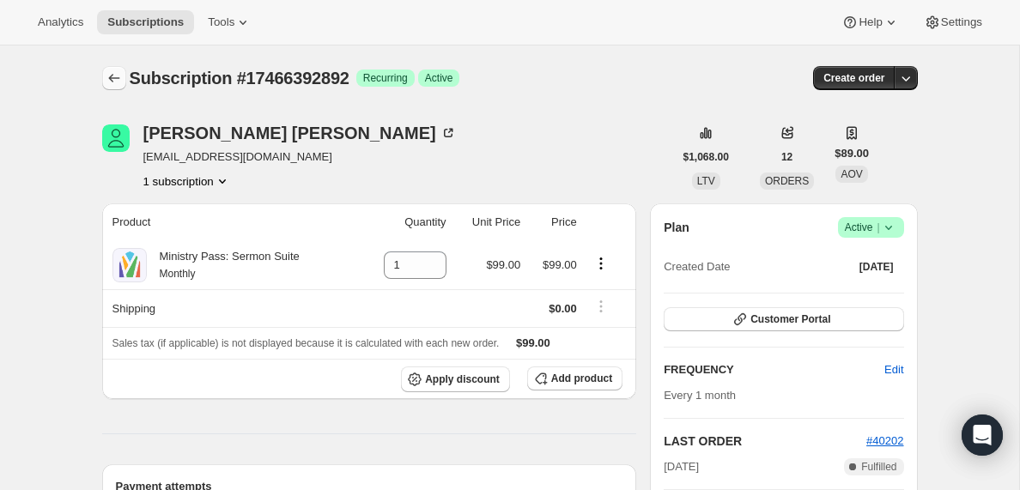
click at [114, 80] on icon "Subscriptions" at bounding box center [114, 78] width 17 height 17
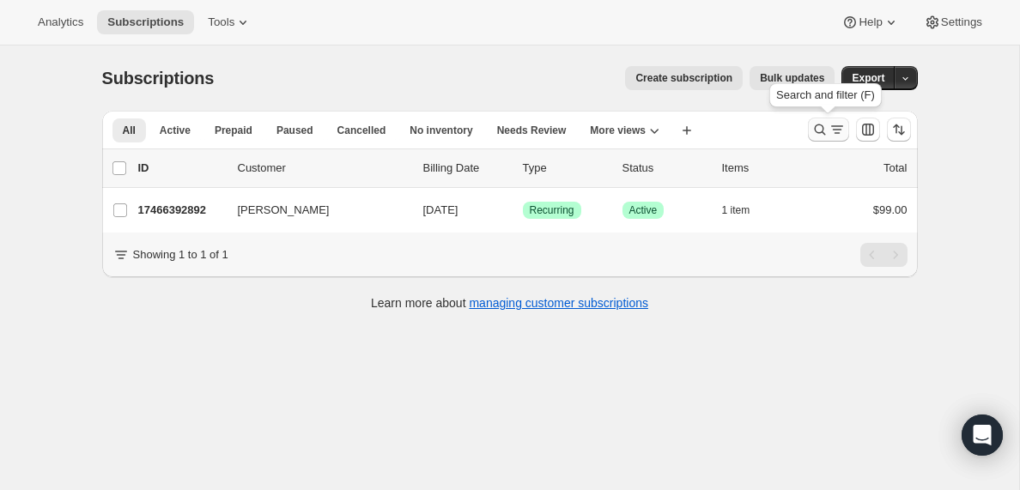
click at [841, 129] on icon "Search and filter results" at bounding box center [837, 129] width 17 height 17
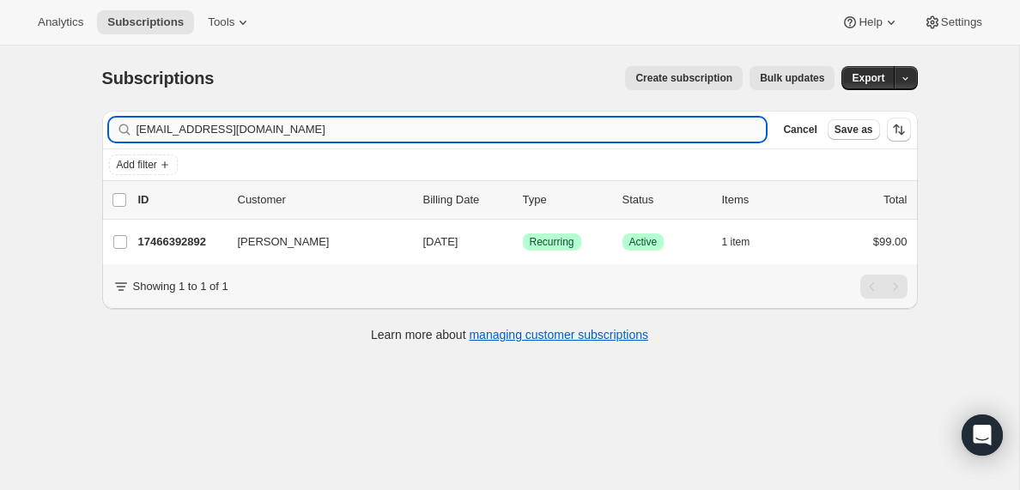
click at [246, 125] on input "[EMAIL_ADDRESS][DOMAIN_NAME]" at bounding box center [452, 130] width 630 height 24
type input "[EMAIL_ADDRESS][DOMAIN_NAME]"
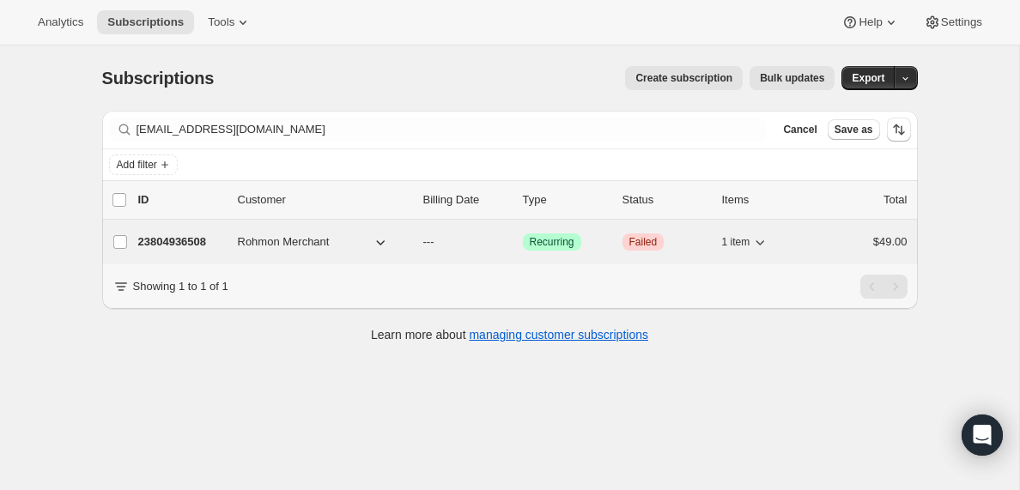
click at [172, 245] on p "23804936508" at bounding box center [181, 242] width 86 height 17
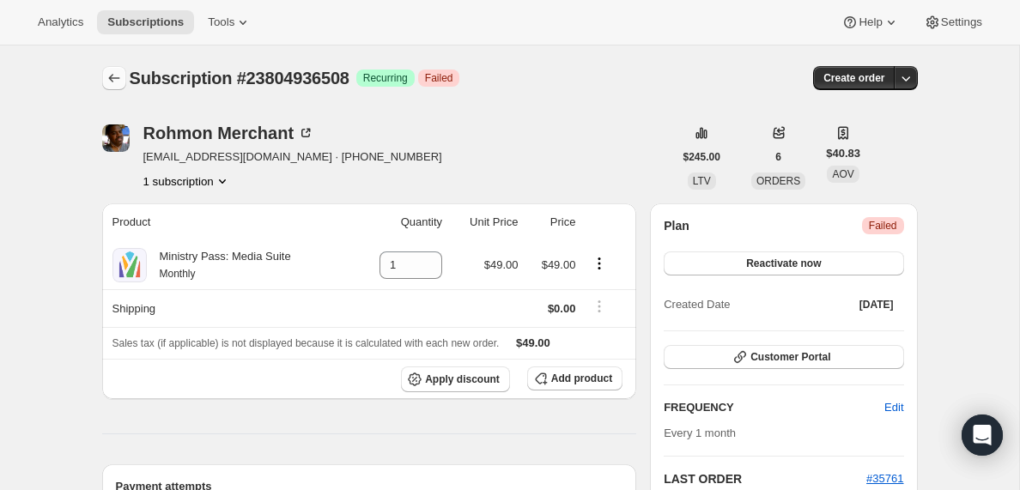
click at [118, 72] on icon "Subscriptions" at bounding box center [114, 78] width 17 height 17
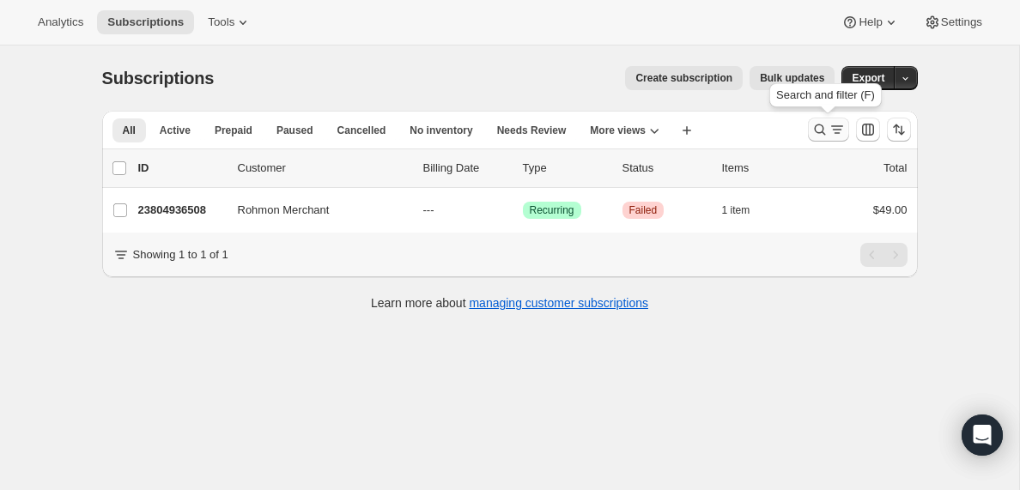
click at [831, 131] on icon "Search and filter results" at bounding box center [837, 129] width 17 height 17
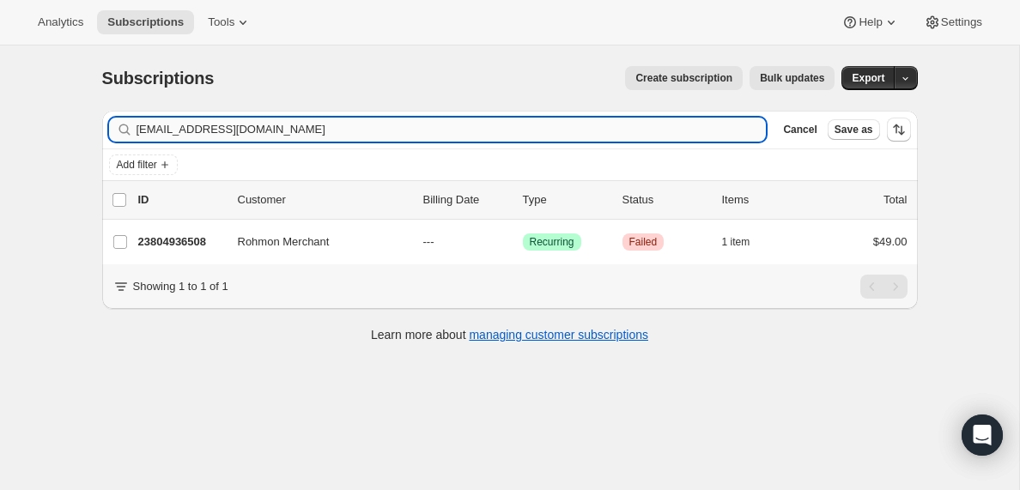
click at [268, 129] on input "[EMAIL_ADDRESS][DOMAIN_NAME]" at bounding box center [452, 130] width 630 height 24
click at [181, 134] on input "[EMAIL_ADDRESS][DOMAIN_NAME]" at bounding box center [436, 130] width 599 height 24
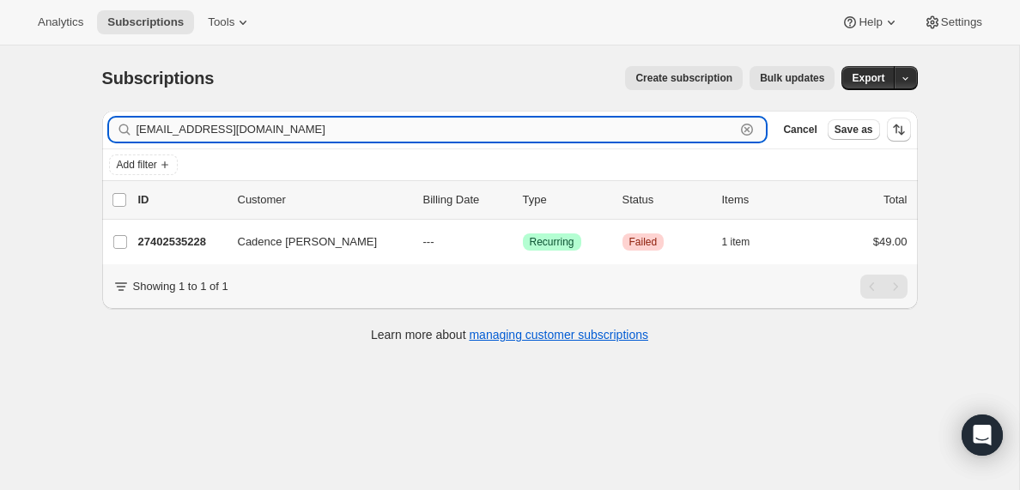
click at [181, 134] on input "[EMAIL_ADDRESS][DOMAIN_NAME]" at bounding box center [436, 130] width 599 height 24
paste input "[EMAIL_ADDRESS][DOMAIN_NAME]"
click at [220, 131] on input "[EMAIL_ADDRESS][DOMAIN_NAME]" at bounding box center [436, 130] width 599 height 24
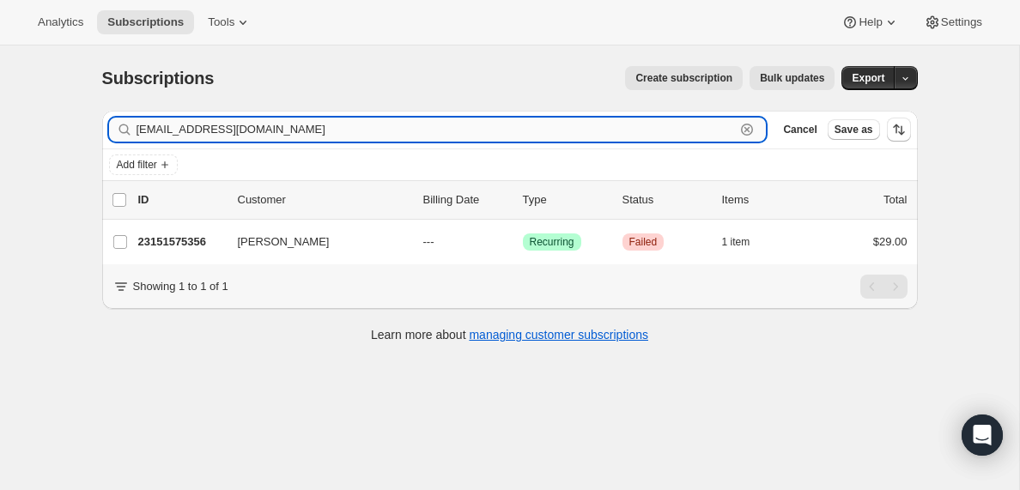
click at [220, 131] on input "[EMAIL_ADDRESS][DOMAIN_NAME]" at bounding box center [436, 130] width 599 height 24
paste input "[EMAIL_ADDRESS][DOMAIN_NAME]"
type input "[EMAIL_ADDRESS][DOMAIN_NAME]"
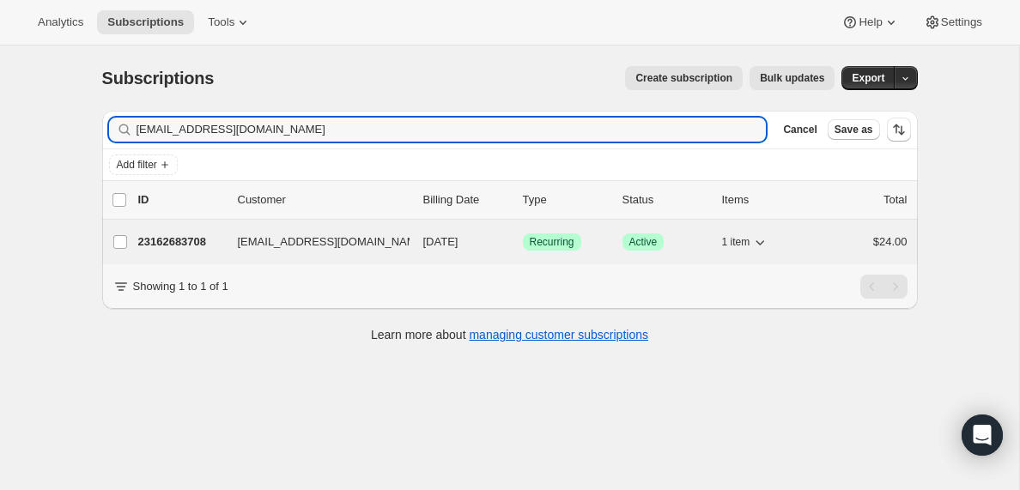
click at [185, 246] on p "23162683708" at bounding box center [181, 242] width 86 height 17
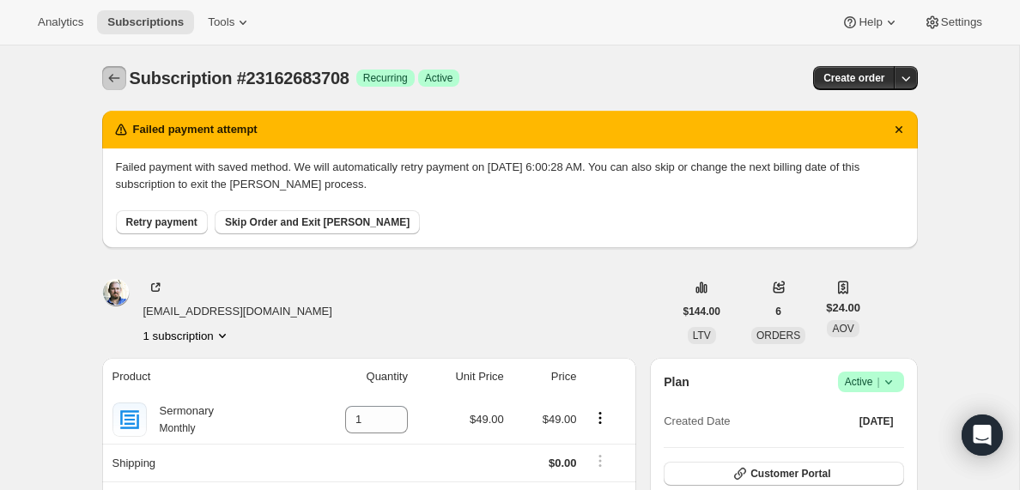
click at [111, 76] on icon "Subscriptions" at bounding box center [114, 78] width 17 height 17
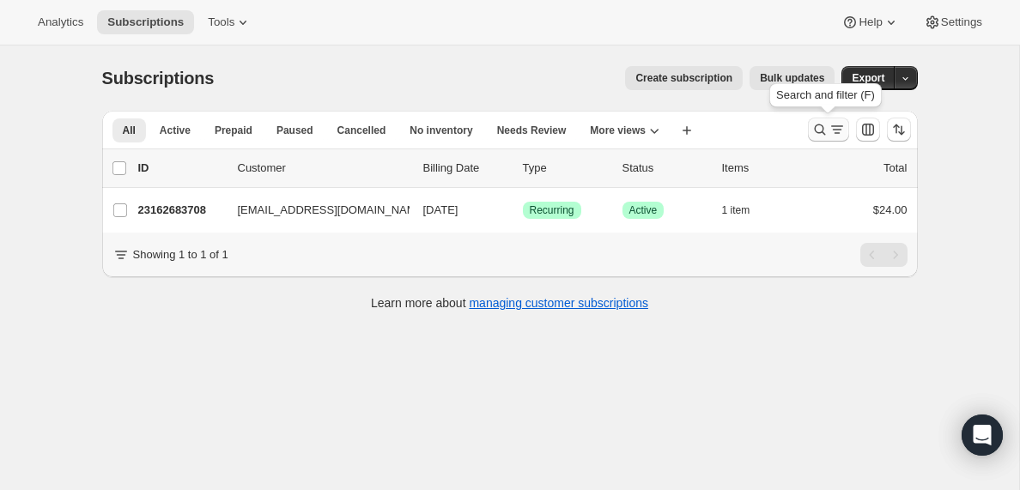
click at [830, 132] on icon "Search and filter results" at bounding box center [837, 129] width 17 height 17
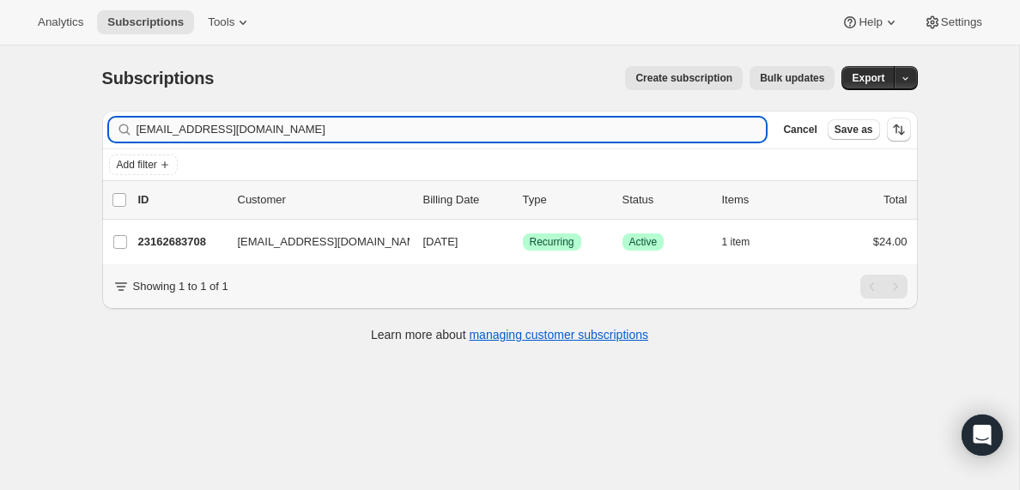
click at [306, 134] on input "[EMAIL_ADDRESS][DOMAIN_NAME]" at bounding box center [452, 130] width 630 height 24
type input "[EMAIL_ADDRESS][DOMAIN_NAME]"
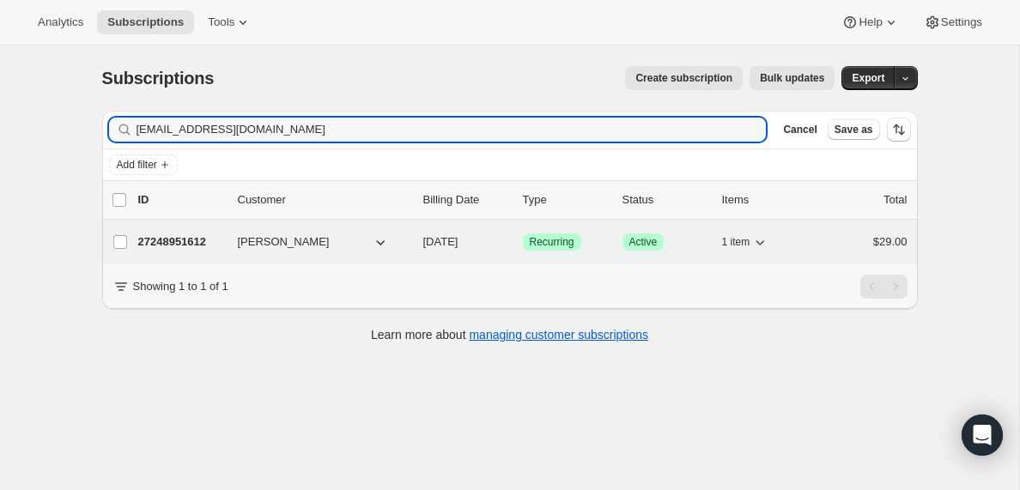
click at [174, 243] on p "27248951612" at bounding box center [181, 242] width 86 height 17
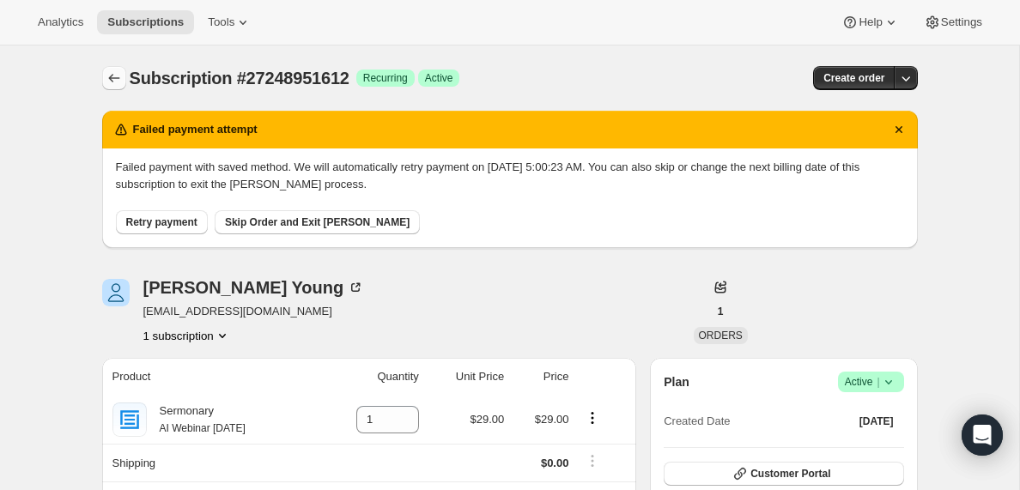
click at [113, 79] on icon "Subscriptions" at bounding box center [114, 78] width 17 height 17
